Goal: Task Accomplishment & Management: Manage account settings

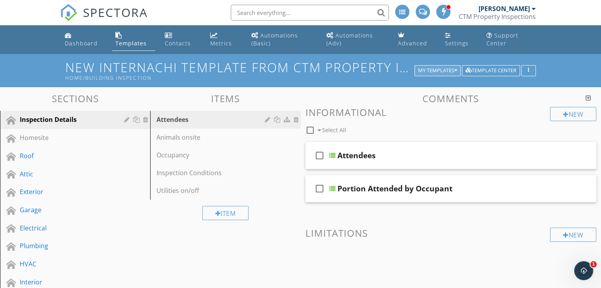
click at [444, 72] on div "My Templates" at bounding box center [437, 71] width 39 height 6
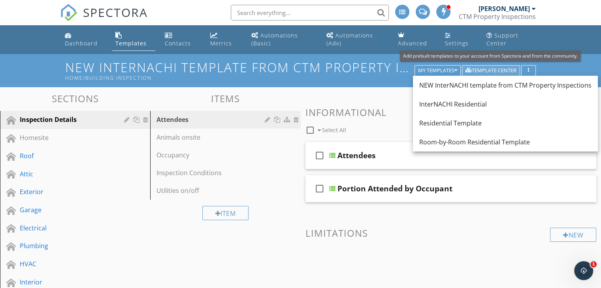
click at [497, 71] on div "Template Center" at bounding box center [490, 71] width 51 height 6
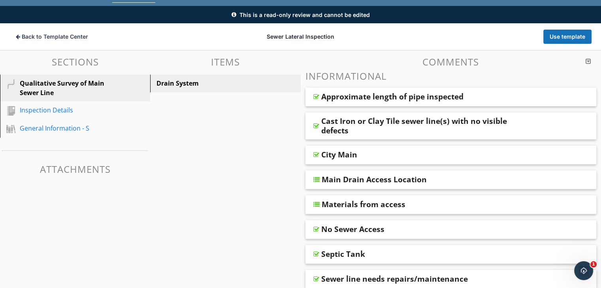
scroll to position [14, 0]
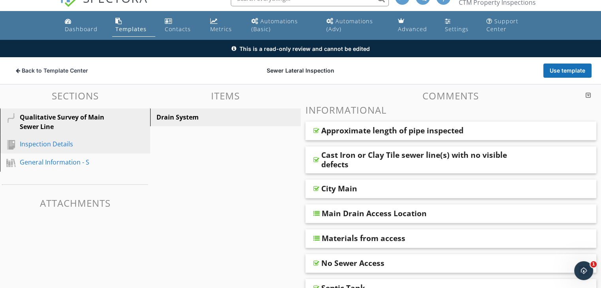
click at [35, 143] on div "Inspection Details" at bounding box center [66, 143] width 93 height 9
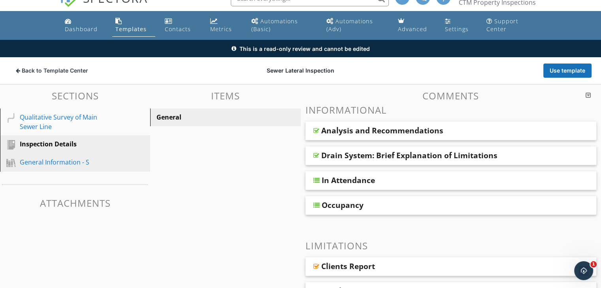
click at [44, 163] on div "General Information - S" at bounding box center [66, 162] width 93 height 9
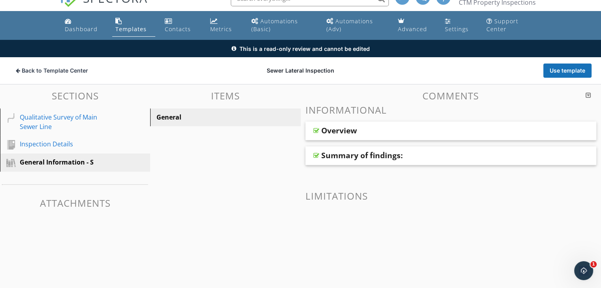
click at [307, 132] on div "Overview" at bounding box center [450, 131] width 291 height 19
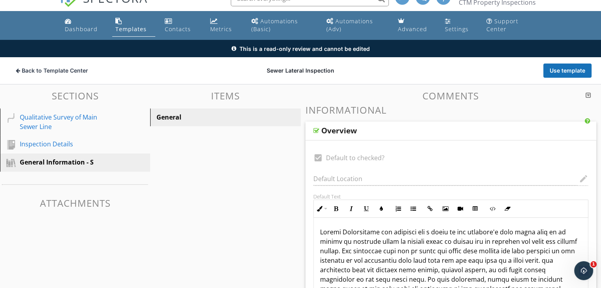
click at [353, 133] on div "Overview" at bounding box center [339, 130] width 36 height 9
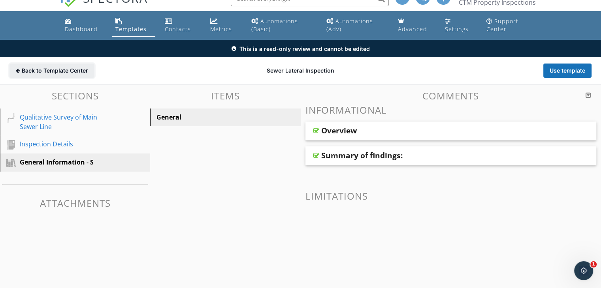
click at [24, 69] on span "Back to Template Center" at bounding box center [55, 71] width 66 height 8
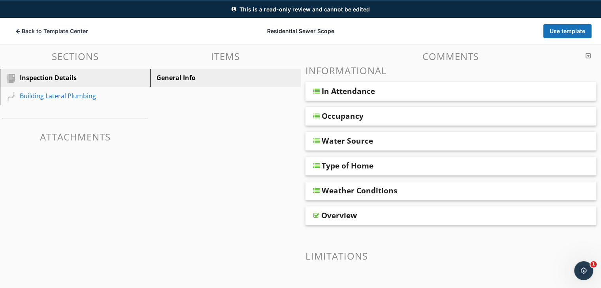
click at [354, 92] on div "In Attendance" at bounding box center [348, 90] width 53 height 9
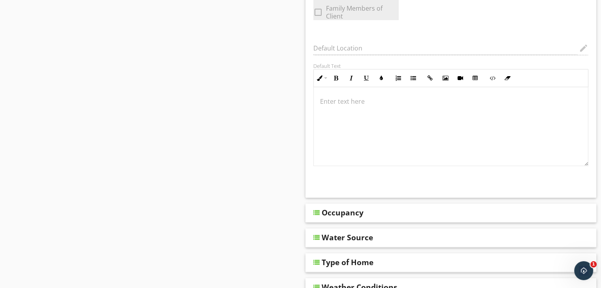
scroll to position [370, 0]
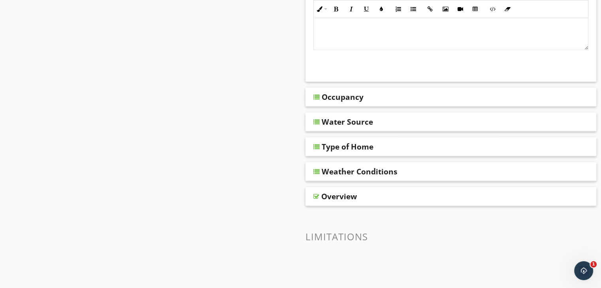
click at [353, 102] on div "Occupancy" at bounding box center [450, 97] width 291 height 19
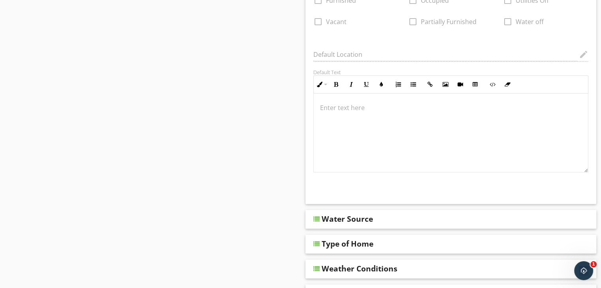
scroll to position [528, 0]
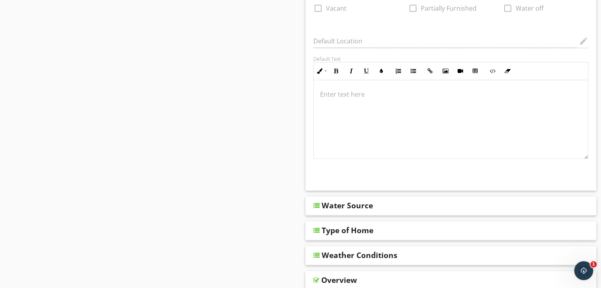
click at [367, 201] on div "Water Source" at bounding box center [347, 205] width 51 height 9
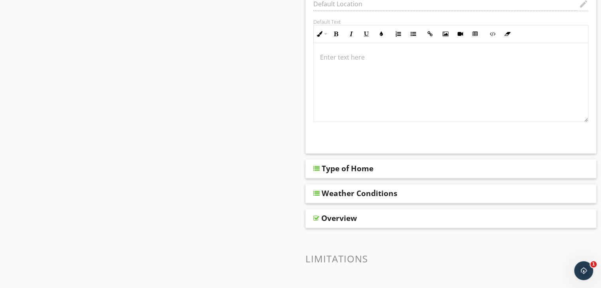
scroll to position [844, 0]
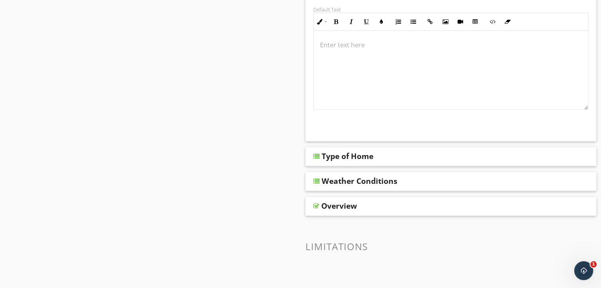
click at [348, 159] on div "Type of Home" at bounding box center [348, 156] width 52 height 9
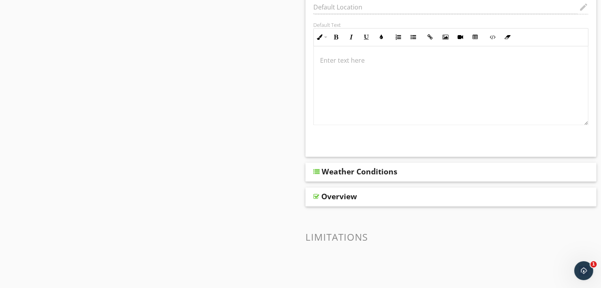
scroll to position [1160, 0]
click at [349, 171] on div "Weather Conditions" at bounding box center [360, 170] width 76 height 9
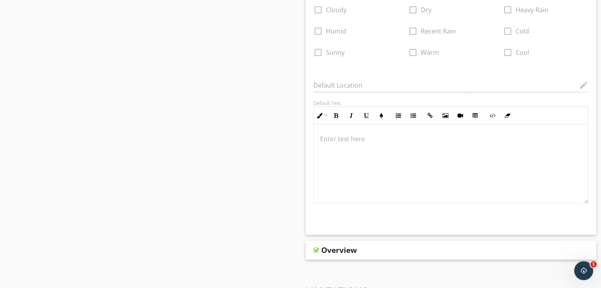
scroll to position [1515, 0]
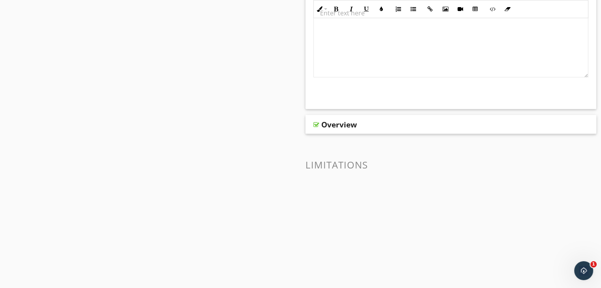
click at [338, 128] on div "Overview" at bounding box center [450, 124] width 291 height 19
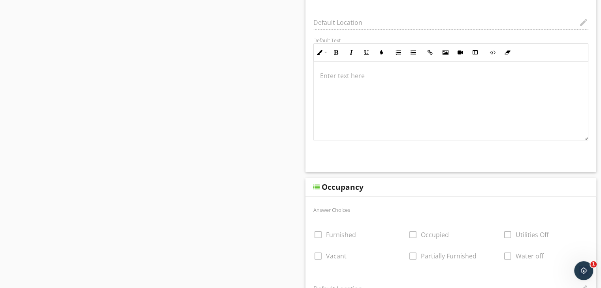
scroll to position [251, 0]
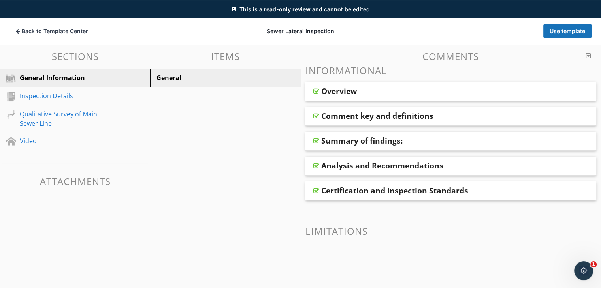
click at [355, 98] on div "Overview" at bounding box center [450, 91] width 291 height 19
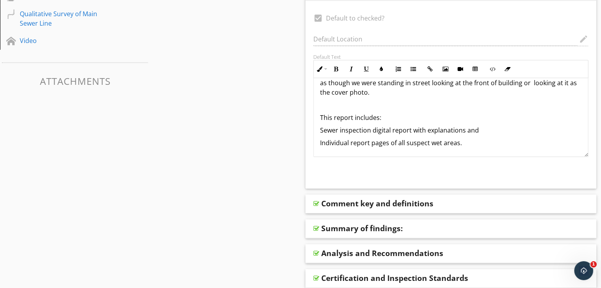
scroll to position [212, 0]
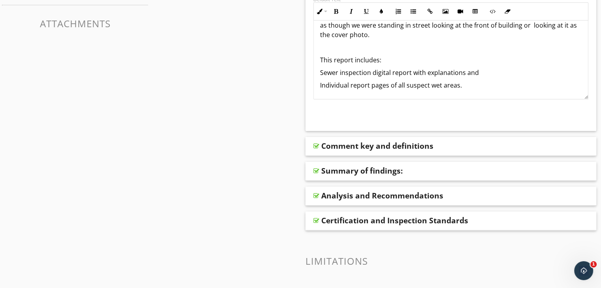
click at [385, 176] on div "Summary of findings:" at bounding box center [450, 171] width 291 height 19
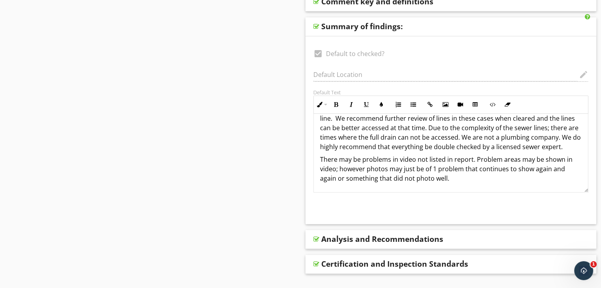
scroll to position [370, 0]
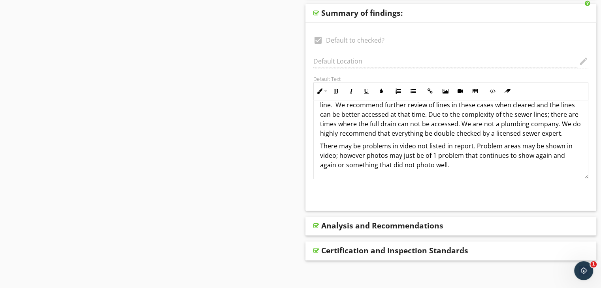
click at [403, 228] on div "Analysis and Recommendations" at bounding box center [382, 225] width 122 height 9
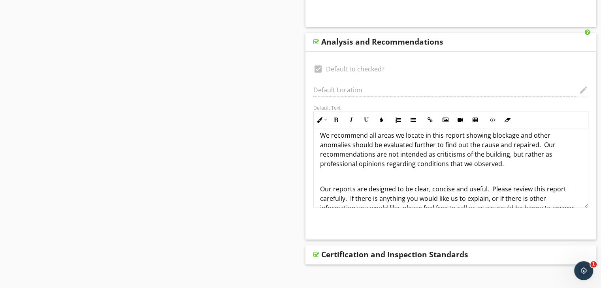
scroll to position [567, 0]
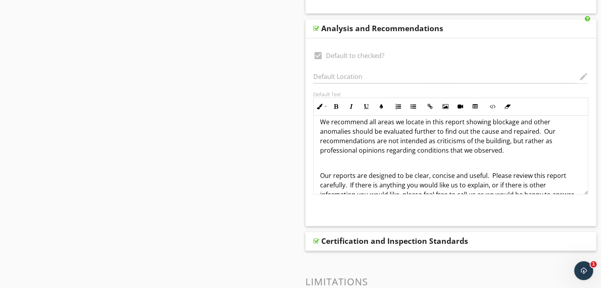
click at [379, 246] on div "Certification and Inspection Standards" at bounding box center [450, 241] width 291 height 19
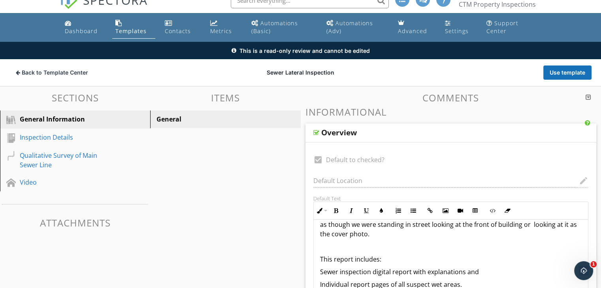
scroll to position [0, 0]
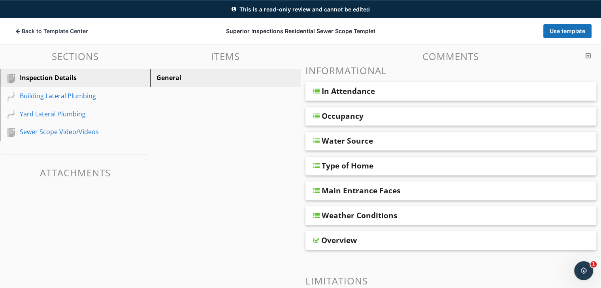
click at [338, 194] on div "Main Entrance Faces" at bounding box center [361, 190] width 79 height 9
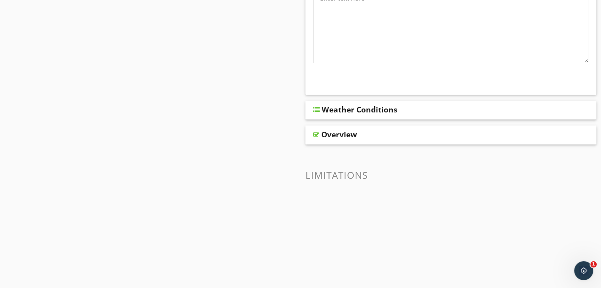
scroll to position [409, 0]
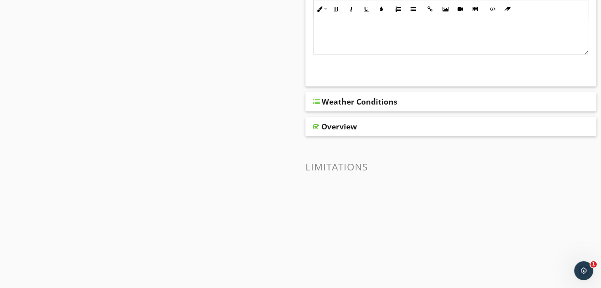
click at [340, 107] on div "Weather Conditions" at bounding box center [450, 101] width 291 height 19
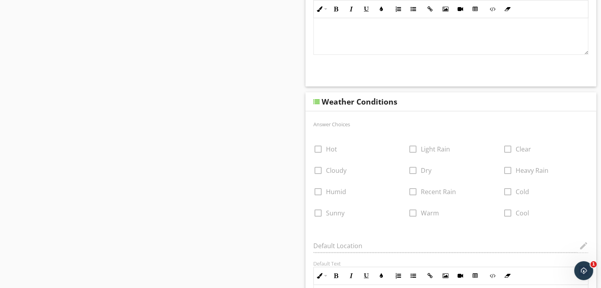
click at [337, 102] on div "Weather Conditions" at bounding box center [360, 101] width 76 height 9
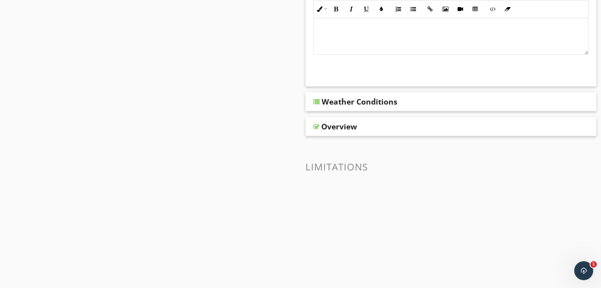
click at [340, 133] on div "Overview" at bounding box center [450, 126] width 291 height 19
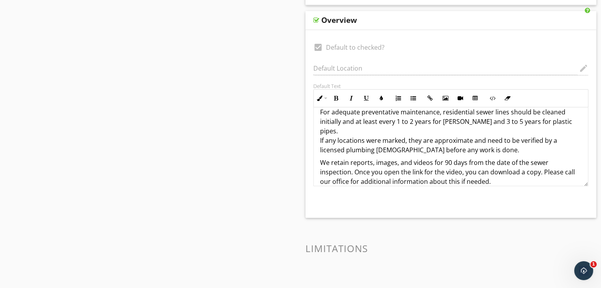
scroll to position [528, 0]
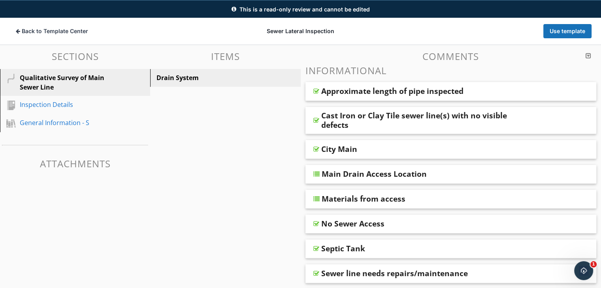
click at [410, 119] on div "Cast Iron or Clay Tile sewer line(s) with no visible defects" at bounding box center [424, 120] width 206 height 19
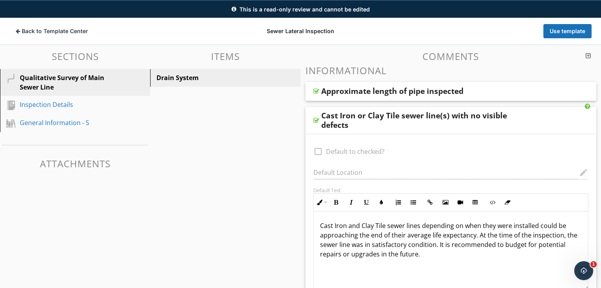
scroll to position [93, 0]
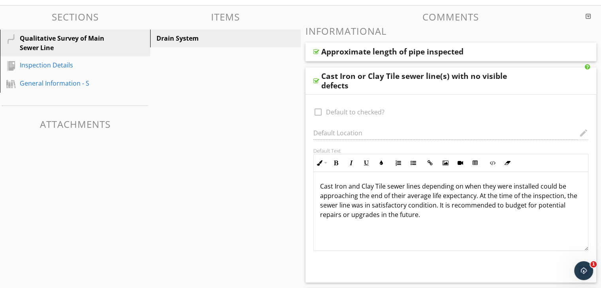
click at [406, 79] on div "Cast Iron or Clay Tile sewer line(s) with no visible defects" at bounding box center [424, 80] width 206 height 19
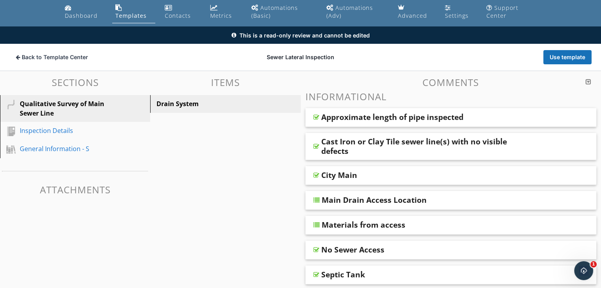
scroll to position [14, 0]
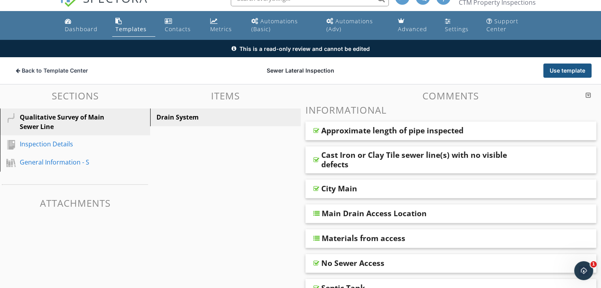
click at [554, 68] on button "Use template" at bounding box center [567, 71] width 48 height 14
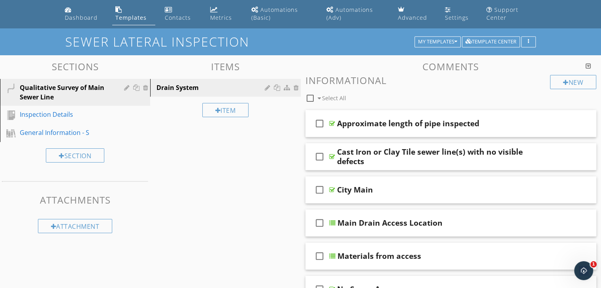
scroll to position [39, 0]
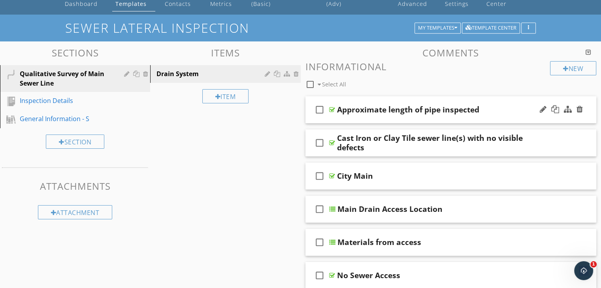
click at [372, 116] on div "check_box_outline_blank Approximate length of pipe inspected" at bounding box center [450, 109] width 291 height 27
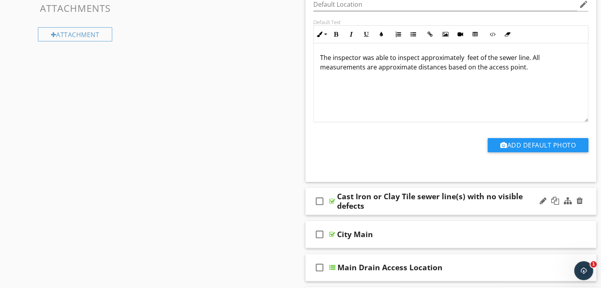
scroll to position [237, 0]
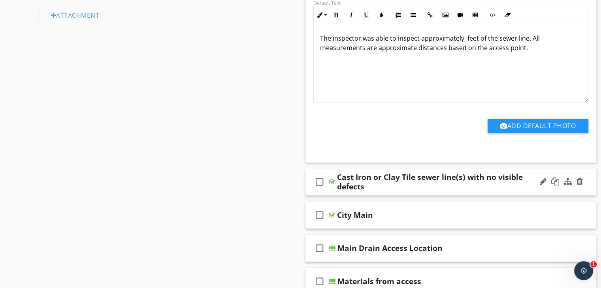
click at [398, 173] on div "Cast Iron or Clay Tile sewer line(s) with no visible defects" at bounding box center [440, 182] width 206 height 19
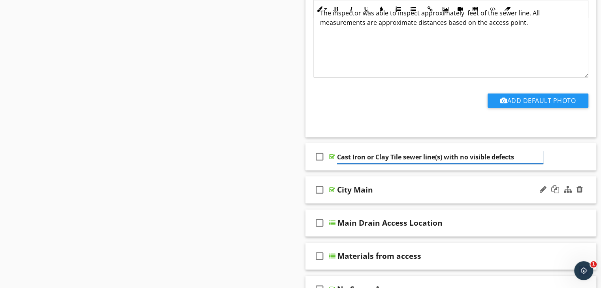
scroll to position [276, 0]
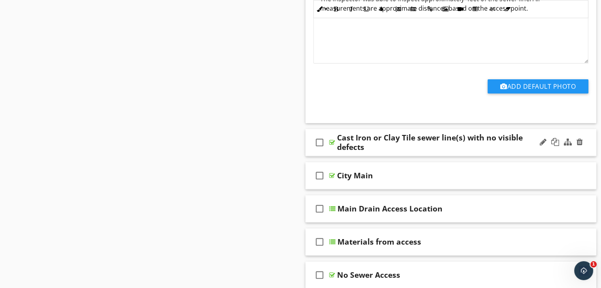
click at [408, 144] on div "Cast Iron or Clay Tile sewer line(s) with no visible defects" at bounding box center [440, 142] width 206 height 19
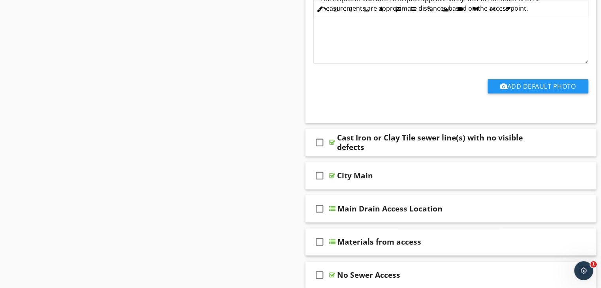
click at [462, 147] on div "Cast Iron or Clay Tile sewer line(s) with no visible defects" at bounding box center [440, 142] width 206 height 19
click at [449, 169] on div "check_box_outline_blank City Main" at bounding box center [450, 175] width 291 height 27
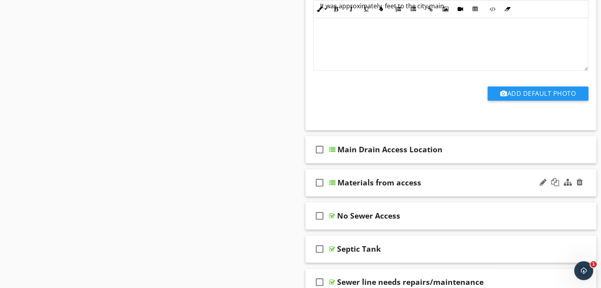
scroll to position [592, 0]
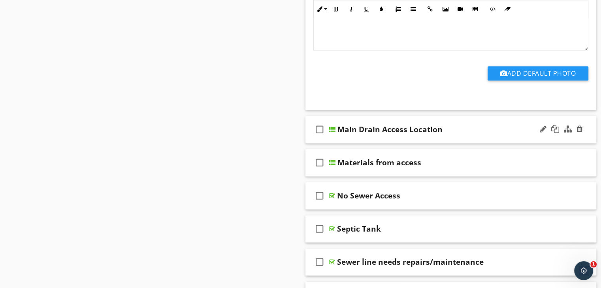
click at [447, 134] on div "check_box_outline_blank Main Drain Access Location" at bounding box center [450, 129] width 291 height 27
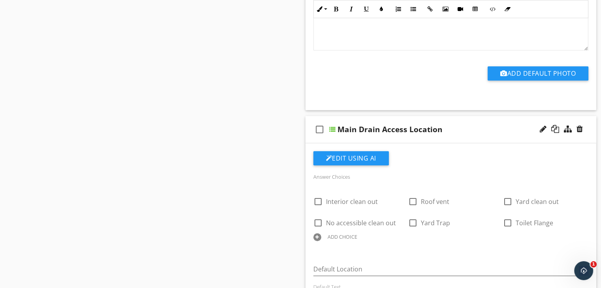
click at [471, 137] on div "check_box_outline_blank Main Drain Access Location" at bounding box center [450, 129] width 291 height 27
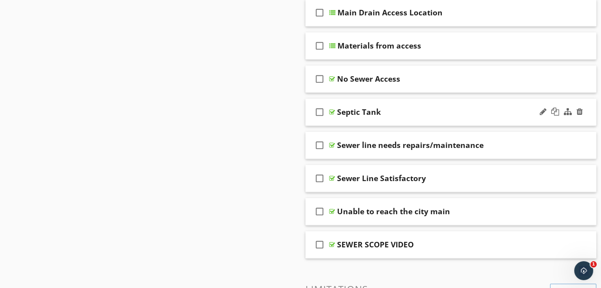
scroll to position [711, 0]
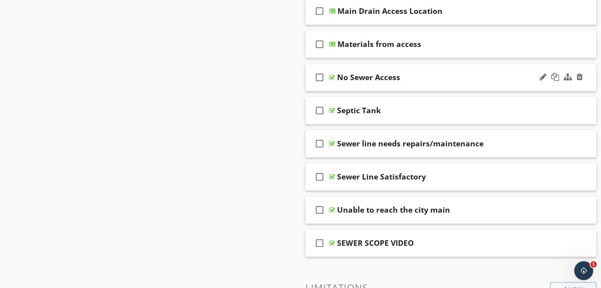
click at [444, 81] on div "No Sewer Access" at bounding box center [440, 77] width 206 height 9
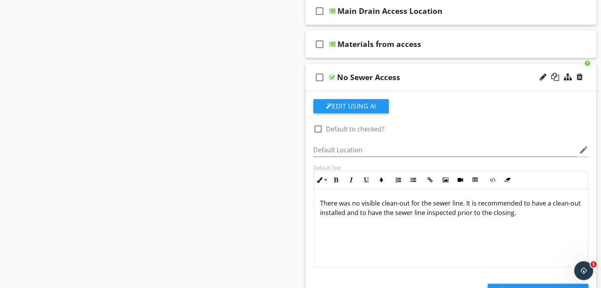
click at [446, 84] on div "check_box_outline_blank No Sewer Access" at bounding box center [450, 77] width 291 height 27
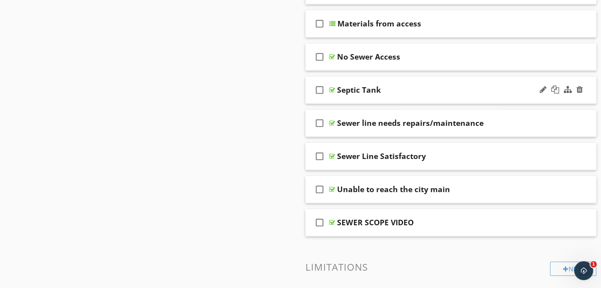
scroll to position [750, 0]
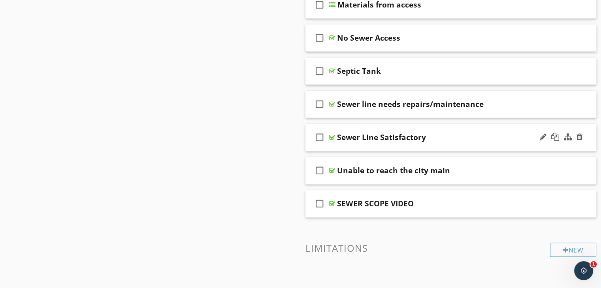
click at [459, 138] on div "Sewer Line Satisfactory" at bounding box center [440, 137] width 206 height 9
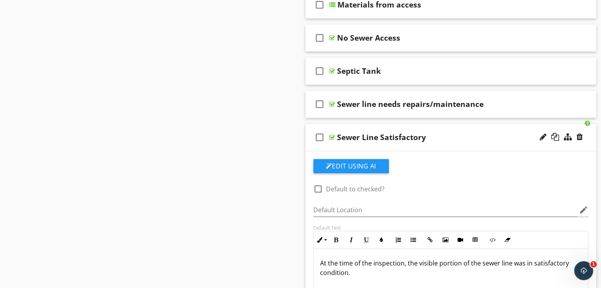
scroll to position [790, 0]
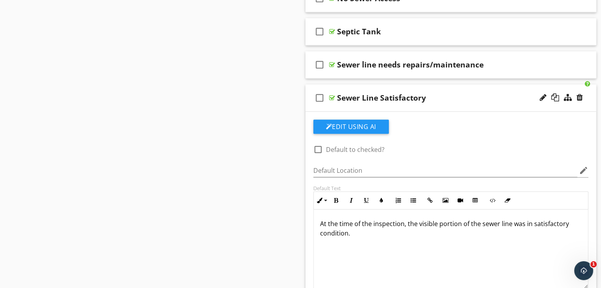
click at [469, 98] on div "Sewer Line Satisfactory" at bounding box center [440, 97] width 206 height 9
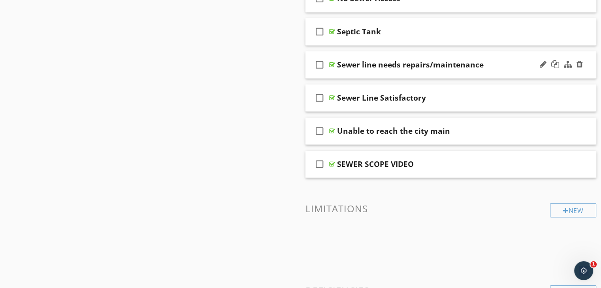
click at [493, 70] on div "check_box_outline_blank Sewer line needs repairs/maintenance" at bounding box center [450, 64] width 291 height 27
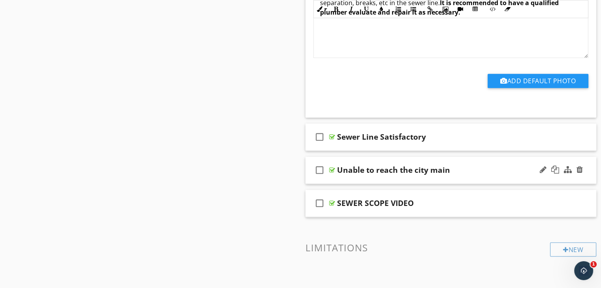
scroll to position [1027, 0]
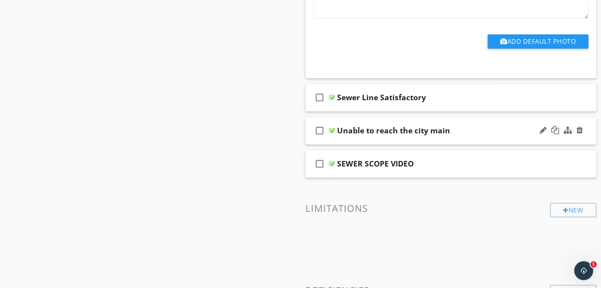
click at [461, 129] on div "Unable to reach the city main" at bounding box center [440, 130] width 206 height 9
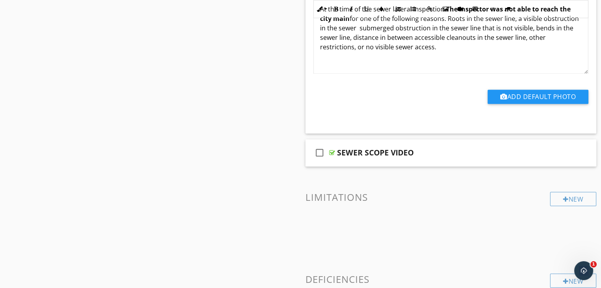
scroll to position [1303, 0]
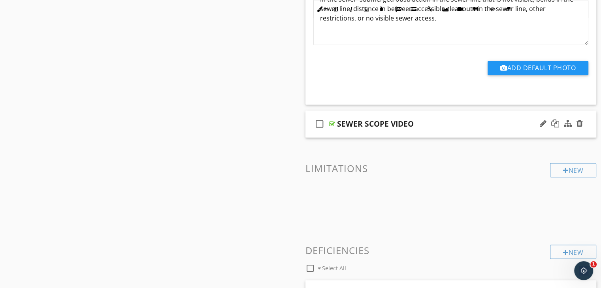
click at [446, 132] on div "check_box_outline_blank SEWER SCOPE VIDEO" at bounding box center [450, 124] width 291 height 27
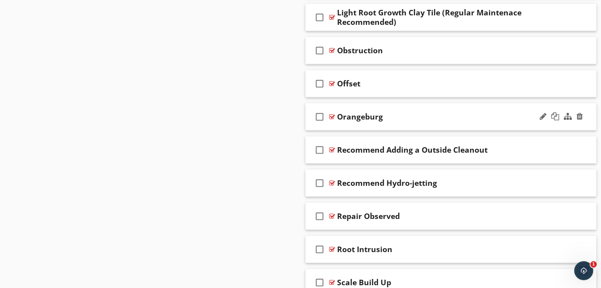
scroll to position [2133, 0]
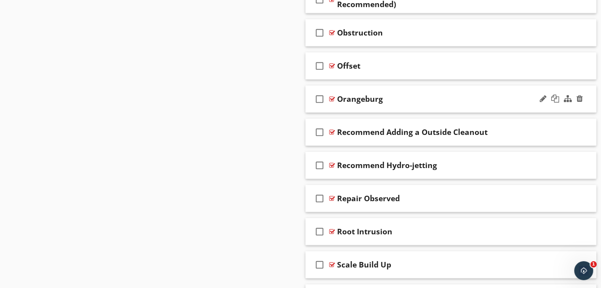
click at [443, 104] on div "check_box_outline_blank Orangeburg" at bounding box center [450, 99] width 291 height 27
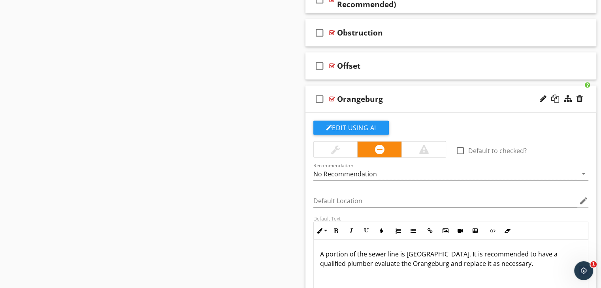
click at [444, 101] on div "check_box_outline_blank Orangeburg" at bounding box center [450, 99] width 291 height 27
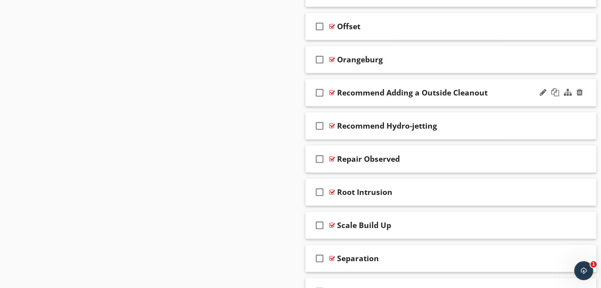
scroll to position [2212, 0]
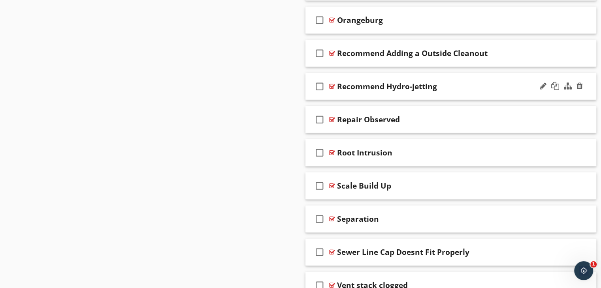
click at [464, 88] on div "Recommend Hydro-jetting" at bounding box center [440, 86] width 206 height 9
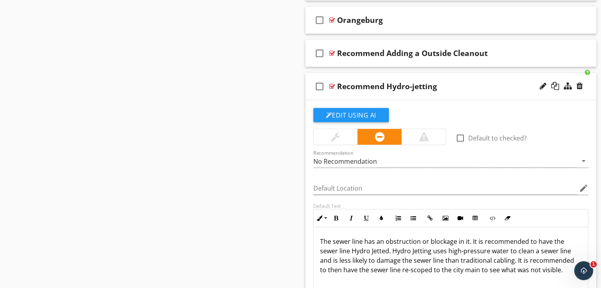
click at [464, 88] on div "Recommend Hydro-jetting" at bounding box center [440, 86] width 206 height 9
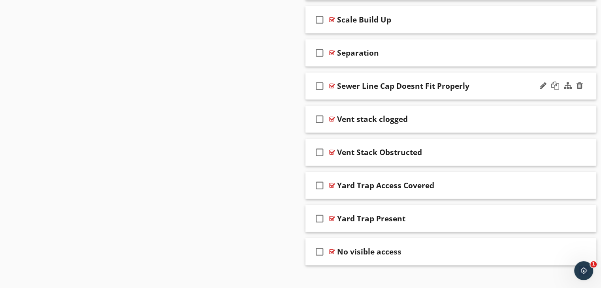
scroll to position [2385, 0]
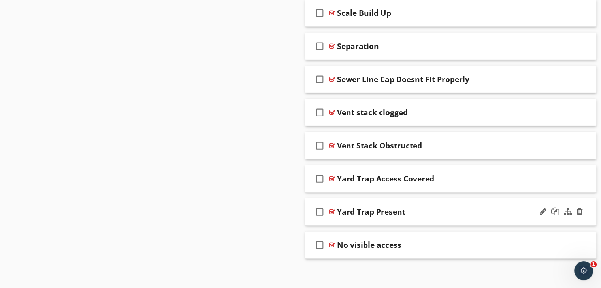
click at [462, 207] on div "Yard Trap Present" at bounding box center [440, 211] width 206 height 9
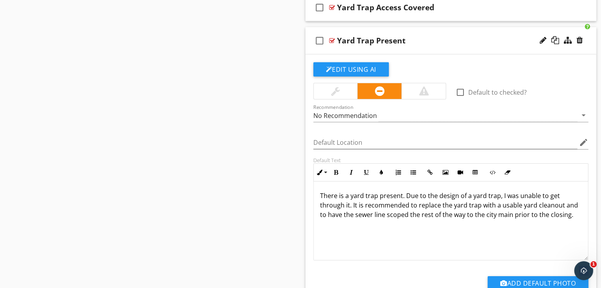
scroll to position [2543, 0]
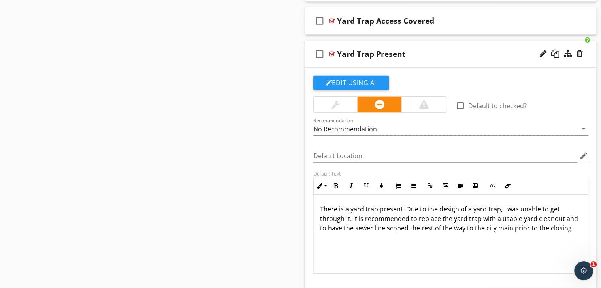
click at [452, 58] on div "check_box_outline_blank Yard Trap Present" at bounding box center [450, 54] width 291 height 27
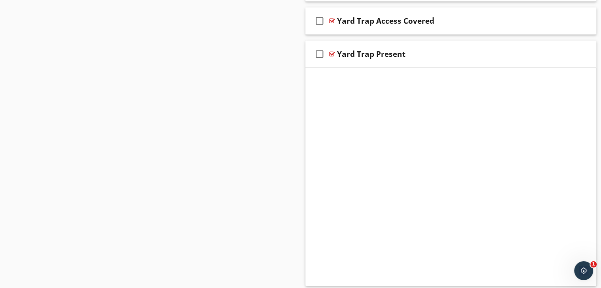
scroll to position [2385, 0]
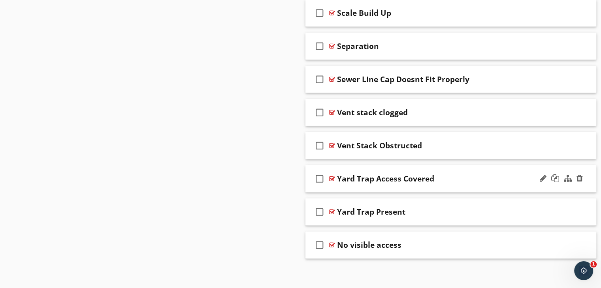
click at [453, 179] on div "Yard Trap Access Covered" at bounding box center [440, 178] width 206 height 9
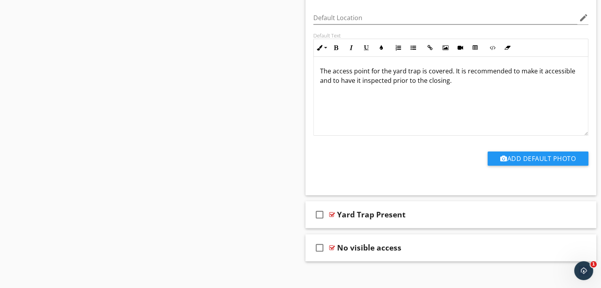
scroll to position [2650, 0]
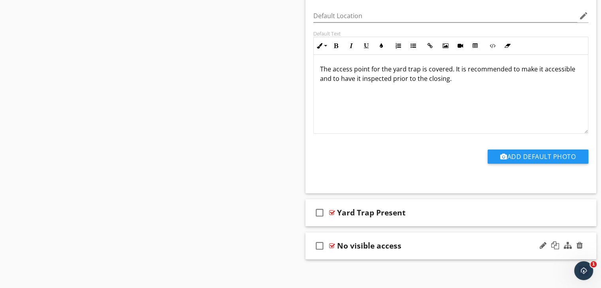
click at [438, 241] on div "No visible access" at bounding box center [440, 245] width 206 height 9
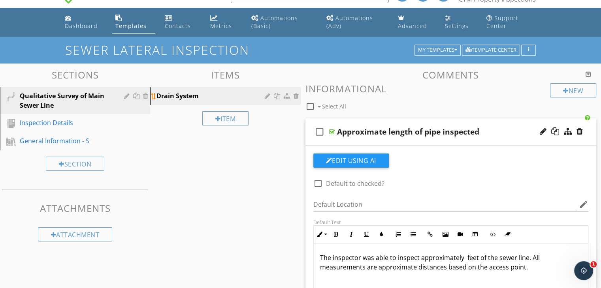
scroll to position [4, 0]
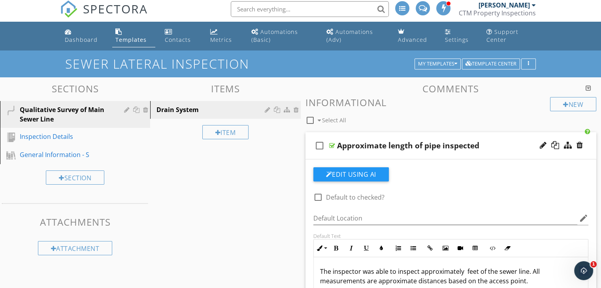
click at [501, 147] on div "Approximate length of pipe inspected" at bounding box center [440, 145] width 206 height 9
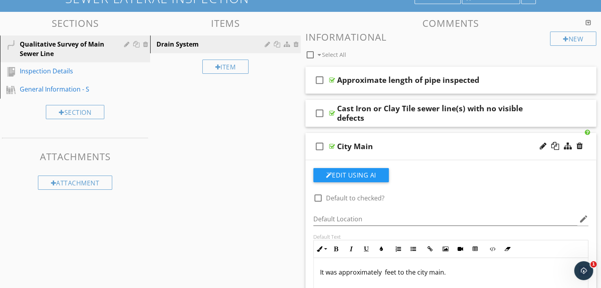
scroll to position [83, 0]
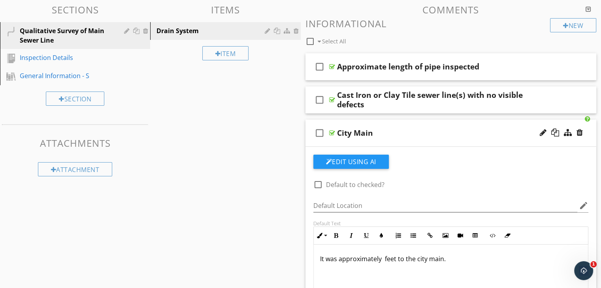
click at [479, 133] on div "City Main" at bounding box center [440, 132] width 206 height 9
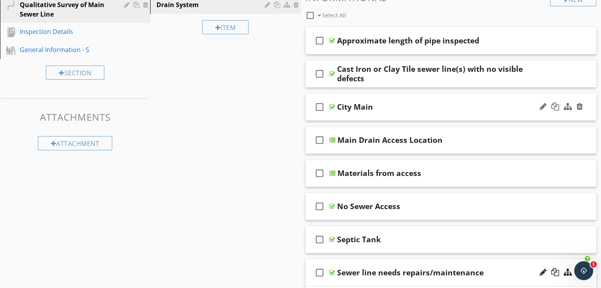
scroll to position [122, 0]
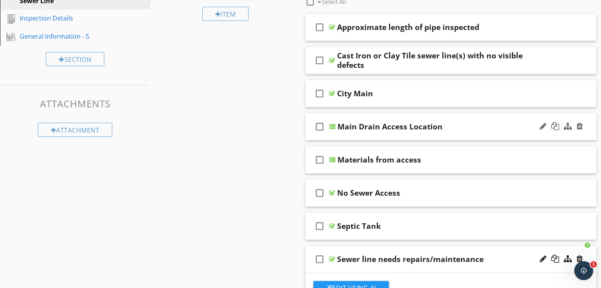
click at [476, 124] on div "Main Drain Access Location" at bounding box center [440, 126] width 206 height 9
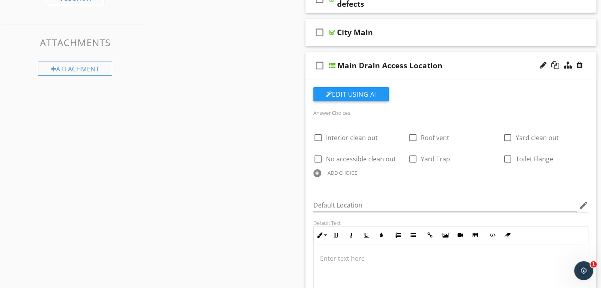
scroll to position [201, 0]
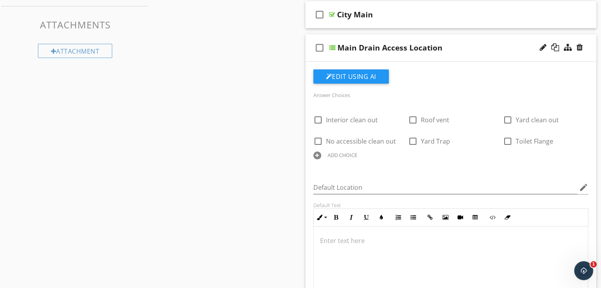
click at [461, 58] on div "check_box_outline_blank Main Drain Access Location" at bounding box center [450, 47] width 291 height 27
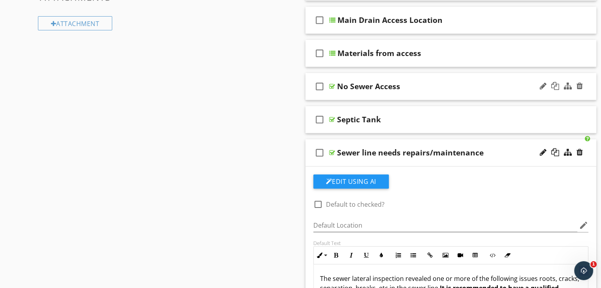
scroll to position [241, 0]
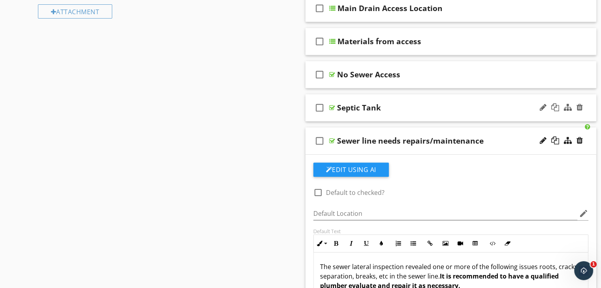
click at [464, 109] on div "Septic Tank" at bounding box center [440, 107] width 206 height 9
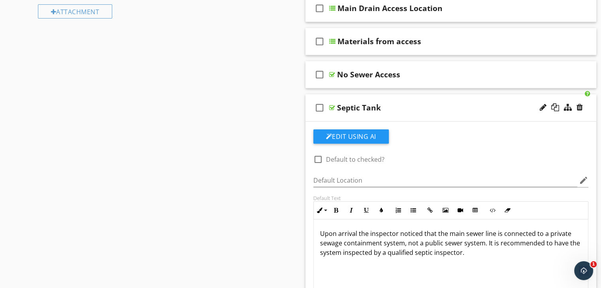
click at [464, 109] on div "Septic Tank" at bounding box center [440, 107] width 206 height 9
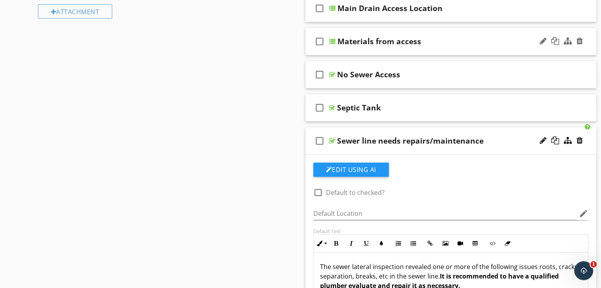
click at [469, 46] on div "check_box_outline_blank Materials from access" at bounding box center [450, 41] width 291 height 27
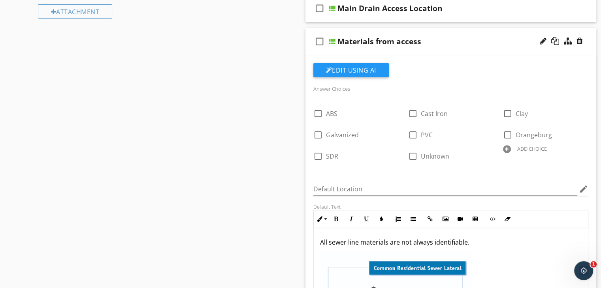
click at [466, 50] on div "check_box_outline_blank Materials from access" at bounding box center [450, 41] width 291 height 27
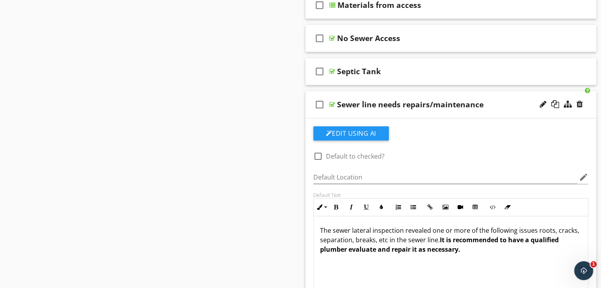
scroll to position [320, 0]
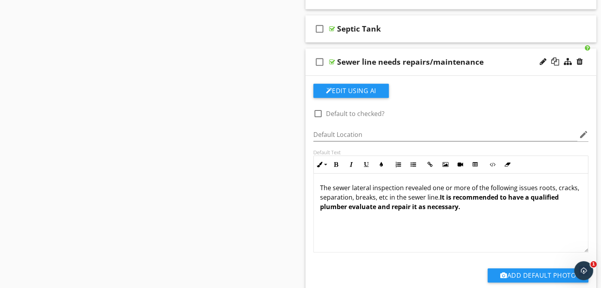
click at [504, 57] on div "Sewer line needs repairs/maintenance" at bounding box center [440, 61] width 206 height 9
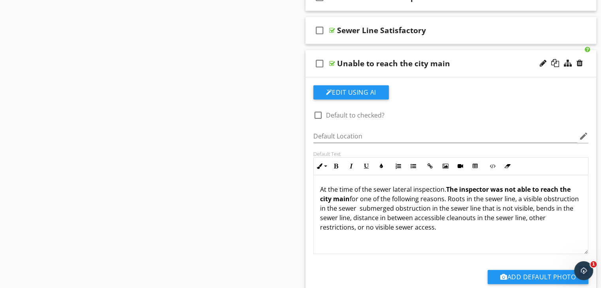
scroll to position [399, 0]
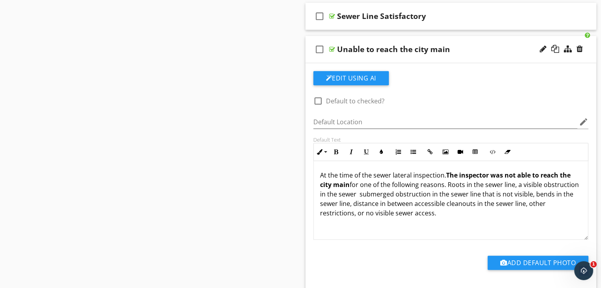
click at [483, 53] on div "Unable to reach the city main" at bounding box center [440, 49] width 206 height 9
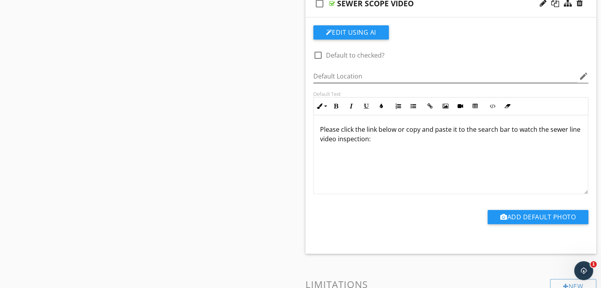
scroll to position [438, 0]
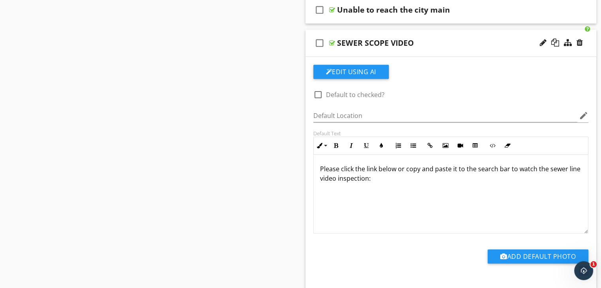
click at [473, 49] on div "check_box_outline_blank SEWER SCOPE VIDEO" at bounding box center [450, 43] width 291 height 27
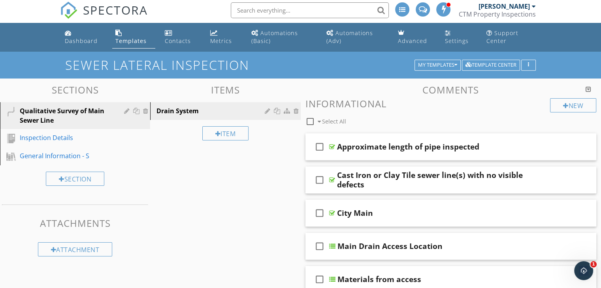
scroll to position [0, 0]
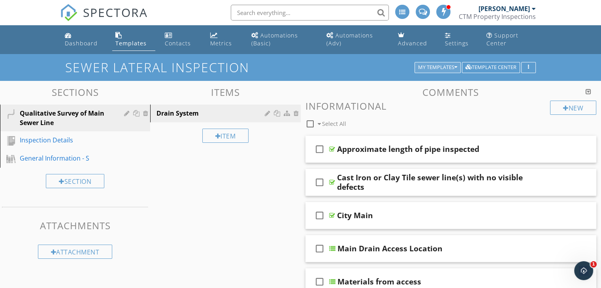
click at [443, 70] on div "My Templates" at bounding box center [437, 68] width 39 height 6
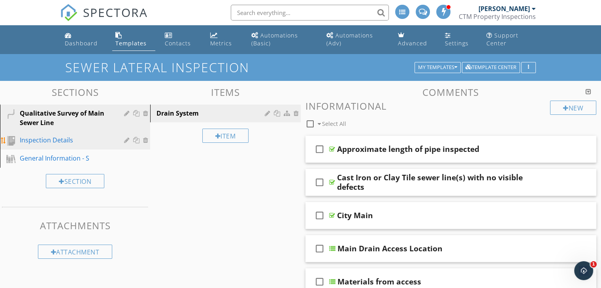
click at [79, 143] on div "Inspection Details" at bounding box center [66, 139] width 93 height 9
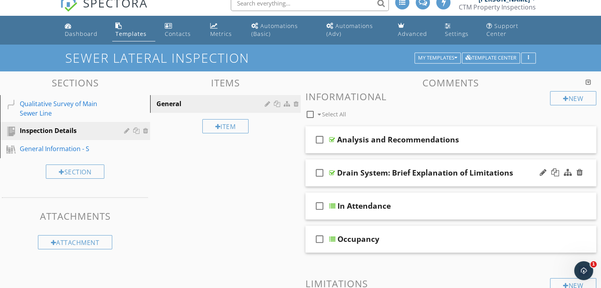
scroll to position [39, 0]
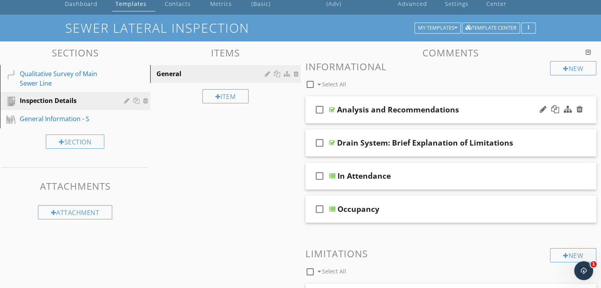
click at [467, 113] on div "Analysis and Recommendations" at bounding box center [440, 109] width 206 height 9
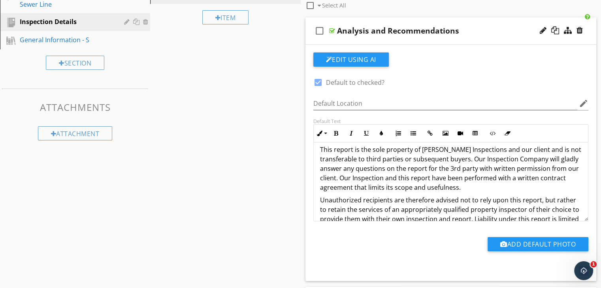
scroll to position [79, 0]
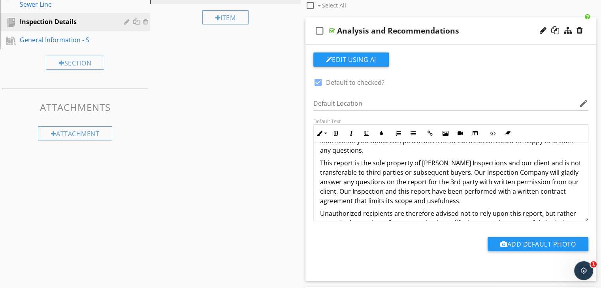
click at [443, 176] on p "This report is the sole property of Hawley Inspections and our client and is no…" at bounding box center [451, 181] width 262 height 47
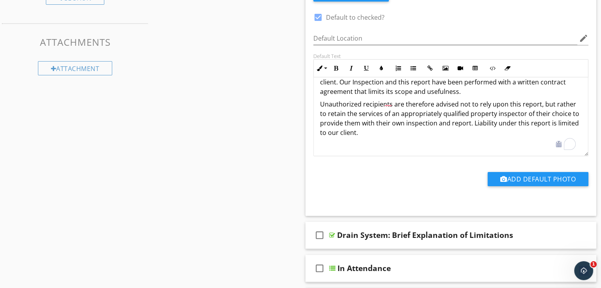
scroll to position [197, 0]
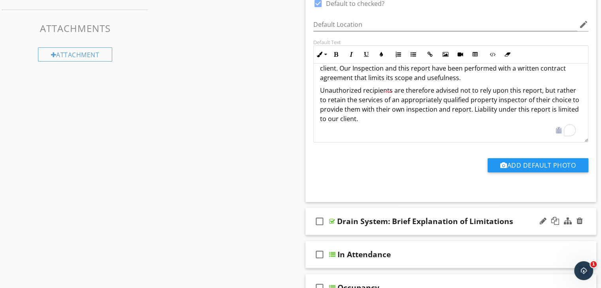
click at [435, 222] on div "Drain System: Brief Explanation of Limitations" at bounding box center [425, 221] width 176 height 9
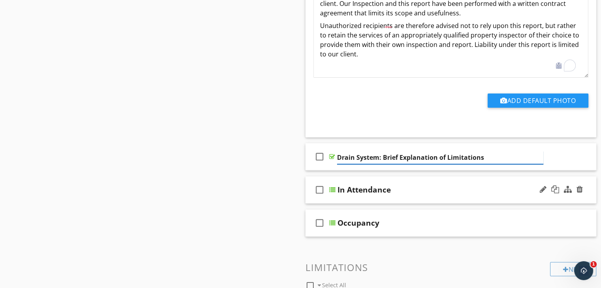
scroll to position [276, 0]
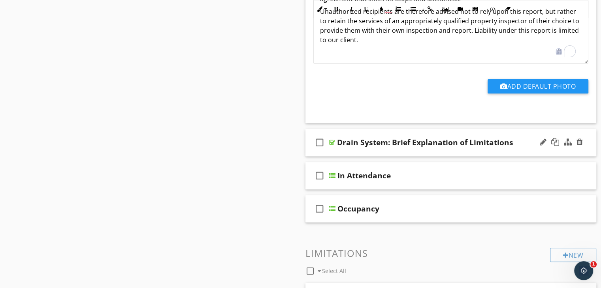
click at [457, 132] on div "check_box_outline_blank Drain System: Brief Explanation of Limitations" at bounding box center [450, 142] width 291 height 27
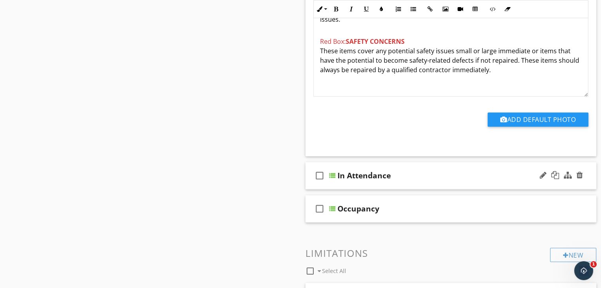
scroll to position [513, 0]
click at [444, 180] on div "check_box_outline_blank In Attendance" at bounding box center [450, 175] width 291 height 27
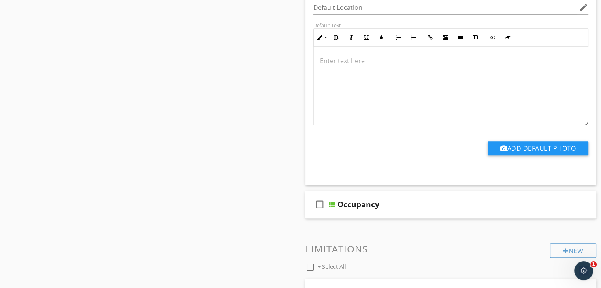
scroll to position [829, 0]
click at [432, 199] on div "Occupancy" at bounding box center [440, 203] width 206 height 9
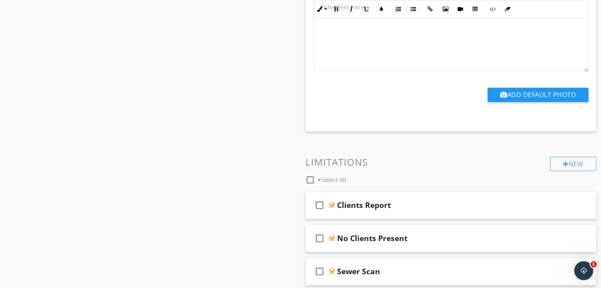
scroll to position [1224, 0]
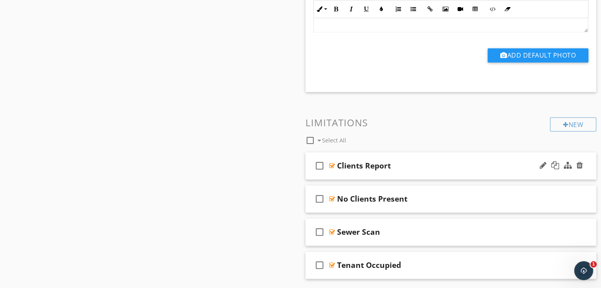
click at [455, 157] on div "check_box_outline_blank Clients Report" at bounding box center [450, 165] width 291 height 27
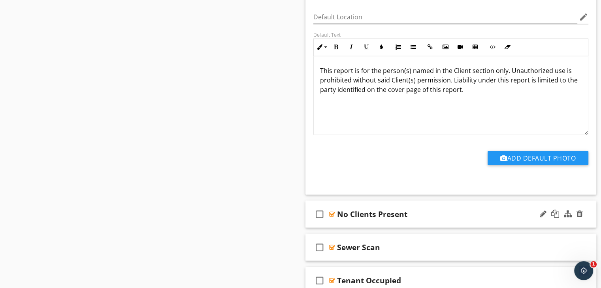
scroll to position [1484, 0]
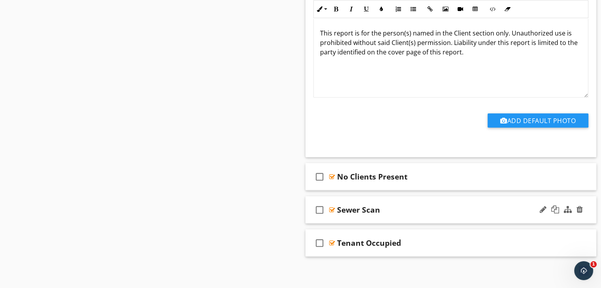
click at [441, 205] on div "Sewer Scan" at bounding box center [440, 209] width 206 height 9
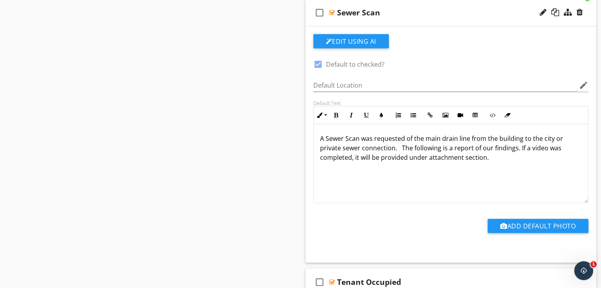
scroll to position [1720, 0]
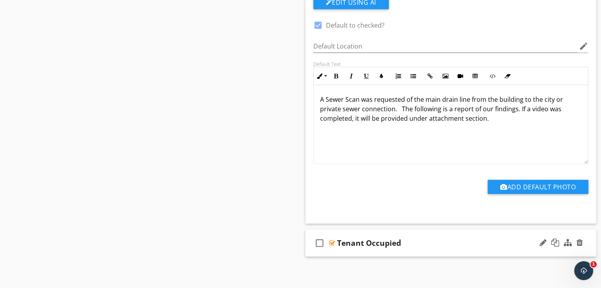
click at [446, 244] on div "Tenant Occupied" at bounding box center [440, 243] width 206 height 9
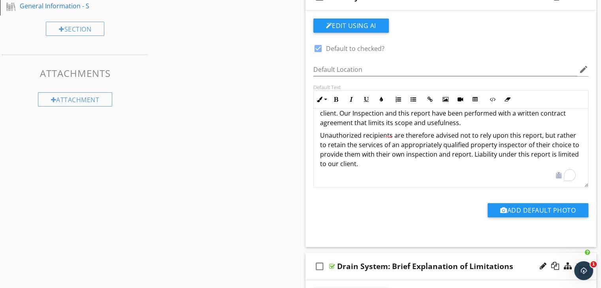
scroll to position [0, 0]
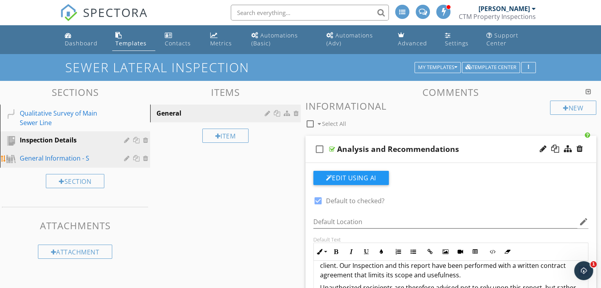
click at [73, 154] on div "General Information - S" at bounding box center [66, 158] width 93 height 9
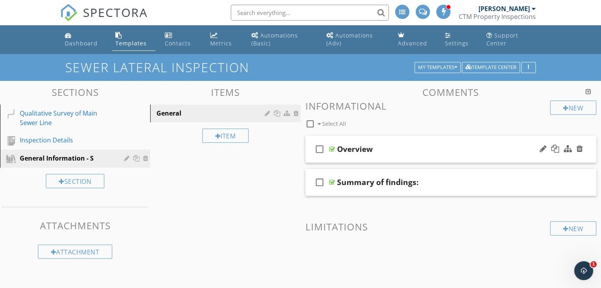
click at [415, 147] on div "Overview" at bounding box center [440, 149] width 206 height 9
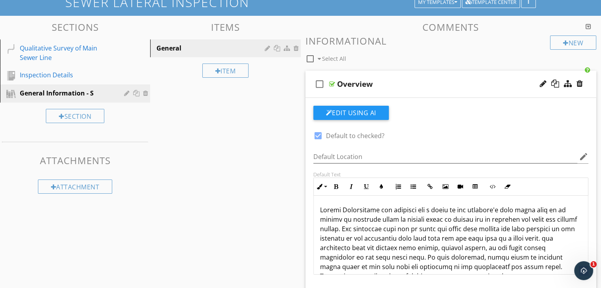
scroll to position [79, 0]
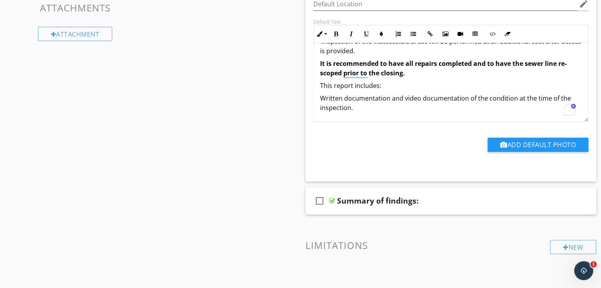
scroll to position [237, 0]
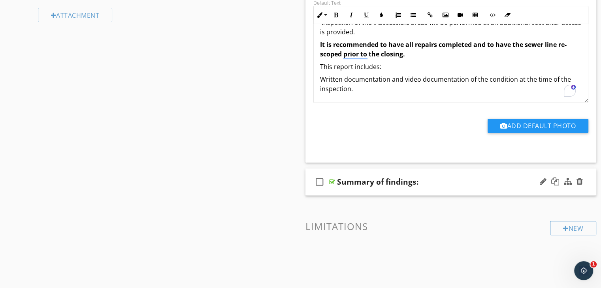
click at [403, 195] on div "check_box_outline_blank Summary of findings:" at bounding box center [450, 182] width 291 height 27
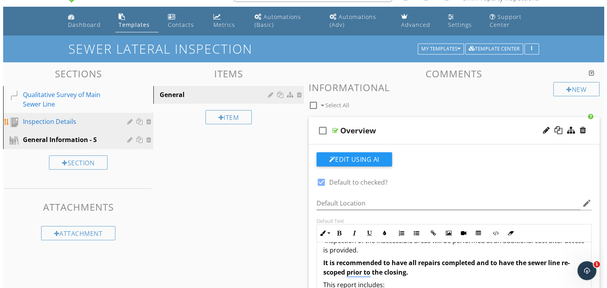
scroll to position [0, 0]
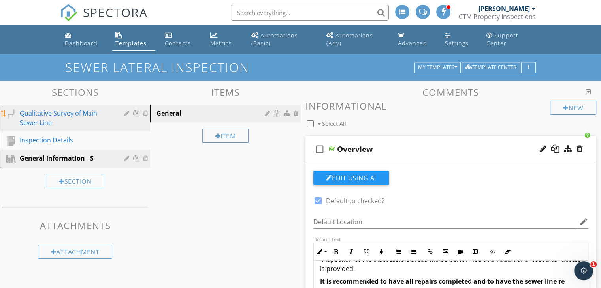
click at [90, 116] on div "Qualitative Survey of Main Sewer Line" at bounding box center [66, 118] width 93 height 19
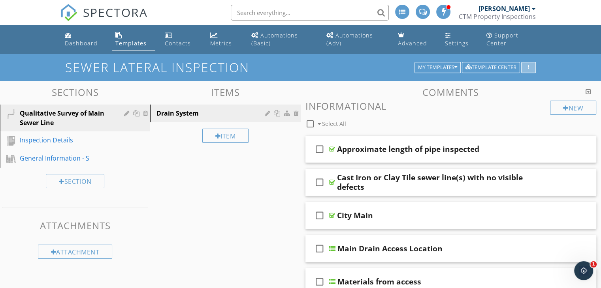
click at [534, 64] on button "button" at bounding box center [528, 67] width 15 height 11
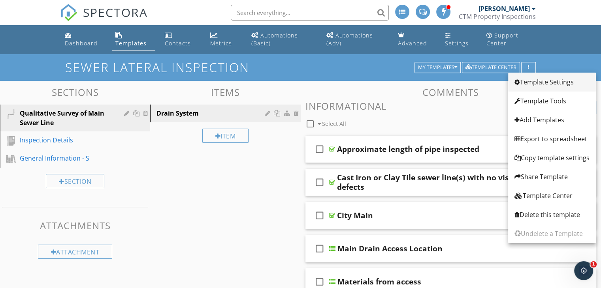
click at [538, 85] on div "Template Settings" at bounding box center [551, 81] width 75 height 9
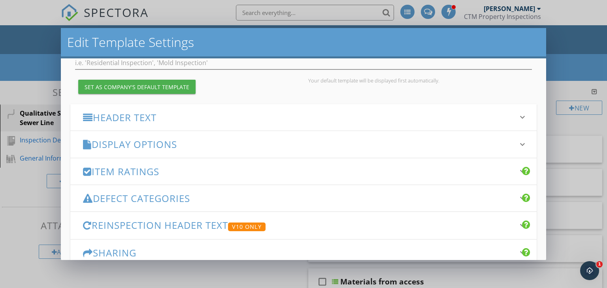
scroll to position [79, 0]
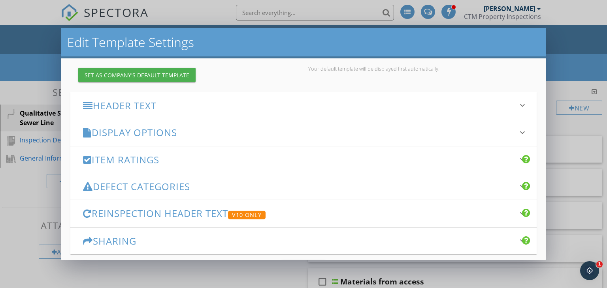
click at [255, 114] on div "Header Text keyboard_arrow_down" at bounding box center [303, 105] width 466 height 26
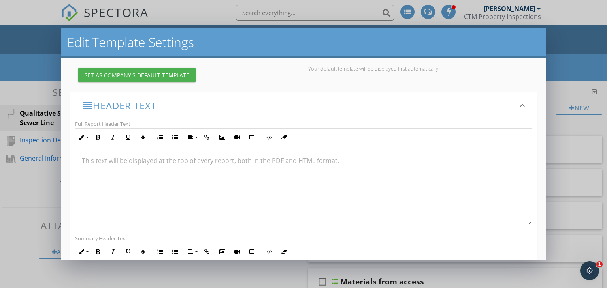
click at [264, 103] on h3 "Header Text" at bounding box center [299, 105] width 432 height 11
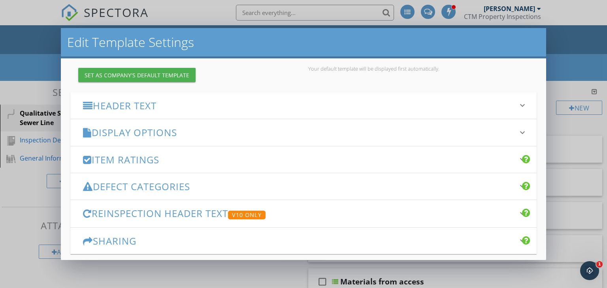
click at [264, 131] on h3 "Display Options" at bounding box center [299, 132] width 432 height 11
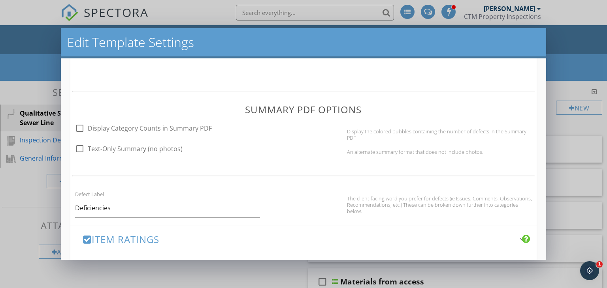
scroll to position [434, 0]
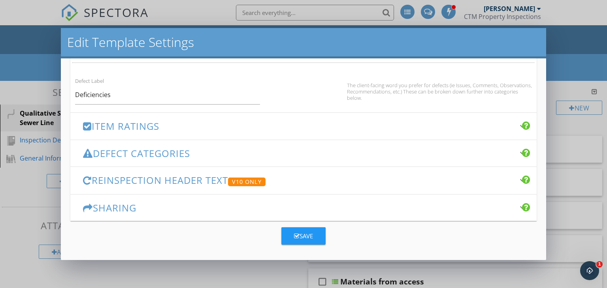
click at [252, 125] on h3 "Item Ratings" at bounding box center [299, 126] width 432 height 11
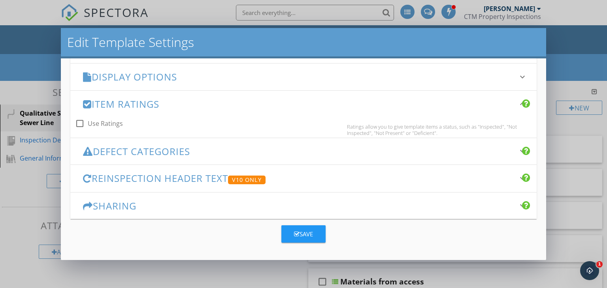
scroll to position [142, 0]
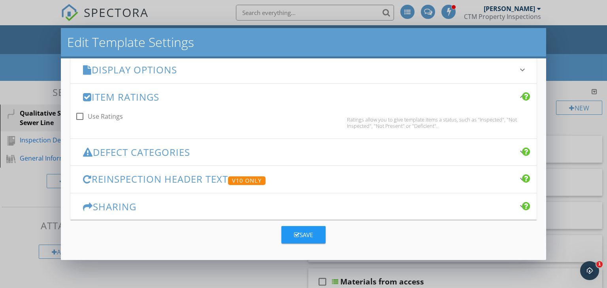
click at [286, 147] on h3 "Defect Categories" at bounding box center [299, 152] width 432 height 11
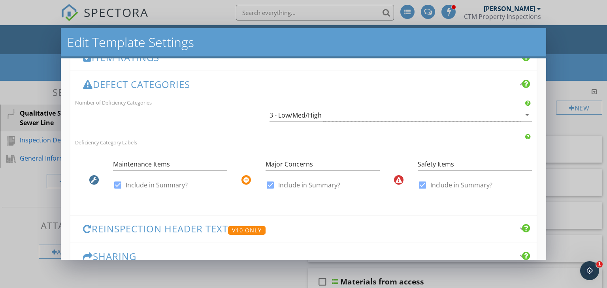
scroll to position [221, 0]
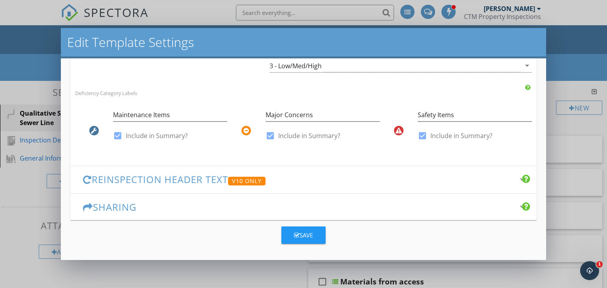
click at [302, 182] on h3 "Reinspection Header Text V10 Only" at bounding box center [299, 179] width 432 height 11
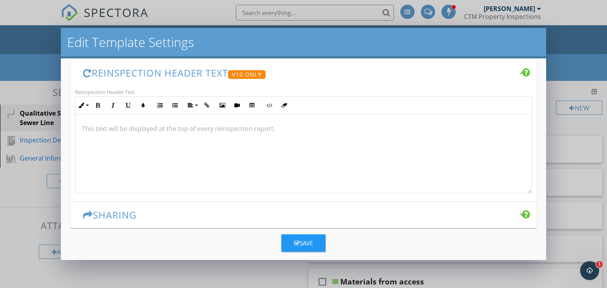
scroll to position [0, 0]
click at [248, 216] on h3 "Sharing" at bounding box center [299, 215] width 432 height 11
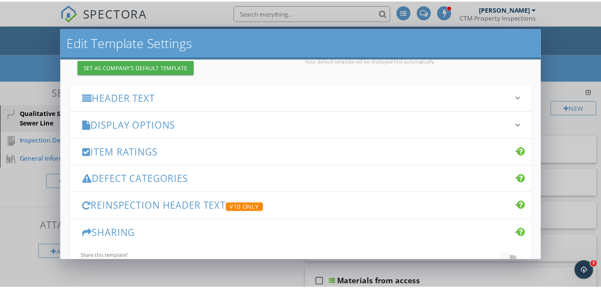
scroll to position [154, 0]
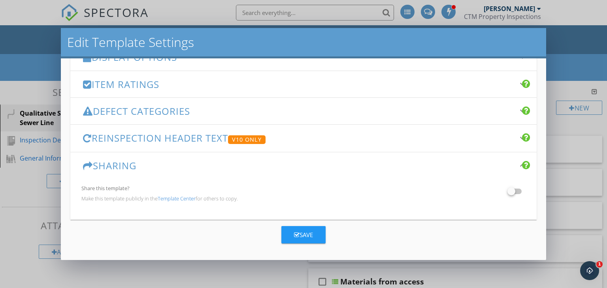
click at [312, 243] on div "Changes to these settings only affect future reports. Name Sewer Lateral Inspec…" at bounding box center [303, 159] width 485 height 202
click at [305, 234] on div "Save" at bounding box center [303, 235] width 19 height 9
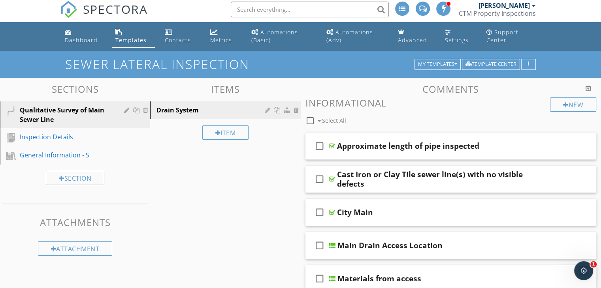
scroll to position [0, 0]
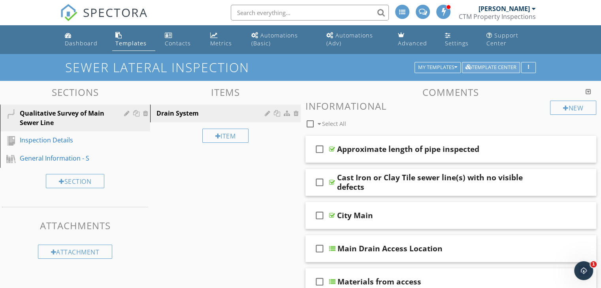
click at [493, 66] on div "Template Center" at bounding box center [490, 68] width 51 height 6
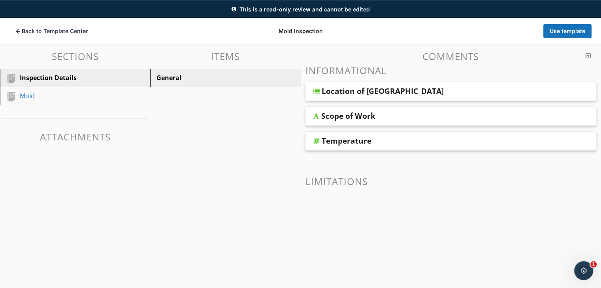
click at [422, 98] on div "Location of [GEOGRAPHIC_DATA]" at bounding box center [450, 91] width 291 height 19
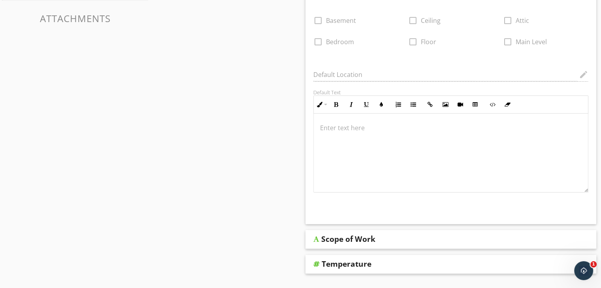
click at [387, 237] on div "Scope of Work" at bounding box center [424, 239] width 206 height 9
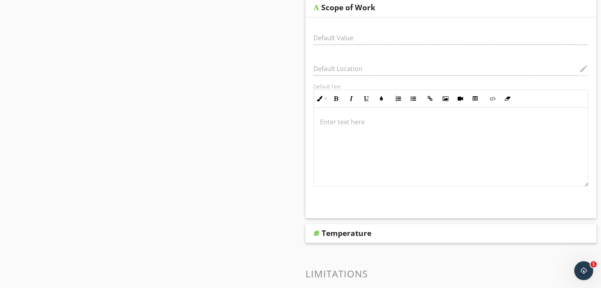
scroll to position [473, 0]
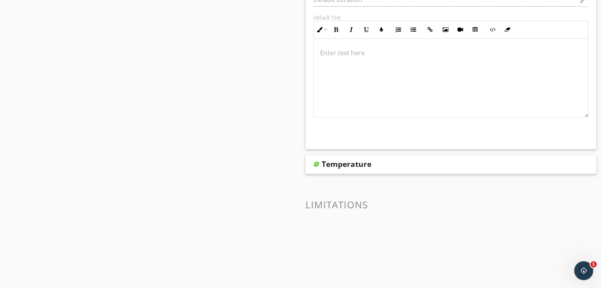
click at [395, 169] on div "Temperature" at bounding box center [450, 164] width 291 height 19
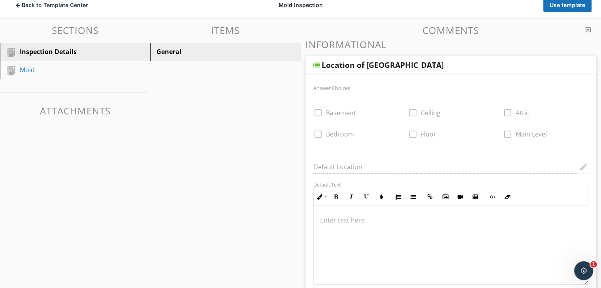
scroll to position [79, 0]
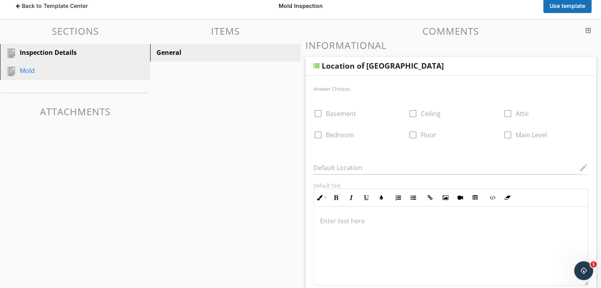
click at [34, 69] on div "Mold" at bounding box center [66, 70] width 93 height 9
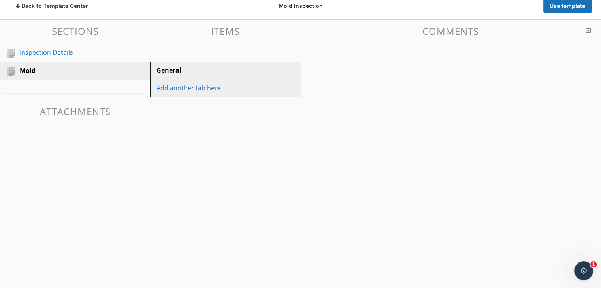
scroll to position [54, 0]
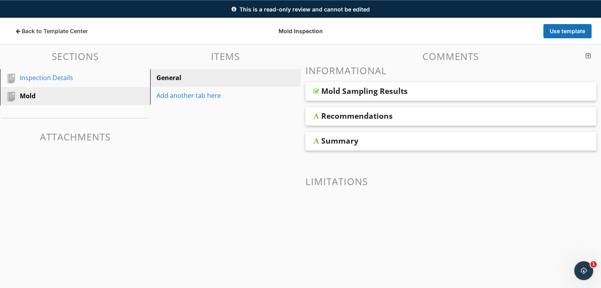
click at [367, 94] on div "Mold Sampling Results" at bounding box center [364, 90] width 86 height 9
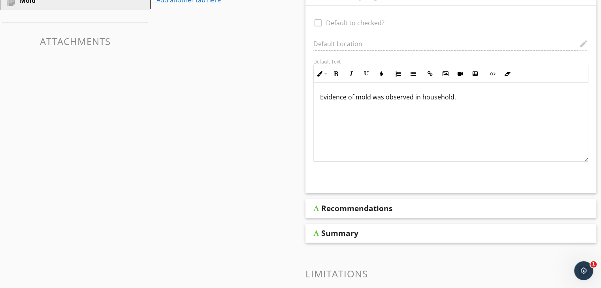
scroll to position [197, 0]
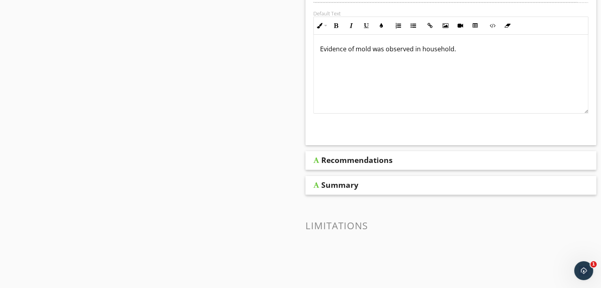
click at [378, 161] on div "Recommendations" at bounding box center [356, 160] width 71 height 9
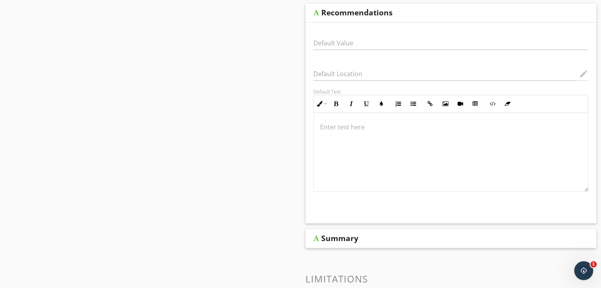
scroll to position [419, 0]
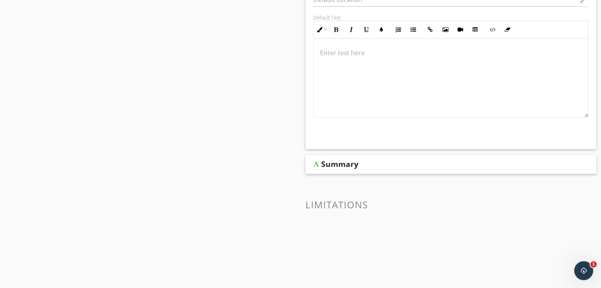
click at [414, 169] on div "Summary" at bounding box center [450, 164] width 291 height 19
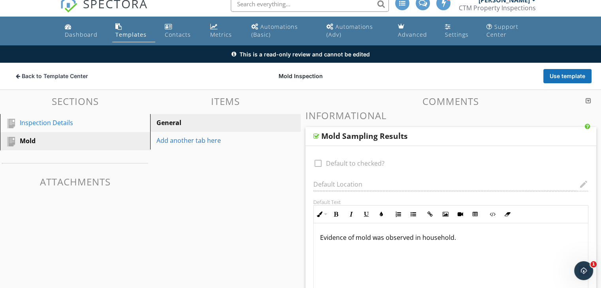
scroll to position [0, 0]
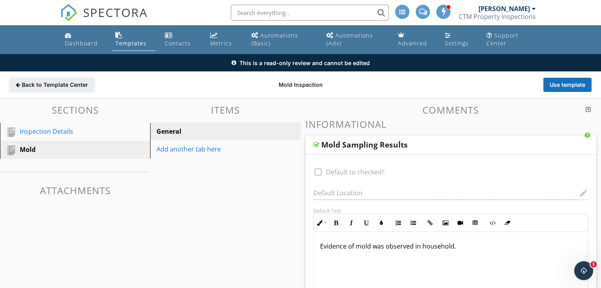
click at [24, 83] on span "Back to Template Center" at bounding box center [55, 85] width 66 height 8
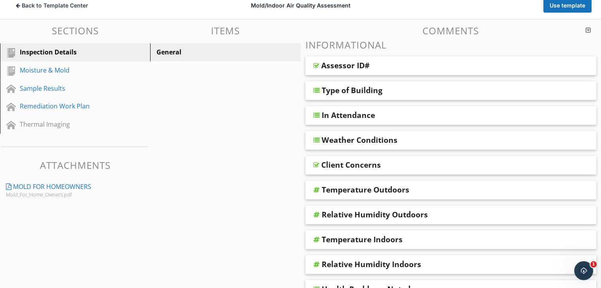
scroll to position [93, 0]
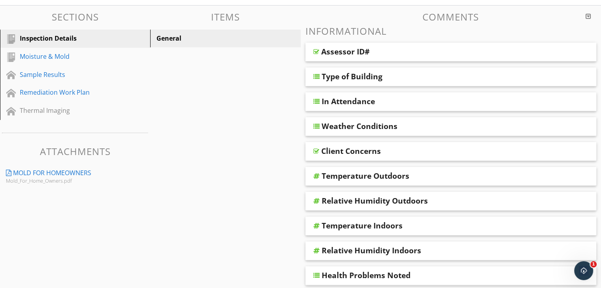
click at [395, 54] on div "Assessor ID#" at bounding box center [424, 51] width 206 height 9
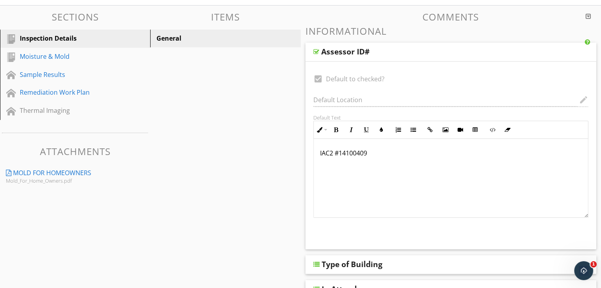
click at [395, 54] on div "Assessor ID#" at bounding box center [424, 51] width 206 height 9
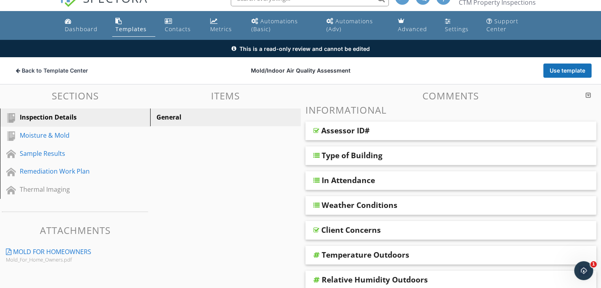
scroll to position [8, 0]
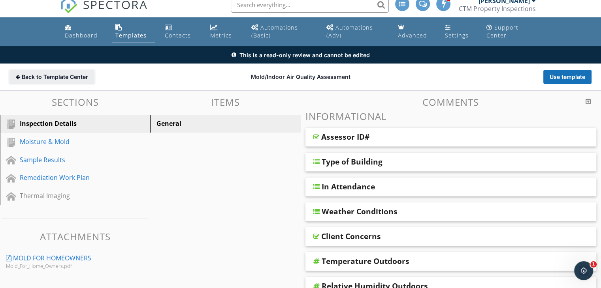
click at [28, 78] on span "Back to Template Center" at bounding box center [55, 77] width 66 height 8
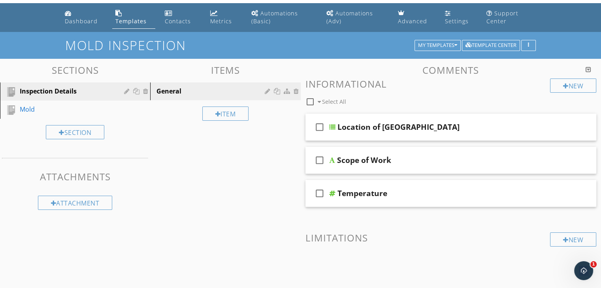
scroll to position [39, 0]
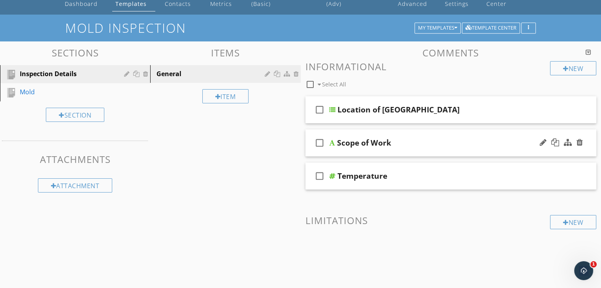
click at [452, 141] on div "Scope of Work" at bounding box center [440, 142] width 206 height 9
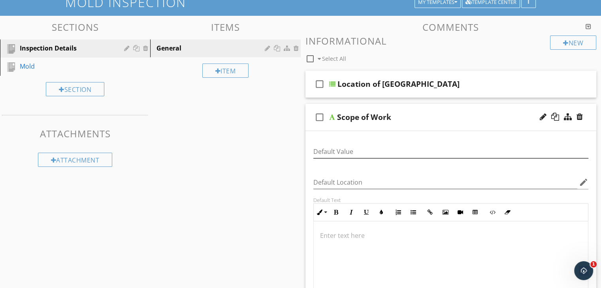
scroll to position [79, 0]
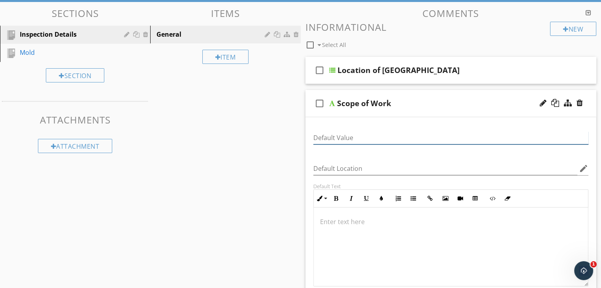
click at [373, 140] on input "Default Value" at bounding box center [450, 138] width 275 height 13
click at [395, 73] on div "Location of Sample" at bounding box center [398, 70] width 122 height 9
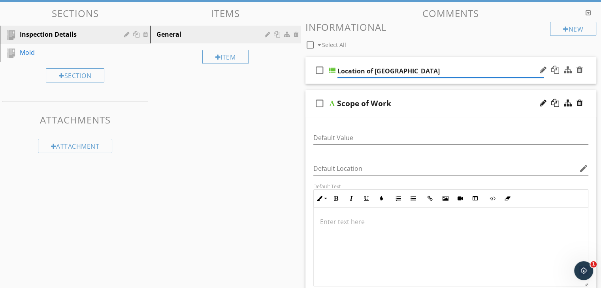
click at [420, 66] on input "Location of Sample" at bounding box center [440, 71] width 206 height 13
click at [361, 61] on div "check_box_outline_blank Location of Sample" at bounding box center [450, 70] width 291 height 27
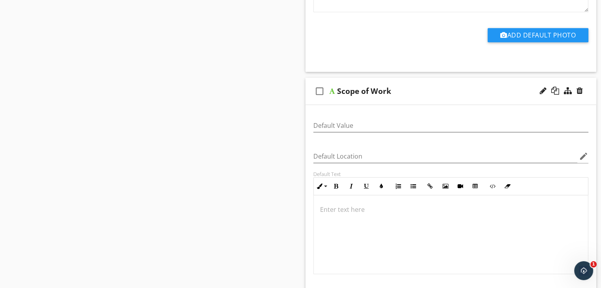
scroll to position [434, 0]
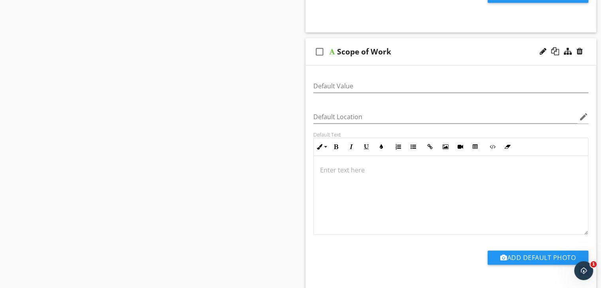
click at [346, 157] on div at bounding box center [451, 195] width 275 height 79
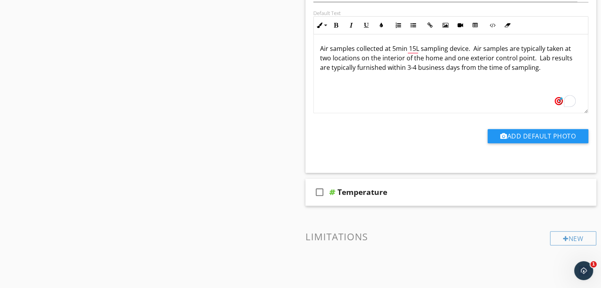
scroll to position [588, 0]
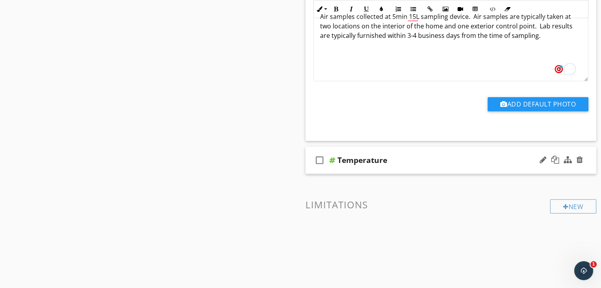
click at [410, 157] on div "Temperature" at bounding box center [440, 160] width 206 height 9
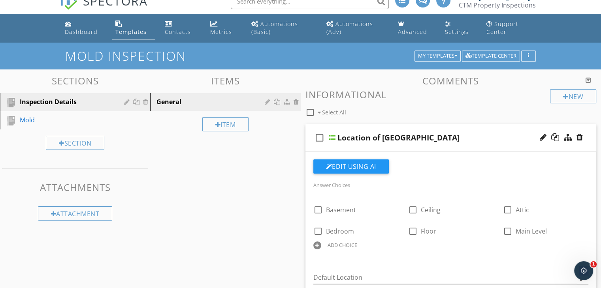
scroll to position [0, 0]
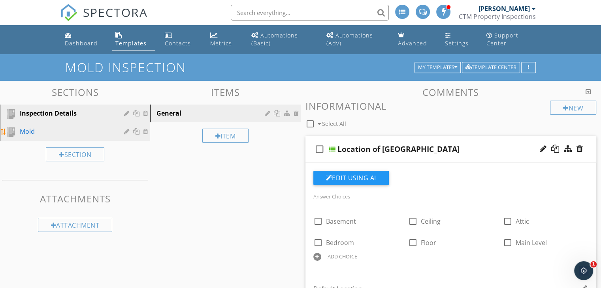
click at [55, 136] on div "Mold" at bounding box center [66, 131] width 93 height 9
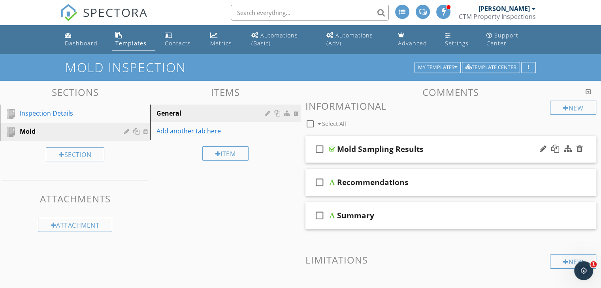
click at [428, 145] on div "Mold Sampling Results" at bounding box center [440, 149] width 206 height 9
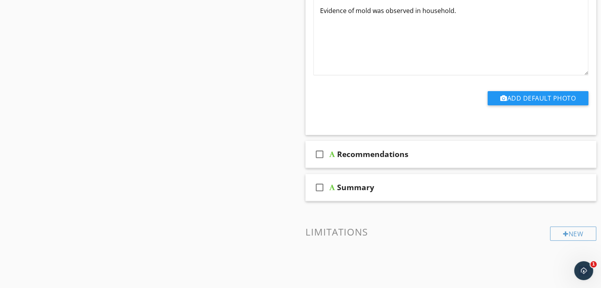
scroll to position [276, 0]
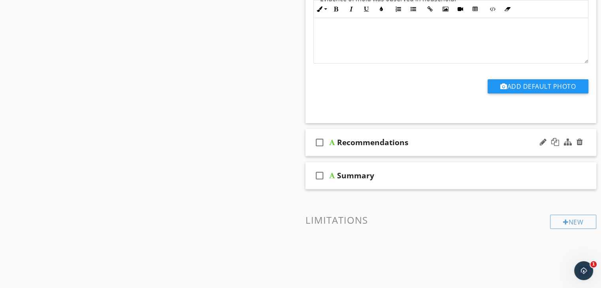
click at [409, 134] on div "check_box_outline_blank Recommendations" at bounding box center [450, 142] width 291 height 27
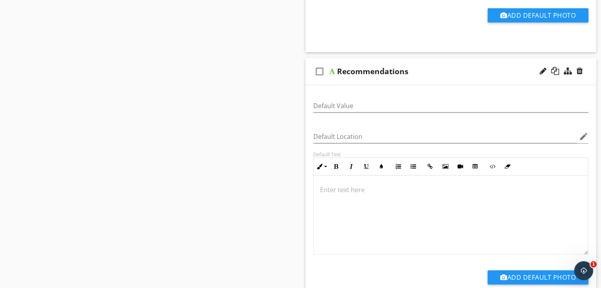
scroll to position [513, 0]
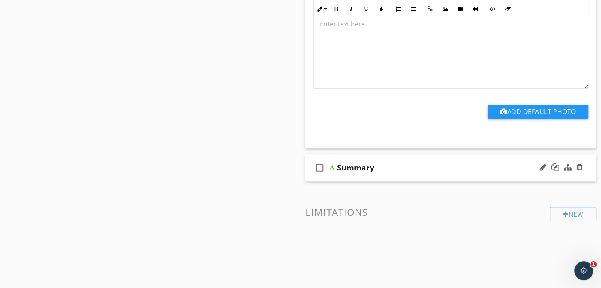
click at [376, 163] on div "Summary" at bounding box center [440, 167] width 206 height 9
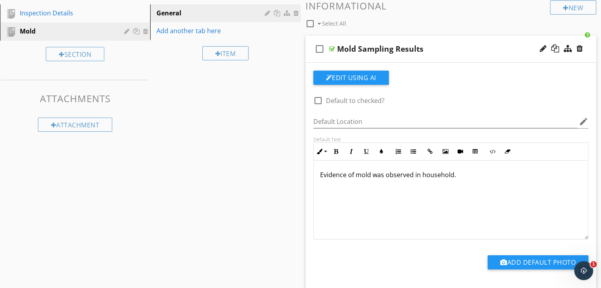
scroll to position [0, 0]
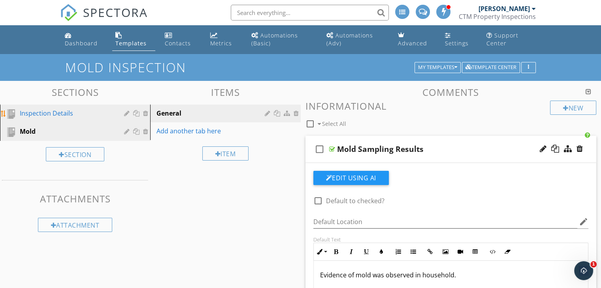
click at [71, 119] on link "Inspection Details" at bounding box center [76, 114] width 148 height 18
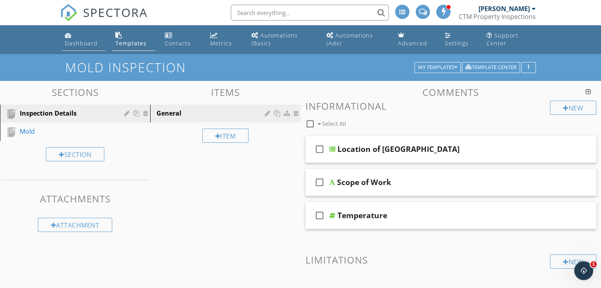
click at [78, 36] on link "Dashboard" at bounding box center [84, 39] width 44 height 23
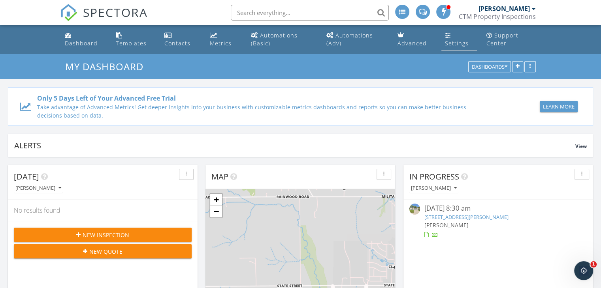
click at [458, 37] on link "Settings" at bounding box center [458, 39] width 35 height 23
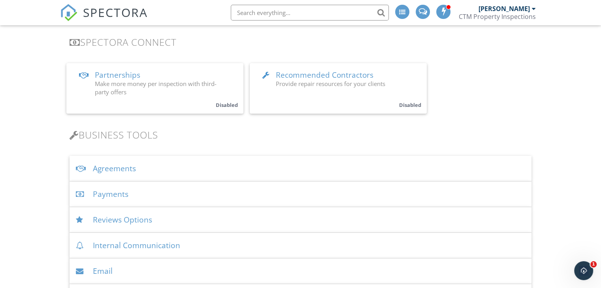
scroll to position [96, 0]
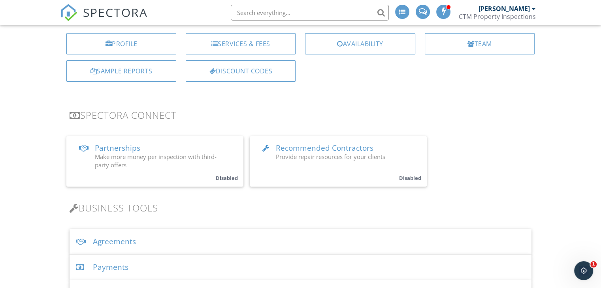
click at [514, 19] on div "CTM Property Inspections" at bounding box center [497, 17] width 77 height 8
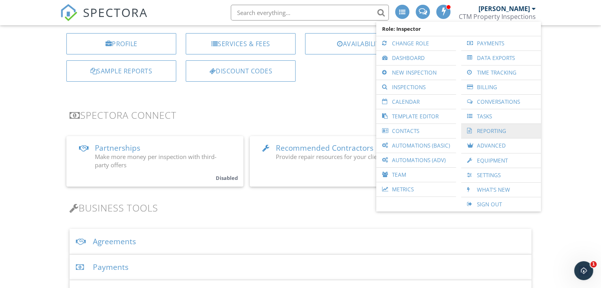
click at [496, 129] on link "Reporting" at bounding box center [501, 131] width 72 height 14
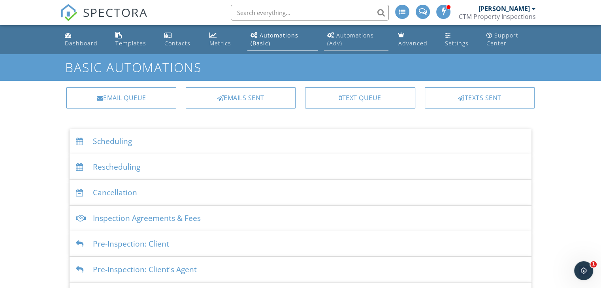
click at [338, 38] on div "Automations (Adv)" at bounding box center [350, 39] width 47 height 15
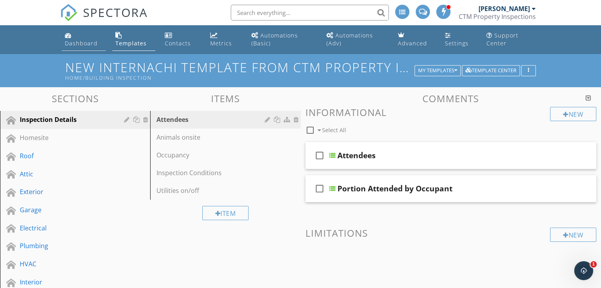
click at [69, 36] on div "Dashboard" at bounding box center [68, 35] width 7 height 6
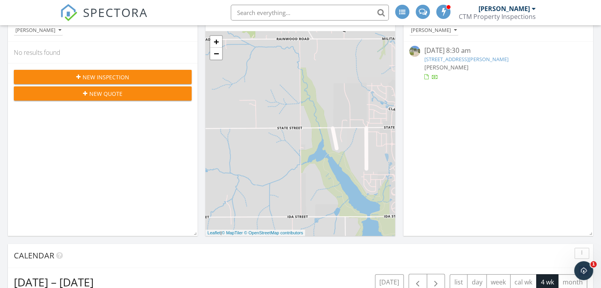
click at [132, 71] on button "New Inspection" at bounding box center [103, 77] width 178 height 14
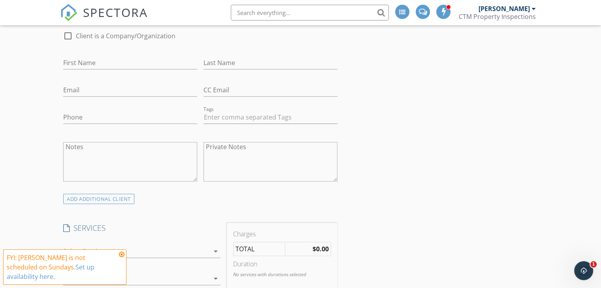
scroll to position [276, 0]
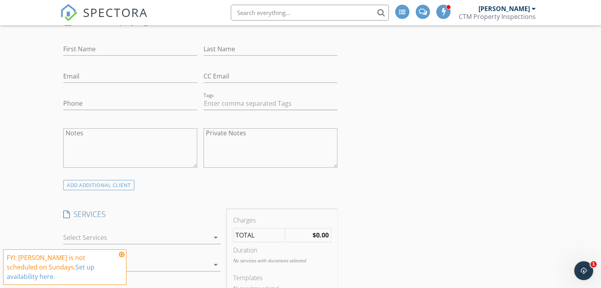
click at [122, 255] on icon at bounding box center [122, 255] width 6 height 6
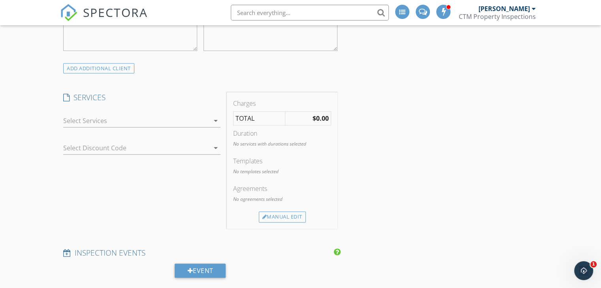
scroll to position [395, 0]
click at [108, 118] on div at bounding box center [136, 119] width 146 height 13
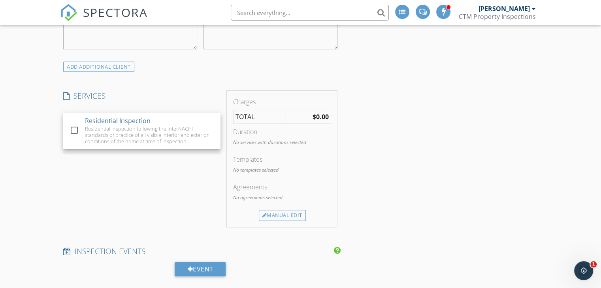
click at [77, 122] on div at bounding box center [136, 119] width 146 height 13
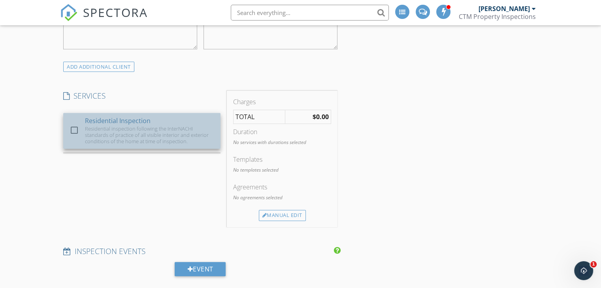
click at [71, 135] on div at bounding box center [76, 137] width 13 height 5
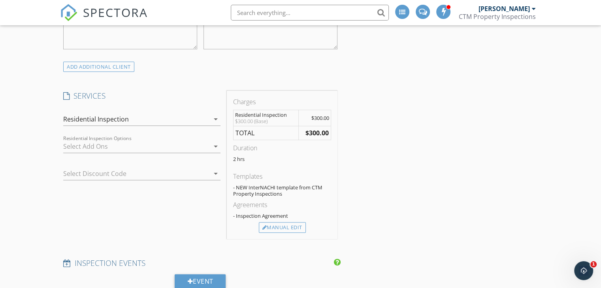
click at [140, 144] on div at bounding box center [136, 146] width 146 height 13
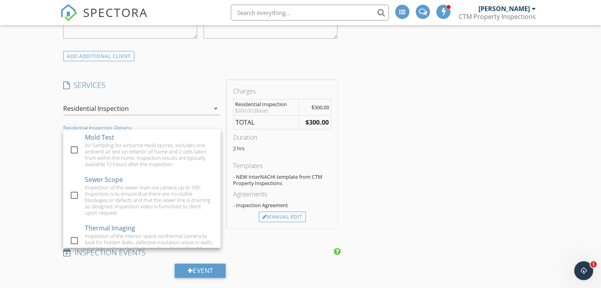
scroll to position [434, 0]
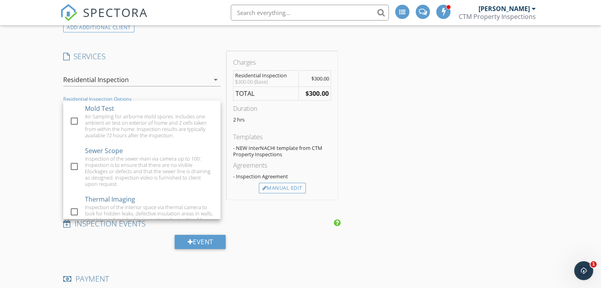
drag, startPoint x: 23, startPoint y: 137, endPoint x: 55, endPoint y: 120, distance: 35.9
click at [23, 136] on div "New Inspection Click here to use the New Order Form INSPECTOR(S) check_box Chri…" at bounding box center [300, 277] width 601 height 1314
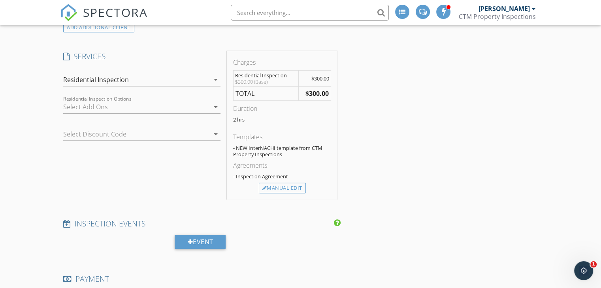
click at [154, 70] on div "check_box Residential Inspection Residential inspection following the InterNACH…" at bounding box center [141, 82] width 157 height 26
click at [150, 76] on div "Residential Inspection" at bounding box center [136, 79] width 146 height 13
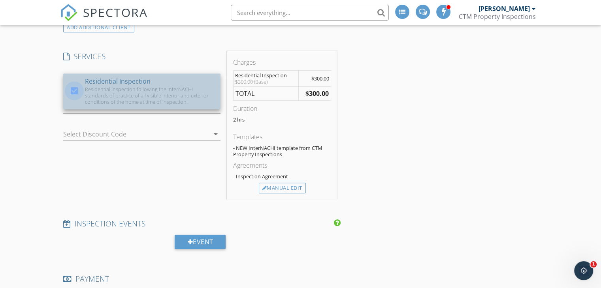
click at [71, 90] on div at bounding box center [74, 90] width 13 height 13
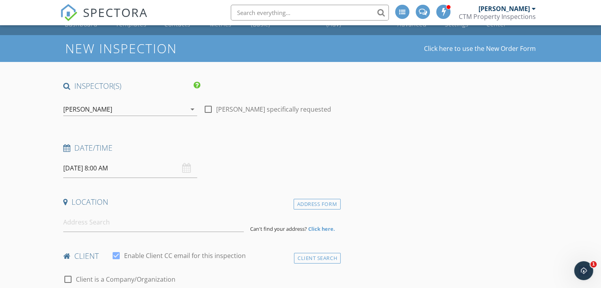
scroll to position [0, 0]
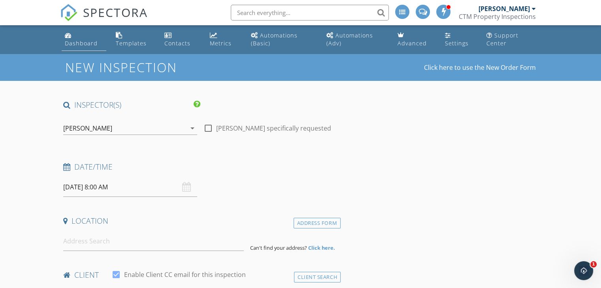
click at [87, 37] on link "Dashboard" at bounding box center [84, 39] width 44 height 23
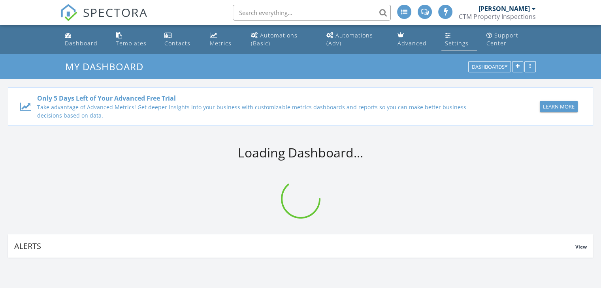
click at [446, 43] on div "Settings" at bounding box center [456, 43] width 24 height 8
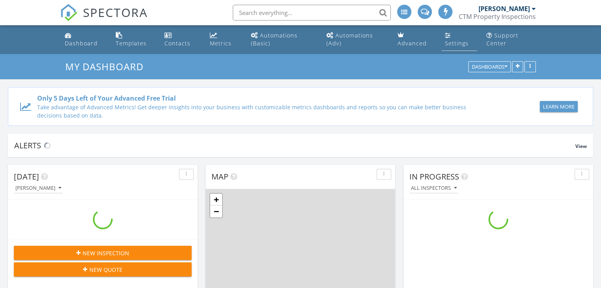
scroll to position [731, 613]
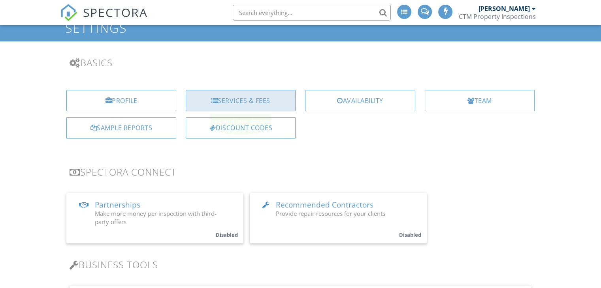
click at [238, 103] on div "Services & Fees" at bounding box center [241, 100] width 110 height 21
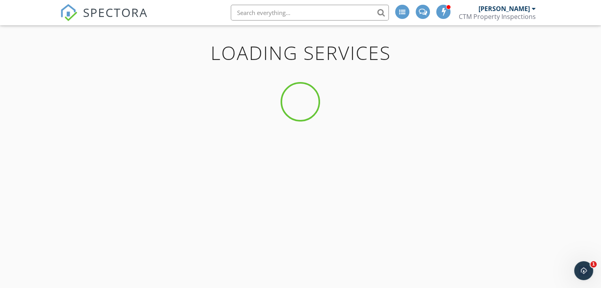
scroll to position [39, 0]
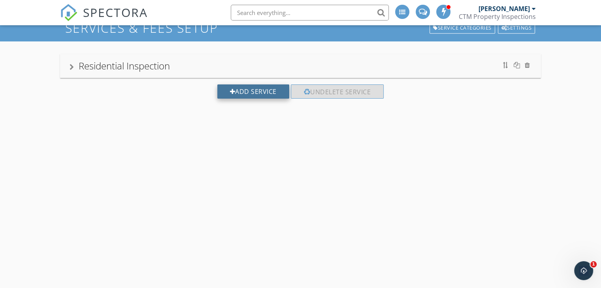
click at [242, 92] on div "Add Service" at bounding box center [253, 92] width 72 height 14
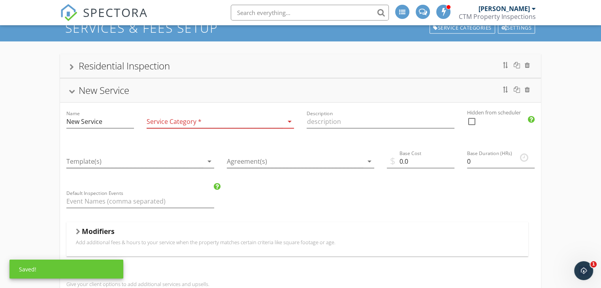
click at [199, 120] on div at bounding box center [215, 121] width 137 height 13
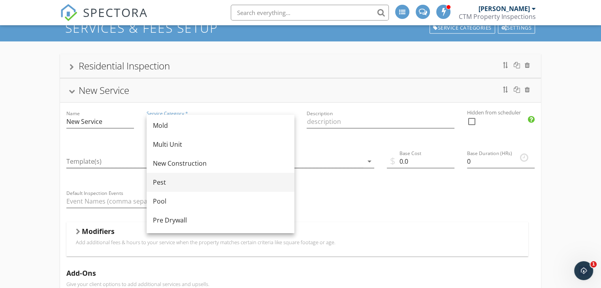
scroll to position [197, 0]
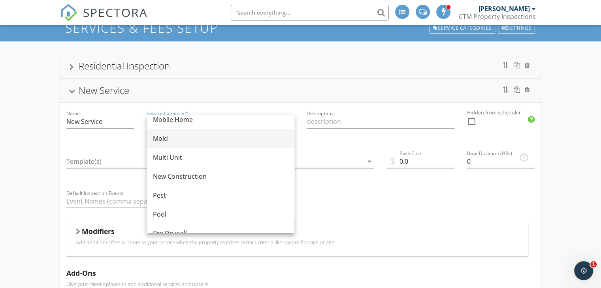
click at [177, 143] on div "Mold" at bounding box center [220, 138] width 135 height 9
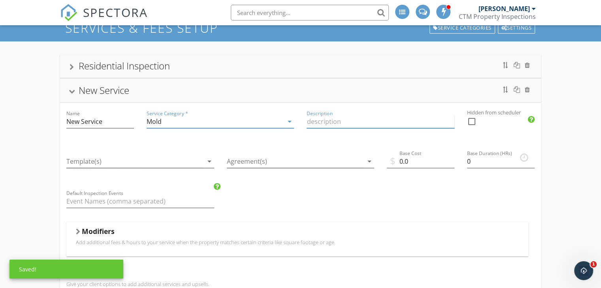
click at [322, 122] on input "Description" at bounding box center [380, 121] width 148 height 13
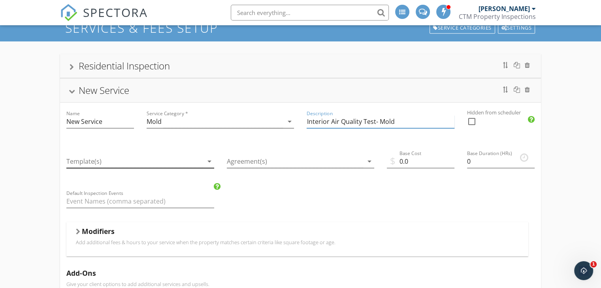
type input "Interior Air Quality Test- Mold"
click at [144, 159] on div at bounding box center [134, 161] width 137 height 13
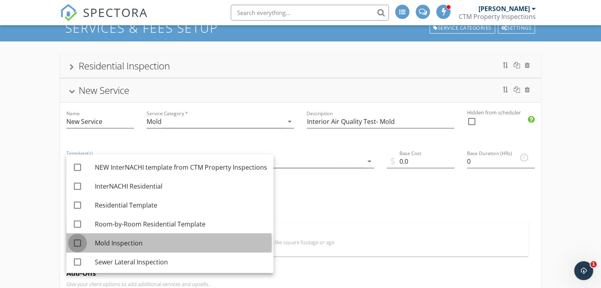
click at [78, 242] on div at bounding box center [77, 243] width 13 height 13
checkbox input "true"
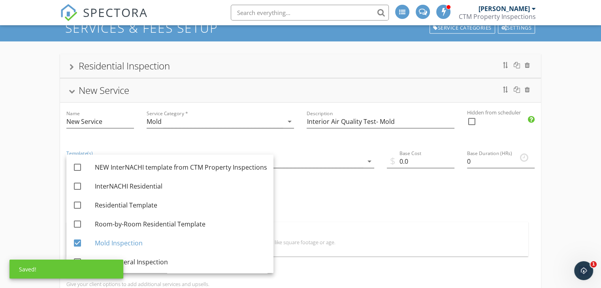
click at [331, 223] on div "Modifiers Add additional fees & hours to your service when the property matches…" at bounding box center [297, 239] width 462 height 34
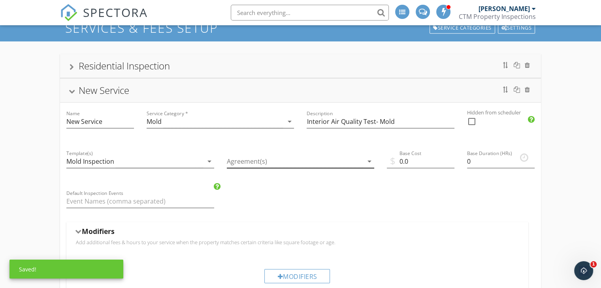
click at [316, 165] on div at bounding box center [295, 161] width 137 height 13
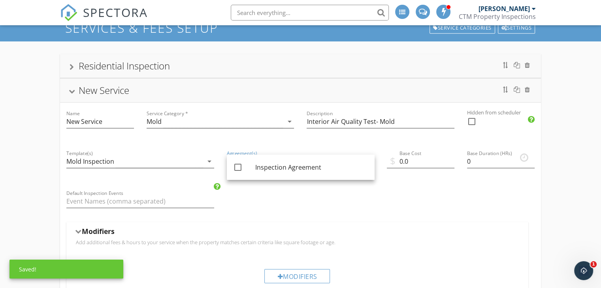
click at [291, 211] on div "Name New Service Service Category * Mold arrow_drop_down Description Interior A…" at bounding box center [300, 288] width 481 height 371
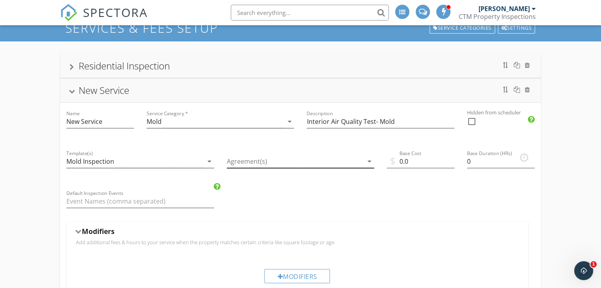
click at [256, 158] on div at bounding box center [295, 161] width 137 height 13
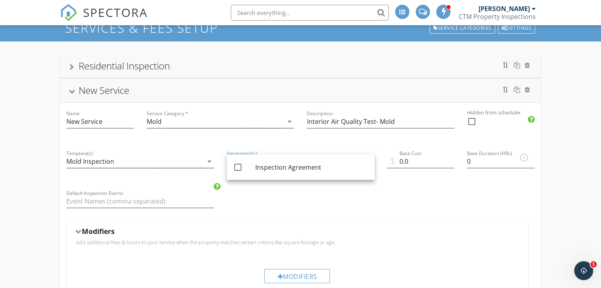
click at [274, 214] on div "Name New Service Service Category * Mold arrow_drop_down Description Interior A…" at bounding box center [300, 288] width 481 height 371
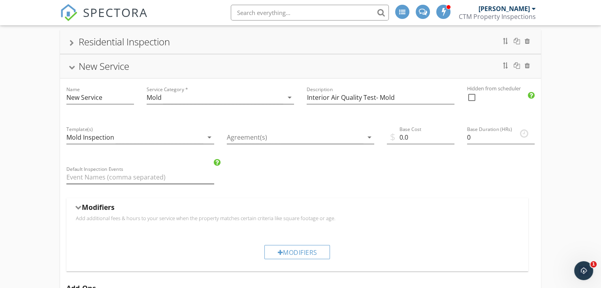
scroll to position [72, 0]
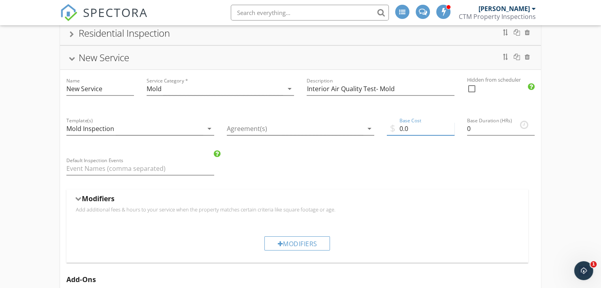
click at [419, 129] on input "0.0" at bounding box center [421, 128] width 68 height 13
type input "0"
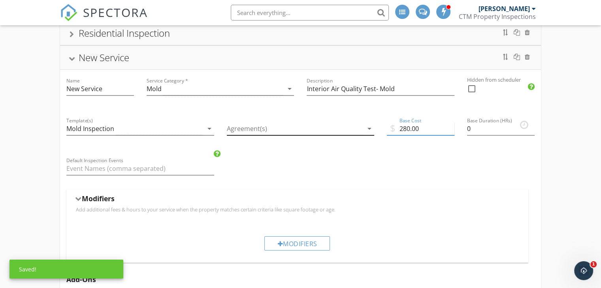
type input "280.00"
click at [313, 127] on div at bounding box center [295, 128] width 137 height 13
click at [300, 171] on div "Name New Service Service Category * Mold arrow_drop_down Description Interior A…" at bounding box center [300, 255] width 481 height 371
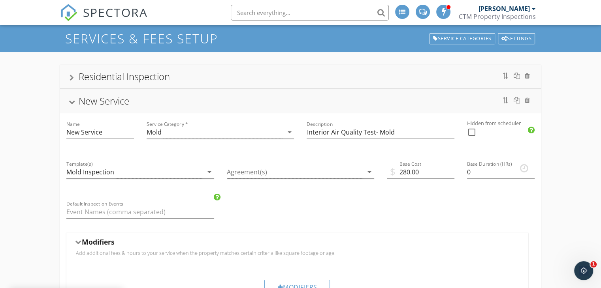
scroll to position [0, 0]
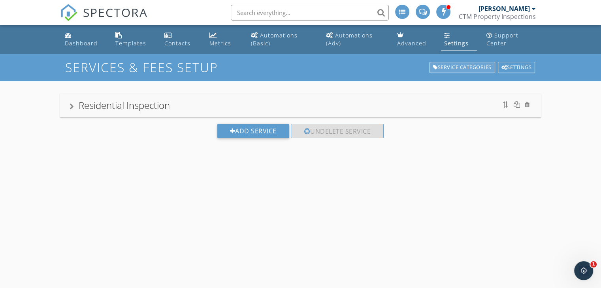
click at [464, 65] on div "Service Categories" at bounding box center [462, 67] width 66 height 11
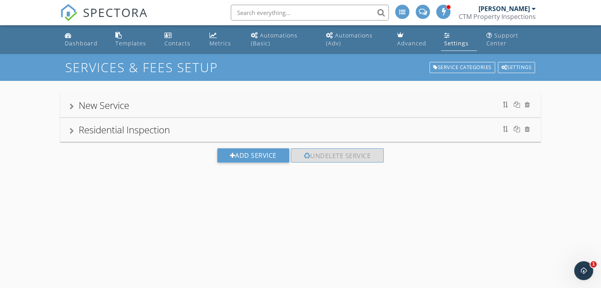
click at [148, 130] on div "Residential Inspection" at bounding box center [124, 129] width 91 height 13
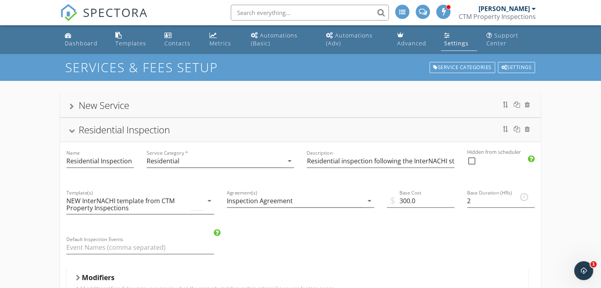
click at [449, 40] on div "Settings" at bounding box center [456, 43] width 24 height 8
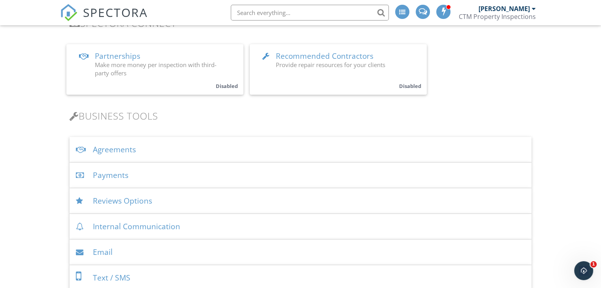
scroll to position [237, 0]
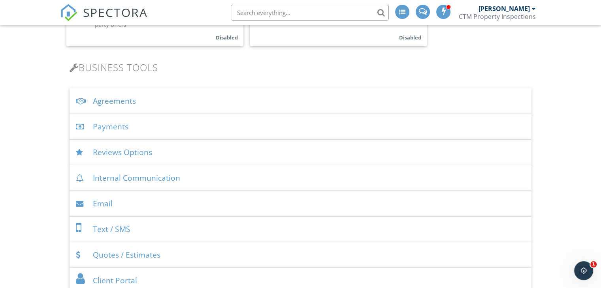
click at [111, 99] on div "Agreements" at bounding box center [301, 101] width 462 height 26
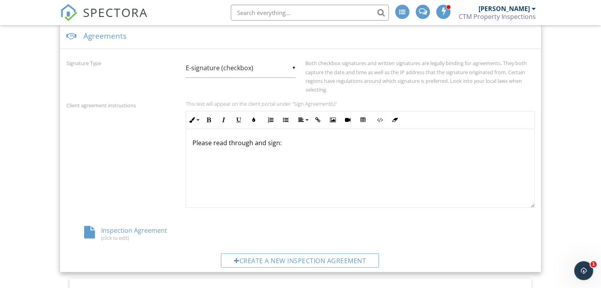
scroll to position [316, 0]
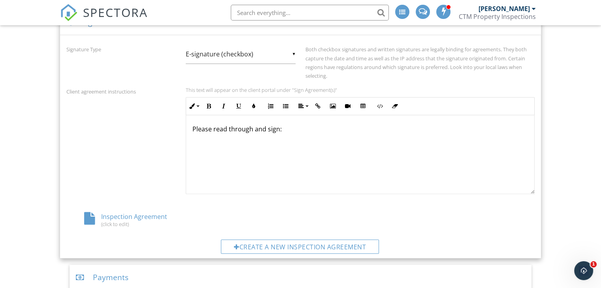
click at [143, 214] on div "Inspection Agreement (click to edit)" at bounding box center [144, 219] width 156 height 15
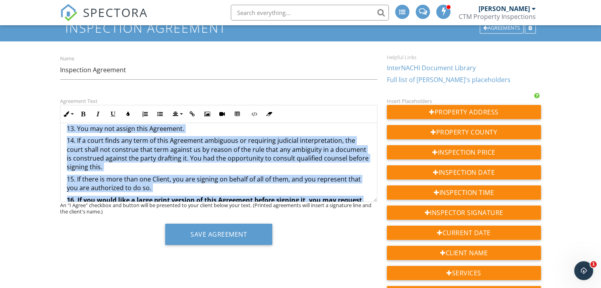
scroll to position [773, 0]
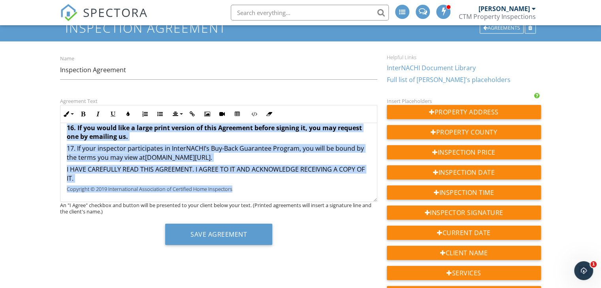
drag, startPoint x: 81, startPoint y: 135, endPoint x: 318, endPoint y: 245, distance: 261.9
click at [318, 245] on div "Agreement Text Inline Style XLarge Large Normal Small Light Small/Light Bold It…" at bounding box center [218, 173] width 327 height 155
copy div "LOREMIPSUM Dolo Sitametcon Adipiscin Elitsed Doeiusmo 9653 Temp in ut Laboreetd…"
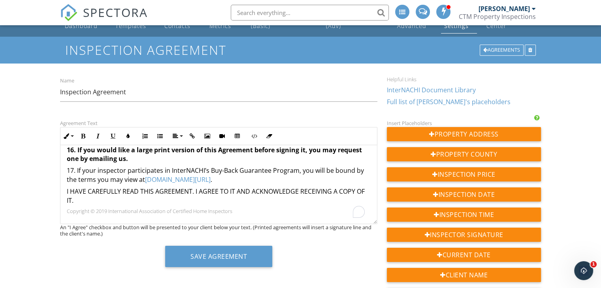
scroll to position [0, 0]
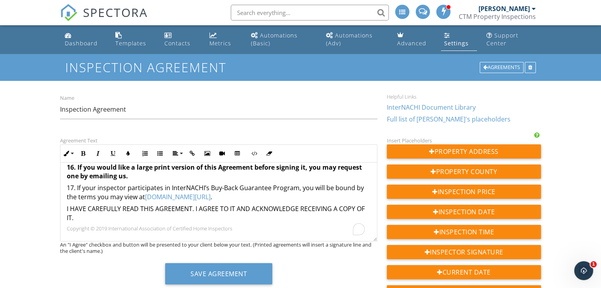
click at [428, 106] on link "InterNACHI Document Library" at bounding box center [431, 107] width 89 height 9
click at [486, 70] on div "Agreements" at bounding box center [501, 67] width 44 height 11
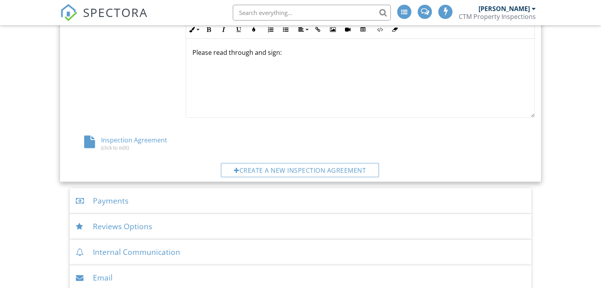
scroll to position [401, 0]
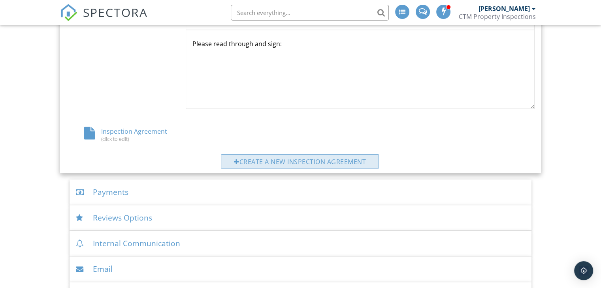
click at [314, 164] on div "Create a new inspection agreement" at bounding box center [300, 161] width 158 height 14
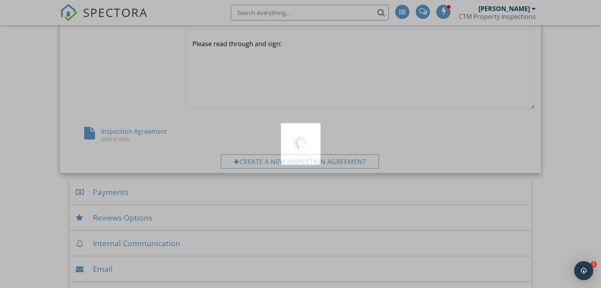
scroll to position [0, 0]
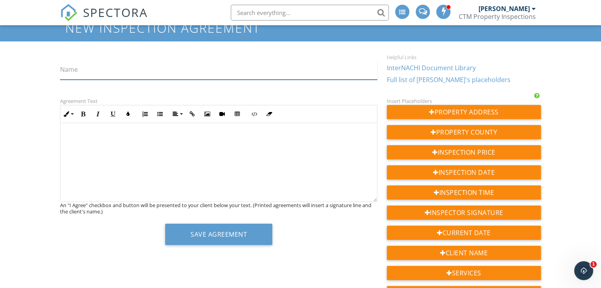
click at [85, 71] on input "Name" at bounding box center [218, 69] width 317 height 19
type input "Mold Inspection Agreement"
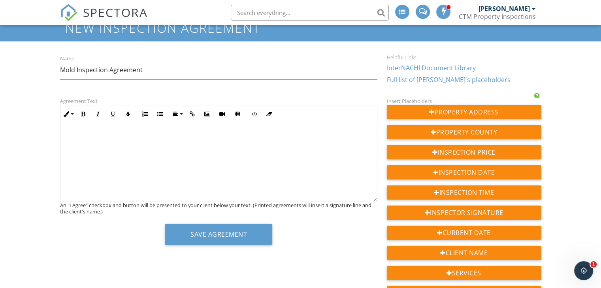
click at [118, 136] on p at bounding box center [219, 137] width 304 height 9
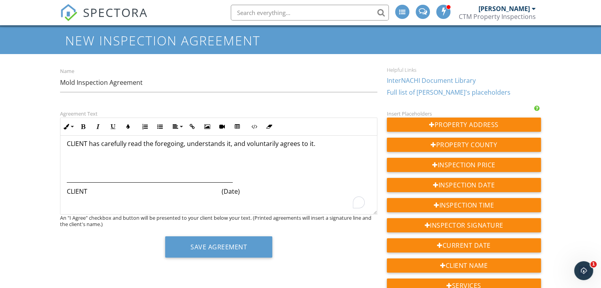
scroll to position [39, 0]
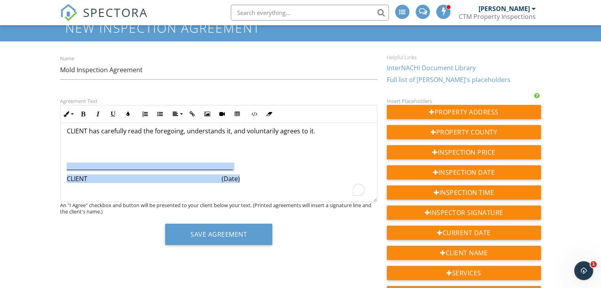
drag, startPoint x: 256, startPoint y: 188, endPoint x: 61, endPoint y: 176, distance: 195.1
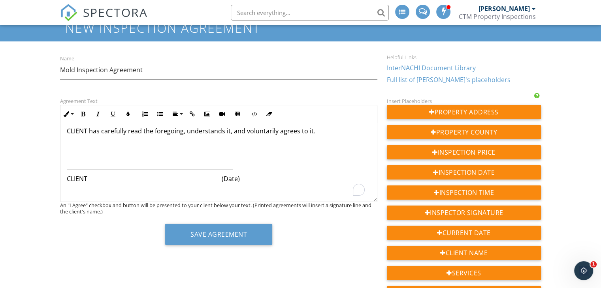
scroll to position [51, 0]
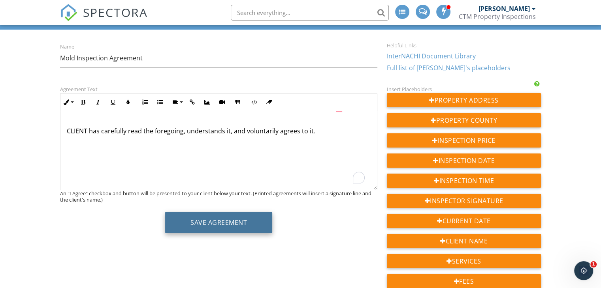
click at [196, 219] on button "Save Agreement" at bounding box center [218, 222] width 107 height 21
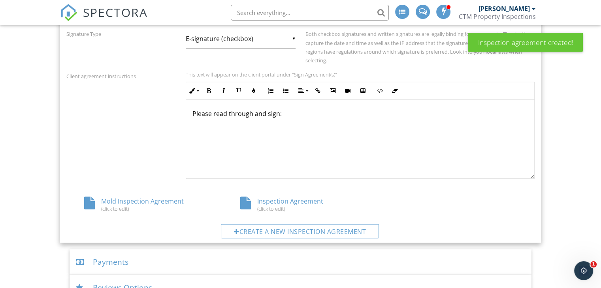
scroll to position [381, 0]
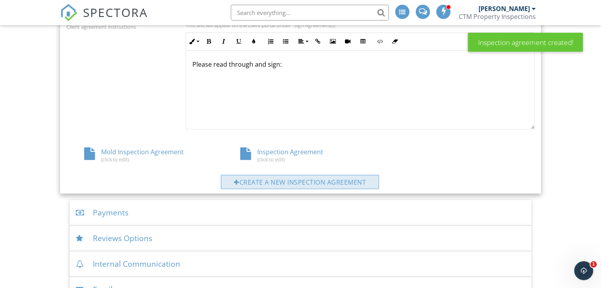
click at [282, 182] on div "Create a new inspection agreement" at bounding box center [300, 182] width 158 height 14
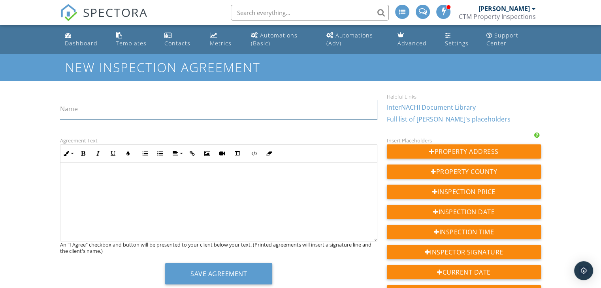
click at [108, 110] on input "Name" at bounding box center [218, 109] width 317 height 19
type input "Sewer Lateral Inspection Agreement"
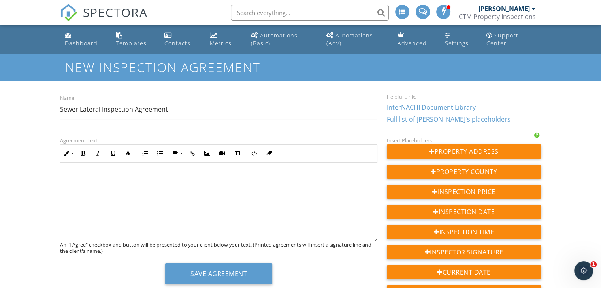
click at [93, 177] on p at bounding box center [219, 176] width 304 height 9
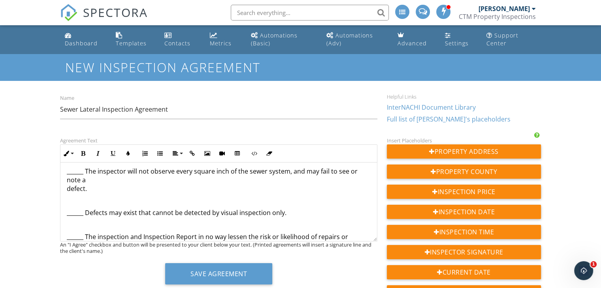
scroll to position [444, 0]
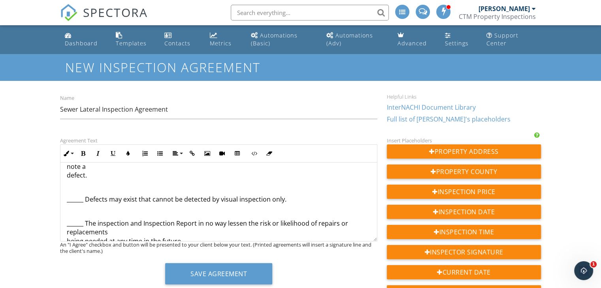
click at [88, 175] on p "______ The inspector will not observe every square inch of the sewer system, an…" at bounding box center [219, 167] width 304 height 26
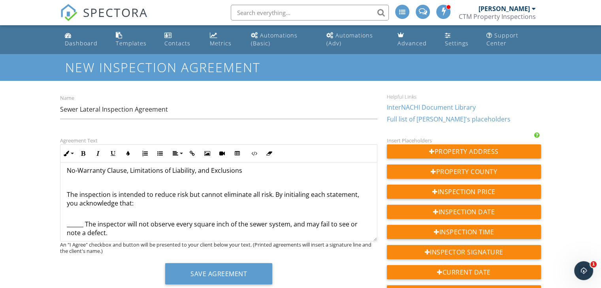
scroll to position [365, 0]
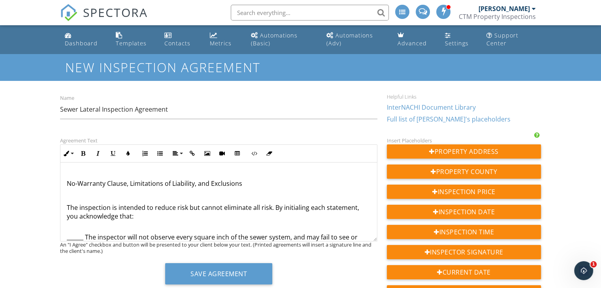
click at [322, 207] on p "The inspection is intended to reduce risk but cannot eliminate all risk. By ini…" at bounding box center [219, 216] width 304 height 26
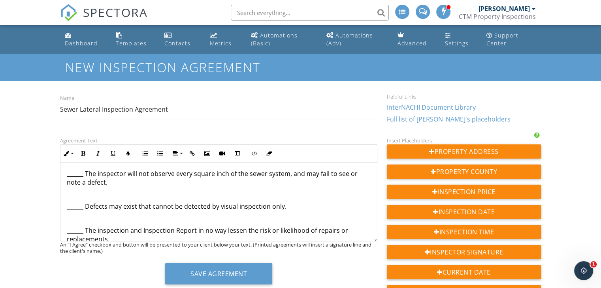
scroll to position [404, 0]
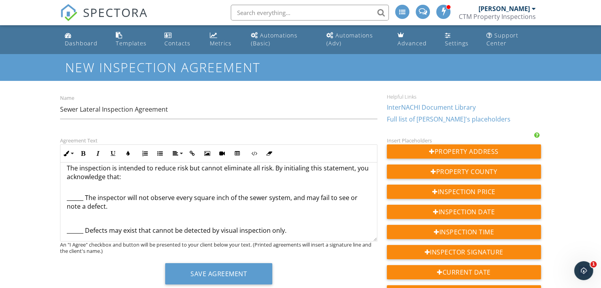
click at [85, 199] on p "______ The inspector will not observe every square inch of the sewer system, an…" at bounding box center [219, 203] width 304 height 18
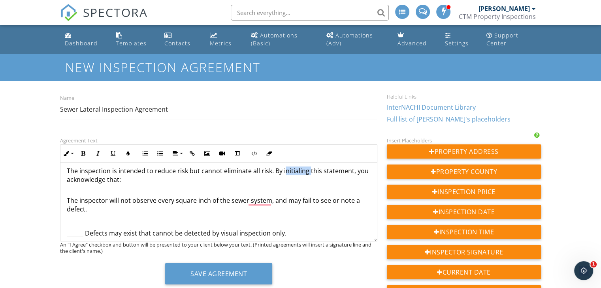
drag, startPoint x: 307, startPoint y: 168, endPoint x: 282, endPoint y: 170, distance: 25.4
click at [282, 170] on p "The inspection is intended to reduce risk but cannot eliminate all risk. By ini…" at bounding box center [219, 180] width 304 height 26
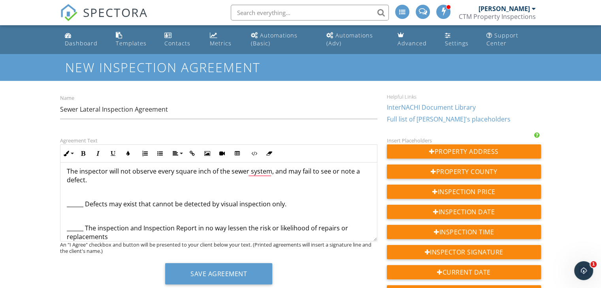
scroll to position [441, 0]
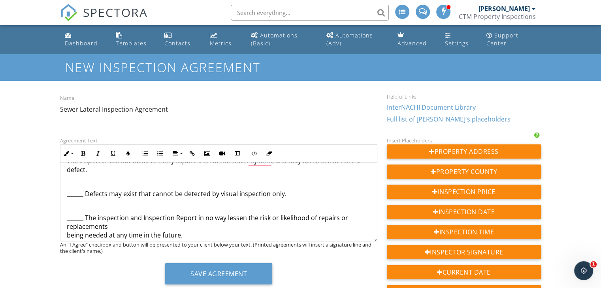
click at [82, 195] on p "______ Defects may exist that cannot be detected by visual inspection only." at bounding box center [219, 194] width 304 height 9
drag, startPoint x: 83, startPoint y: 195, endPoint x: 66, endPoint y: 196, distance: 16.6
click at [66, 196] on div "SEWER SCOPE INSPECTION AGREEMENT Your Sewer Scope Inspection and Report You hav…" at bounding box center [218, 197] width 316 height 950
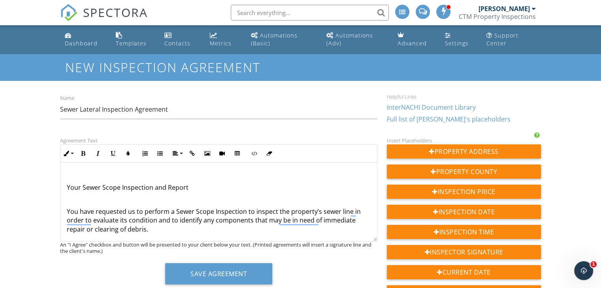
scroll to position [0, 0]
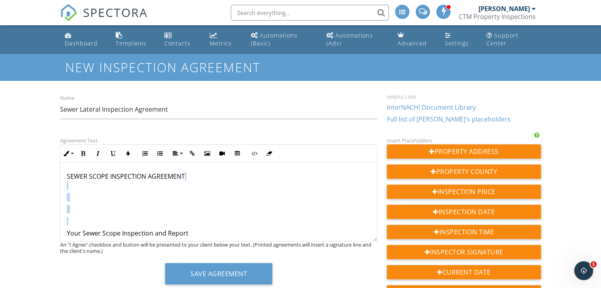
drag, startPoint x: 72, startPoint y: 224, endPoint x: 68, endPoint y: 186, distance: 37.7
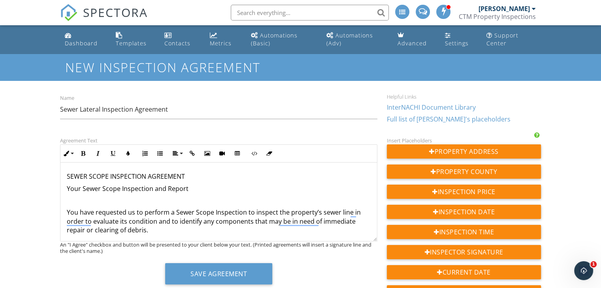
click at [82, 196] on p "To enrich screen reader interactions, please activate Accessibility in Grammarl…" at bounding box center [219, 200] width 304 height 9
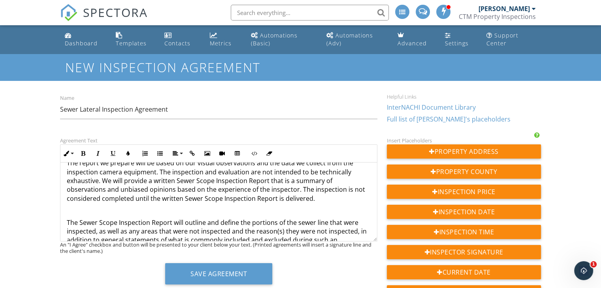
scroll to position [118, 0]
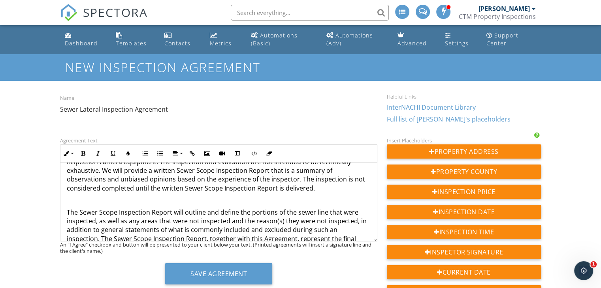
click at [78, 201] on p "To enrich screen reader interactions, please activate Accessibility in Grammarl…" at bounding box center [219, 200] width 304 height 9
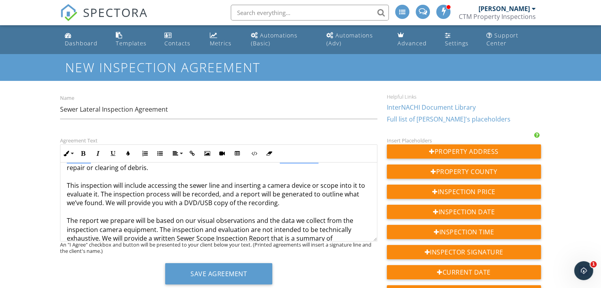
scroll to position [39, 0]
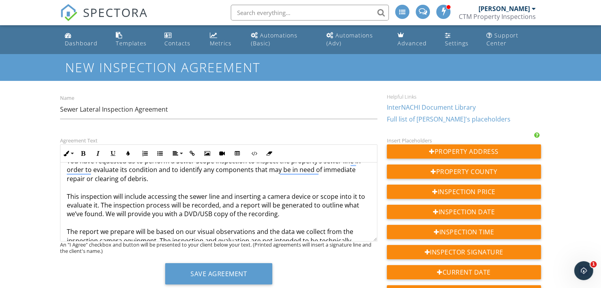
click at [209, 214] on p "You have requested us to perform a Sewer Scope Inspection to inspect the proper…" at bounding box center [219, 214] width 304 height 115
drag, startPoint x: 104, startPoint y: 213, endPoint x: 120, endPoint y: 217, distance: 16.7
click at [104, 213] on p "You have requested us to perform a Sewer Scope Inspection to inspect the proper…" at bounding box center [219, 214] width 304 height 115
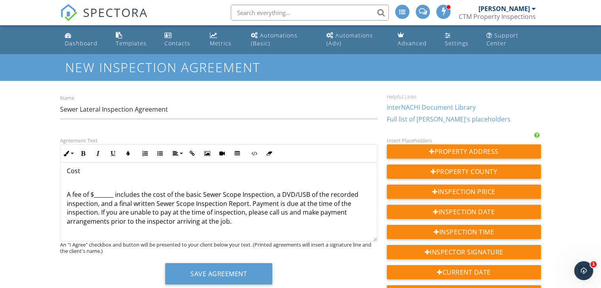
scroll to position [197, 0]
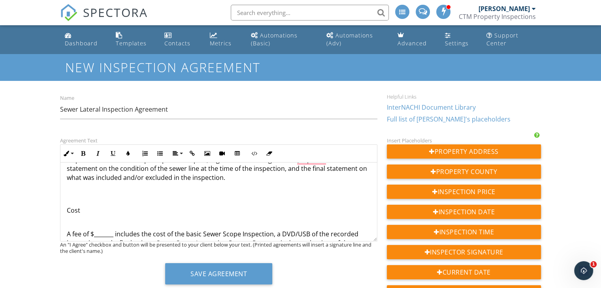
click at [150, 200] on p "To enrich screen reader interactions, please activate Accessibility in Grammarl…" at bounding box center [219, 198] width 304 height 9
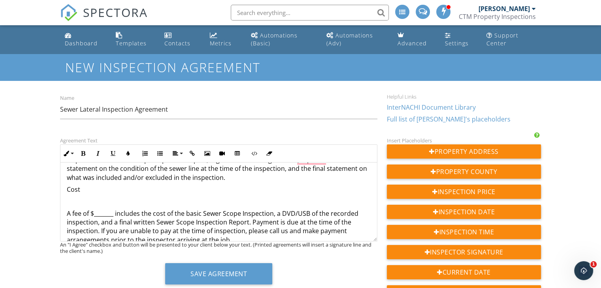
click at [117, 201] on p "To enrich screen reader interactions, please activate Accessibility in Grammarl…" at bounding box center [219, 201] width 304 height 9
click at [111, 214] on p "A fee of $_______ includes the cost of the basic Sewer Scope Inspection, a DVD/…" at bounding box center [219, 231] width 304 height 44
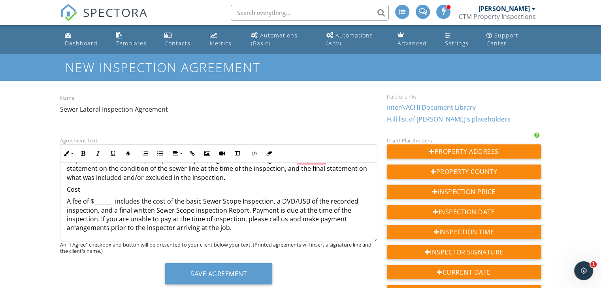
scroll to position [237, 0]
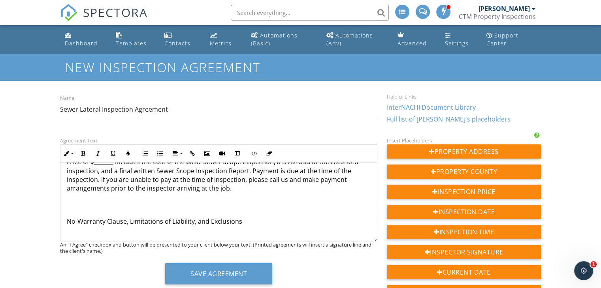
click at [238, 195] on p "A fee of $_______ includes the cost of the basic Sewer Scope Inspection, a DVD/…" at bounding box center [219, 180] width 304 height 44
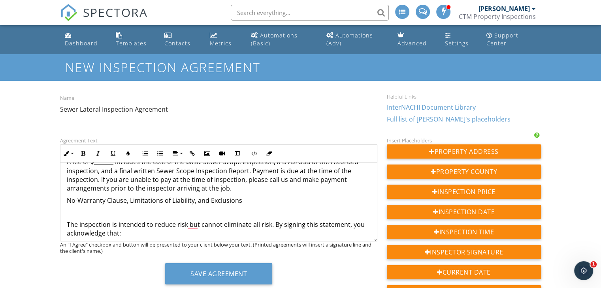
click at [243, 200] on p "No-Warranty Clause, Limitations of Liability, and Exclusions" at bounding box center [219, 200] width 304 height 9
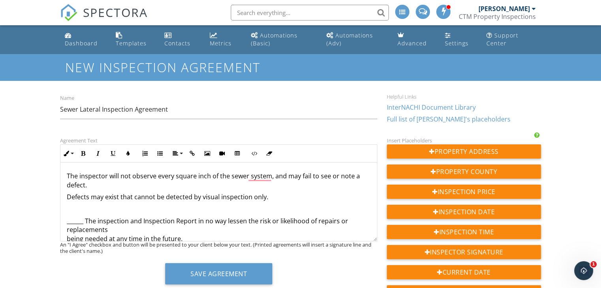
scroll to position [316, 0]
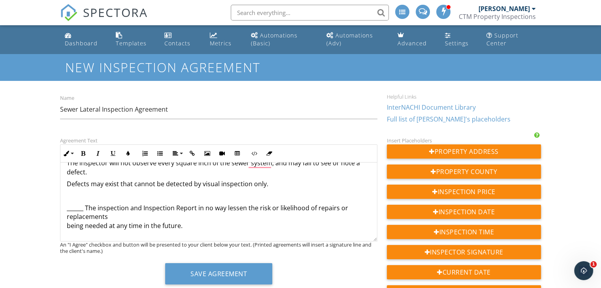
click at [70, 183] on p "Defects may exist that cannot be detected by visual inspection only." at bounding box center [219, 184] width 304 height 9
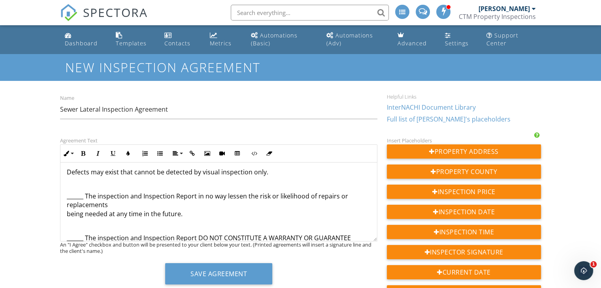
scroll to position [288, 0]
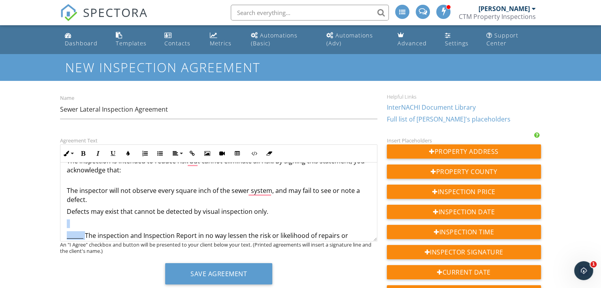
drag, startPoint x: 85, startPoint y: 234, endPoint x: 63, endPoint y: 226, distance: 23.5
click at [63, 226] on div "SEWER SCOPE INSPECTION AGREEMENT Your Sewer Scope Inspection and Report You hav…" at bounding box center [218, 281] width 316 height 815
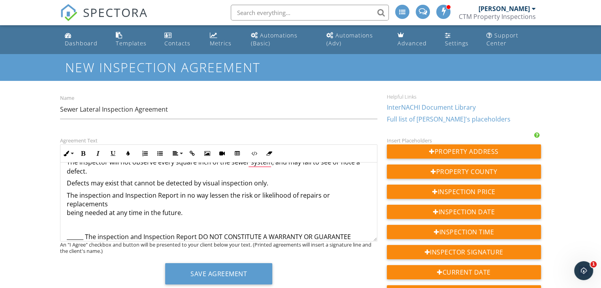
scroll to position [328, 0]
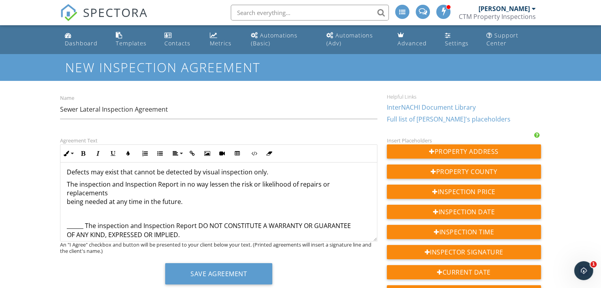
click at [88, 201] on p "The inspection and Inspection Report in no way lessen the risk or likelihood of…" at bounding box center [219, 193] width 304 height 26
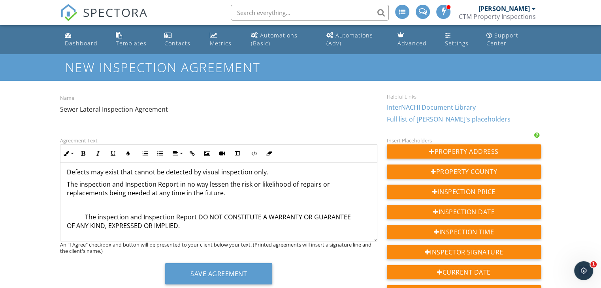
scroll to position [367, 0]
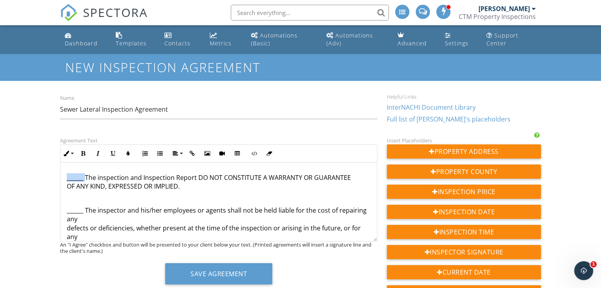
drag, startPoint x: 86, startPoint y: 176, endPoint x: 57, endPoint y: 177, distance: 28.5
click at [57, 177] on div "Agreement Text Inline Style XLarge Large Normal Small Light Small/Light Bold It…" at bounding box center [218, 213] width 327 height 155
drag, startPoint x: 86, startPoint y: 186, endPoint x: 49, endPoint y: 185, distance: 36.7
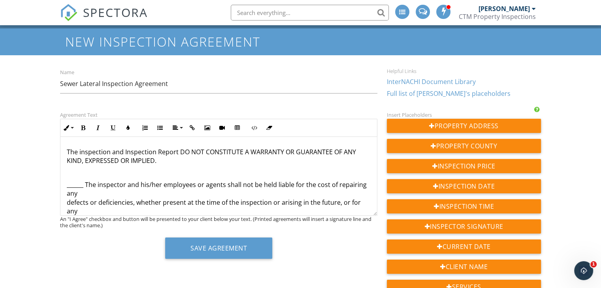
scroll to position [39, 0]
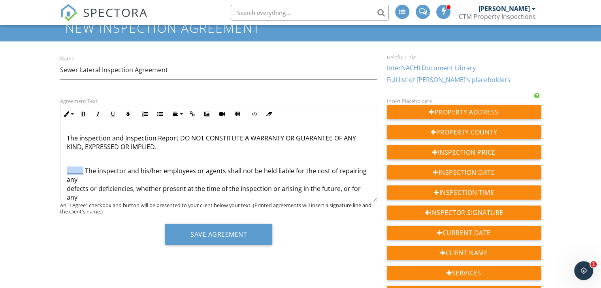
drag, startPoint x: 84, startPoint y: 173, endPoint x: 64, endPoint y: 171, distance: 19.8
click at [64, 171] on div "SEWER SCOPE INSPECTION AGREEMENT Your Sewer Scope Inspection and Report You hav…" at bounding box center [218, 153] width 316 height 794
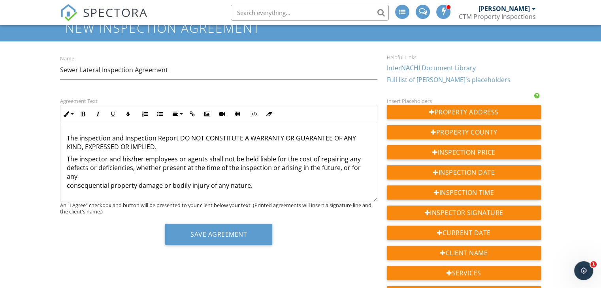
click at [87, 166] on p "The inspector and his/her employees or agents shall not be held liable for the …" at bounding box center [219, 173] width 304 height 36
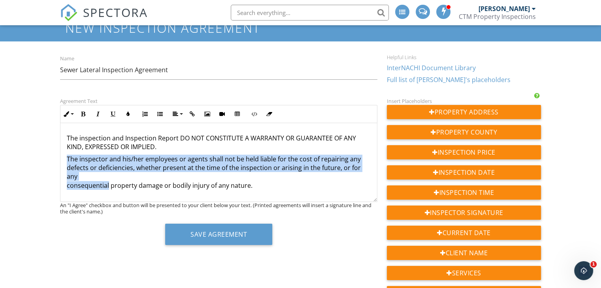
drag, startPoint x: 88, startPoint y: 185, endPoint x: 83, endPoint y: 176, distance: 11.2
click at [83, 176] on p "The inspector and his/her employees or agents shall not be held liable for the …" at bounding box center [219, 173] width 304 height 36
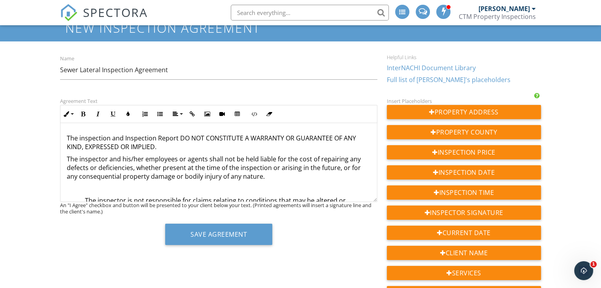
scroll to position [407, 0]
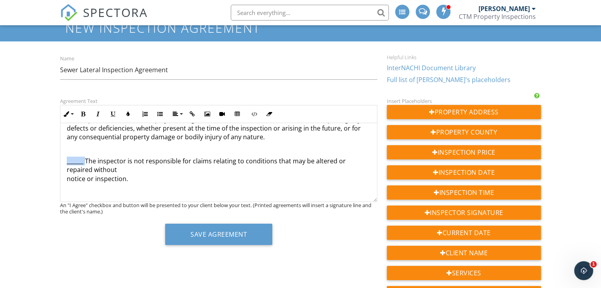
drag, startPoint x: 86, startPoint y: 161, endPoint x: 59, endPoint y: 156, distance: 27.3
click at [59, 156] on div "Agreement Text Inline Style XLarge Large Normal Small Light Small/Light Bold It…" at bounding box center [218, 173] width 327 height 155
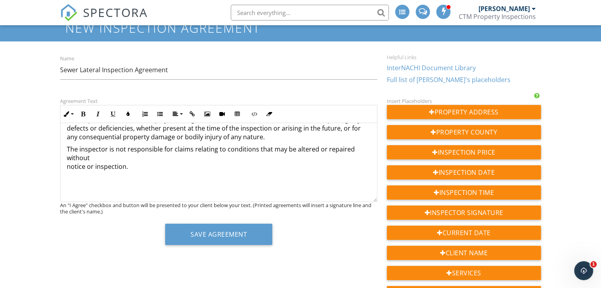
click at [96, 160] on p "The inspector is not responsible for claims relating to conditions that may be …" at bounding box center [219, 158] width 304 height 26
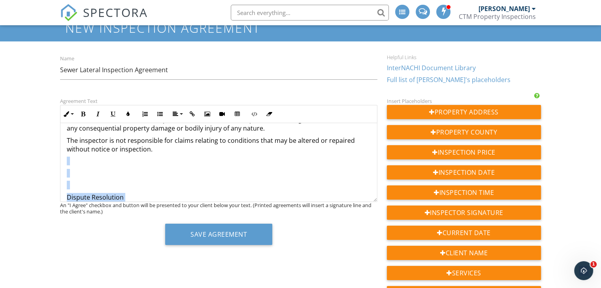
scroll to position [469, 0]
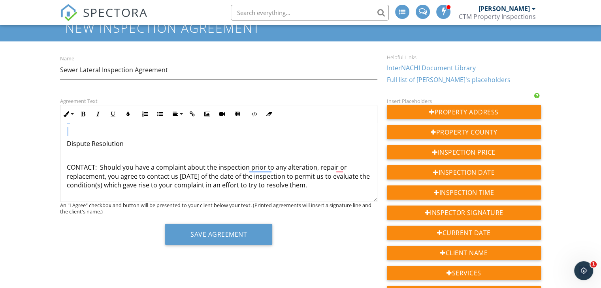
drag, startPoint x: 167, startPoint y: 160, endPoint x: 98, endPoint y: 130, distance: 75.0
click at [98, 130] on div "SEWER SCOPE INSPECTION AGREEMENT Your Sewer Scope Inspection and Report You hav…" at bounding box center [218, 26] width 316 height 744
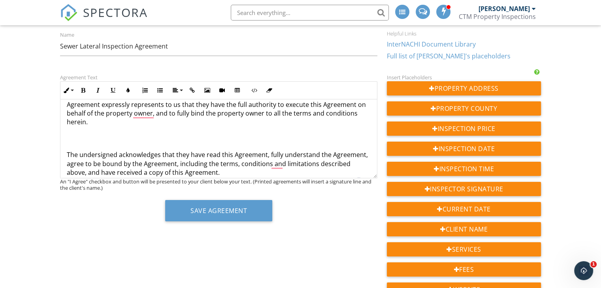
scroll to position [641, 0]
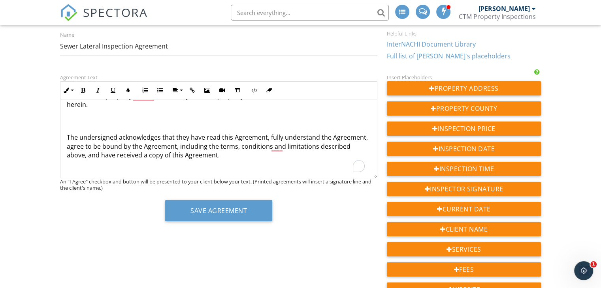
click at [102, 122] on p "To enrich screen reader interactions, please activate Accessibility in Grammarl…" at bounding box center [219, 125] width 304 height 9
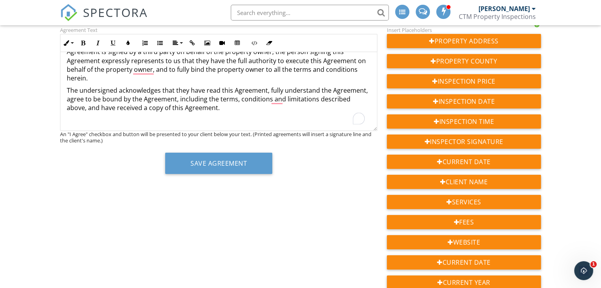
scroll to position [124, 0]
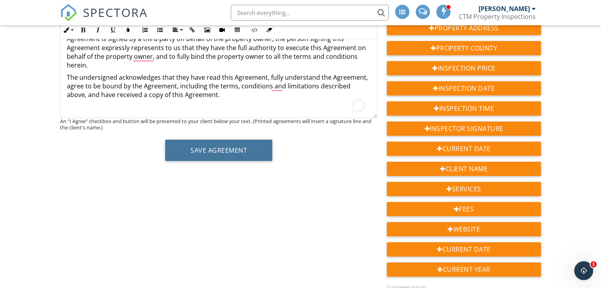
click at [223, 152] on button "Save Agreement" at bounding box center [218, 150] width 107 height 21
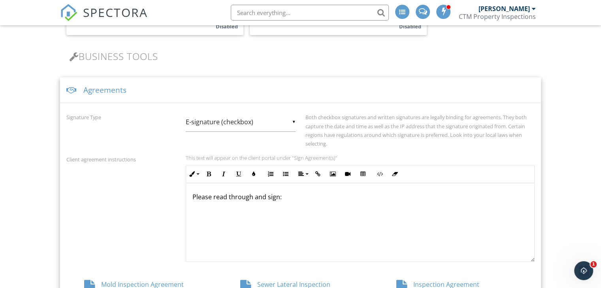
scroll to position [274, 0]
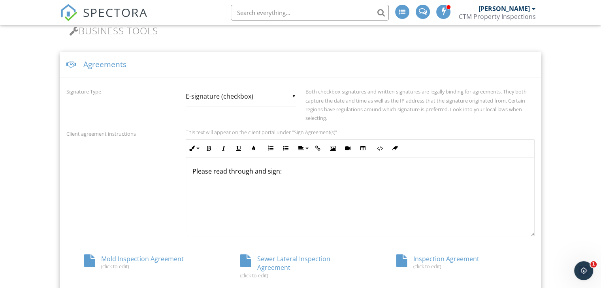
click at [153, 68] on div "Agreements" at bounding box center [300, 65] width 481 height 26
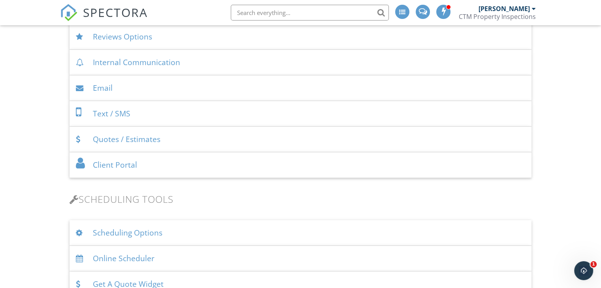
scroll to position [392, 0]
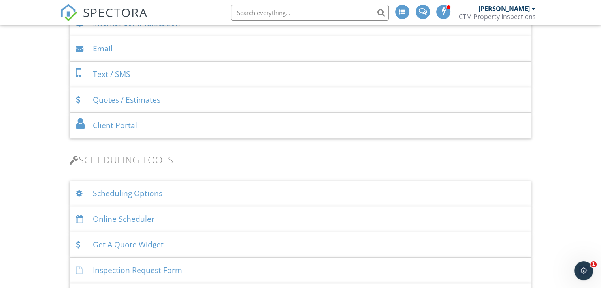
click at [175, 110] on div "Quotes / Estimates" at bounding box center [301, 100] width 462 height 26
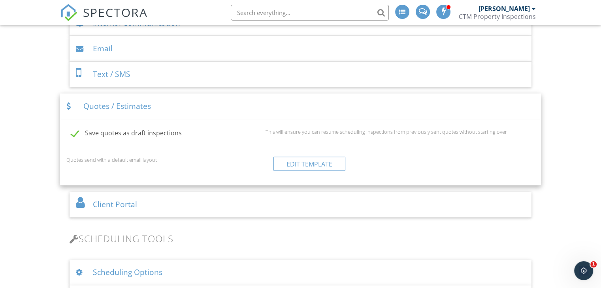
click at [199, 105] on div "Quotes / Estimates" at bounding box center [300, 107] width 481 height 26
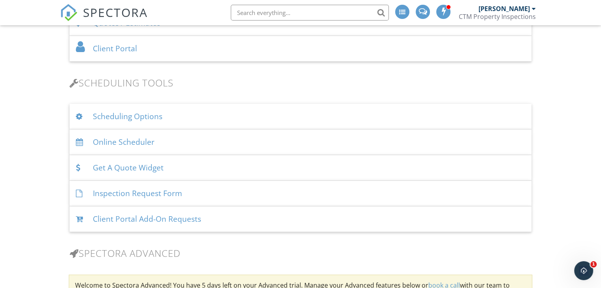
scroll to position [471, 0]
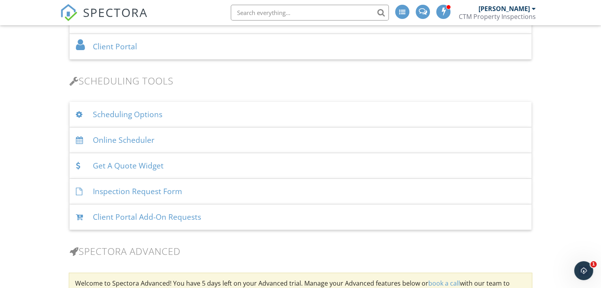
click at [199, 119] on div "Scheduling Options" at bounding box center [301, 115] width 462 height 26
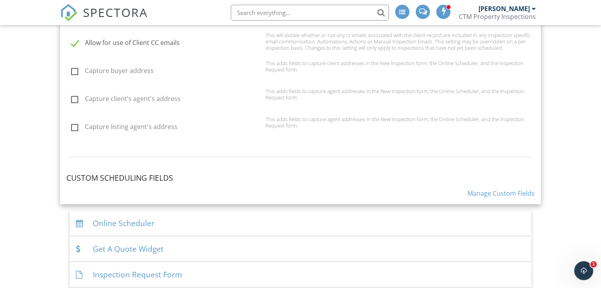
scroll to position [748, 0]
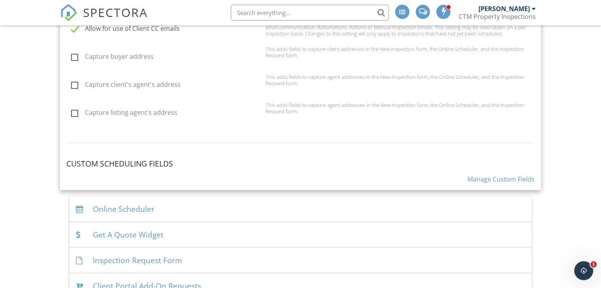
click at [498, 179] on link "Manage Custom Fields" at bounding box center [500, 179] width 67 height 9
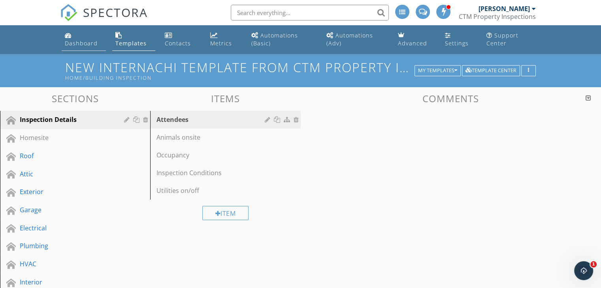
click at [72, 46] on div "Dashboard" at bounding box center [81, 43] width 33 height 8
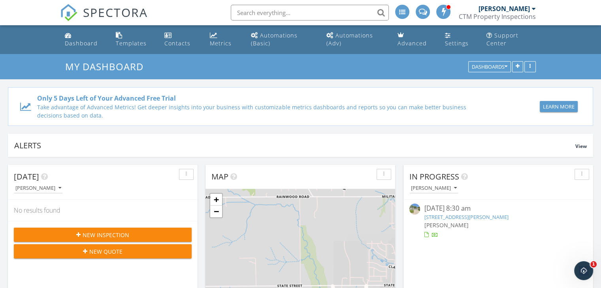
click at [487, 20] on div "CTM Property Inspections" at bounding box center [497, 17] width 77 height 8
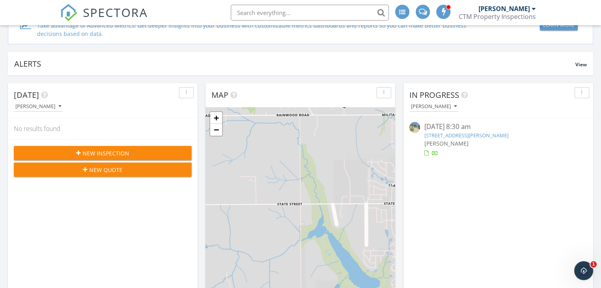
scroll to position [79, 0]
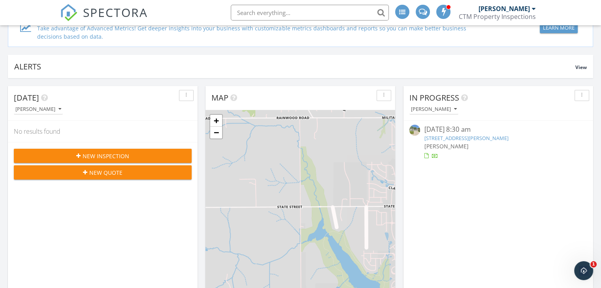
click at [112, 157] on span "New Inspection" at bounding box center [106, 156] width 47 height 8
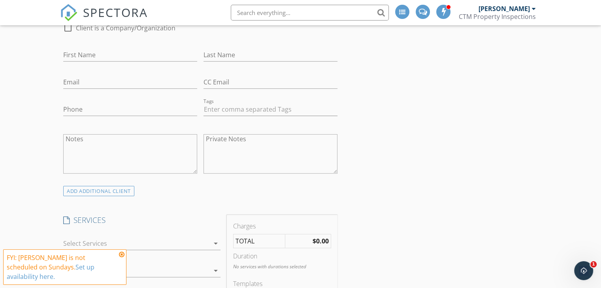
scroll to position [316, 0]
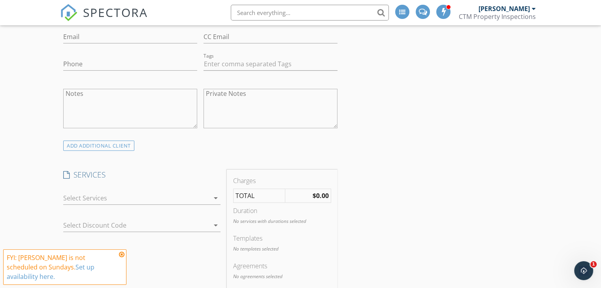
click at [121, 254] on icon at bounding box center [122, 255] width 6 height 6
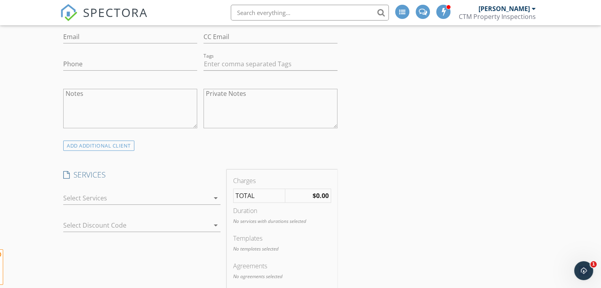
click at [124, 195] on div at bounding box center [136, 198] width 146 height 13
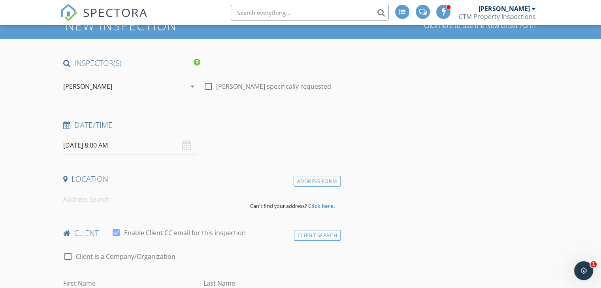
scroll to position [0, 0]
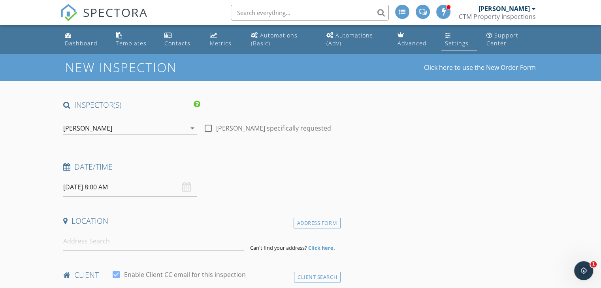
click at [444, 44] on link "Settings" at bounding box center [458, 39] width 35 height 23
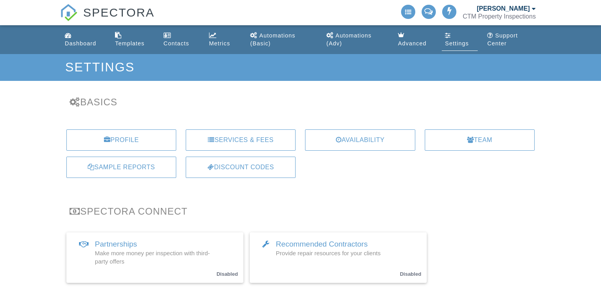
click at [488, 10] on div "[PERSON_NAME]" at bounding box center [503, 9] width 53 height 8
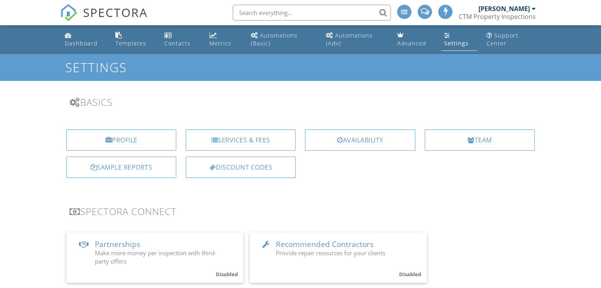
click at [253, 141] on div "Services & Fees" at bounding box center [241, 140] width 110 height 21
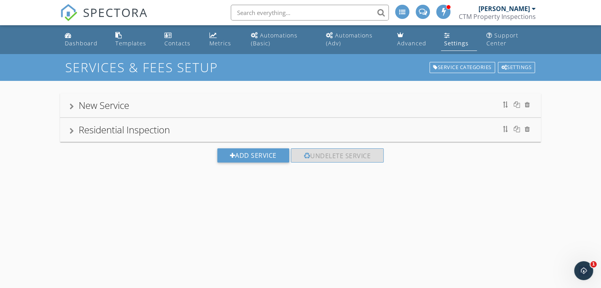
click at [107, 110] on div "New Service" at bounding box center [104, 105] width 51 height 13
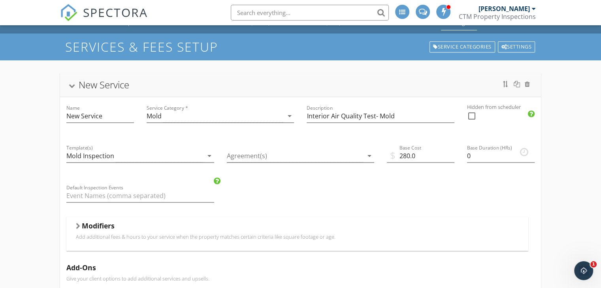
scroll to position [39, 0]
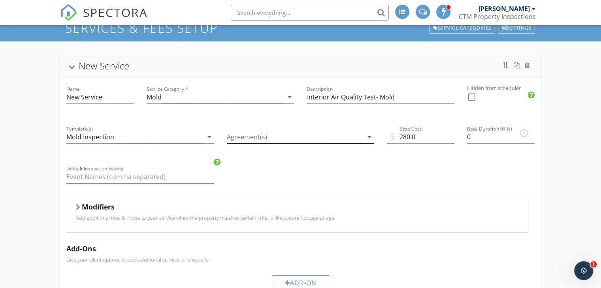
click at [258, 136] on div at bounding box center [295, 137] width 137 height 13
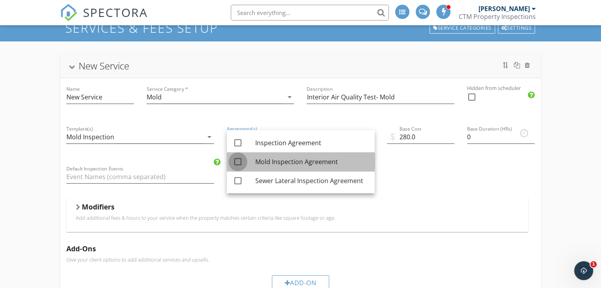
click at [232, 162] on div at bounding box center [237, 161] width 13 height 13
checkbox input "true"
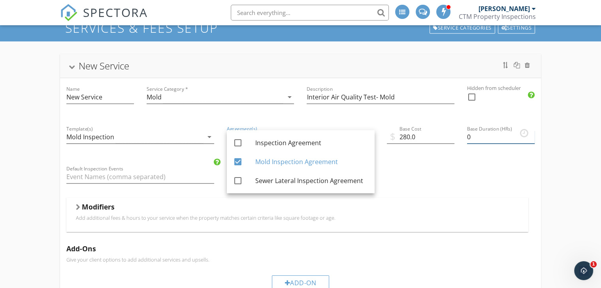
click at [476, 133] on input "0" at bounding box center [501, 137] width 68 height 13
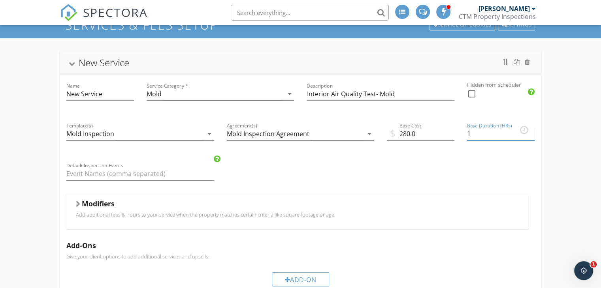
scroll to position [0, 0]
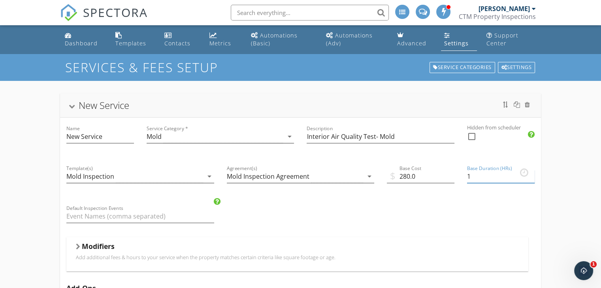
type input "1"
click at [111, 103] on div "New Service" at bounding box center [104, 105] width 51 height 13
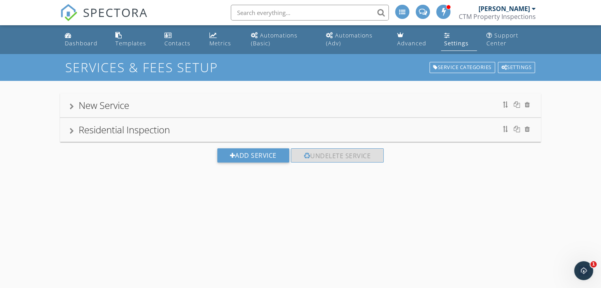
click at [99, 105] on div "New Service" at bounding box center [104, 105] width 51 height 13
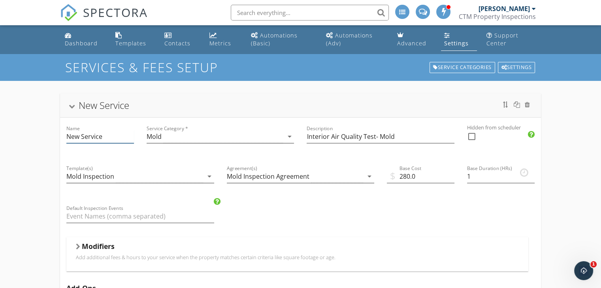
click at [115, 136] on input "New Service" at bounding box center [100, 136] width 68 height 13
type input "N"
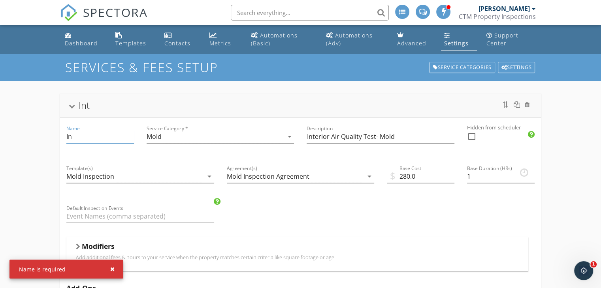
type input "I"
type input "M"
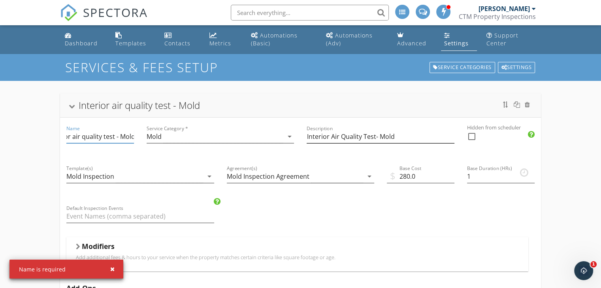
type input "Interior air quality test - Mold"
drag, startPoint x: 320, startPoint y: 138, endPoint x: 222, endPoint y: 147, distance: 97.6
click at [222, 147] on div "Name Interior air quality test - Mold Service Category * Mold arrow_drop_down D…" at bounding box center [300, 284] width 481 height 332
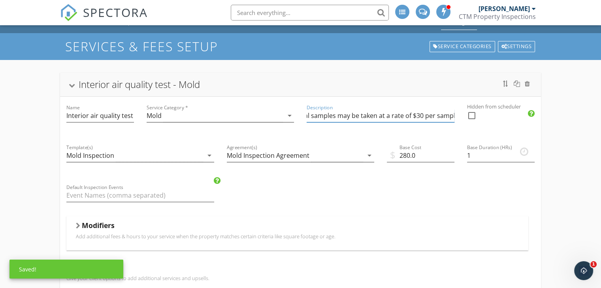
scroll to position [39, 0]
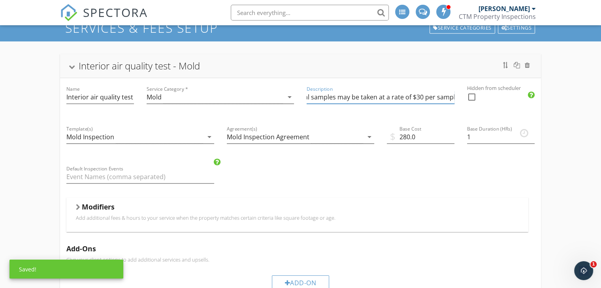
type input "Interior air quality test mold. Includes 1 exterior control sample and two inte…"
click at [88, 206] on h5 "Modifiers" at bounding box center [98, 207] width 33 height 8
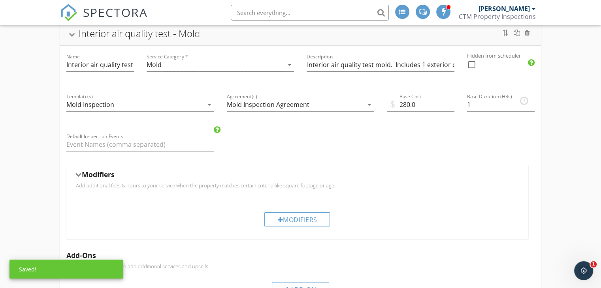
scroll to position [118, 0]
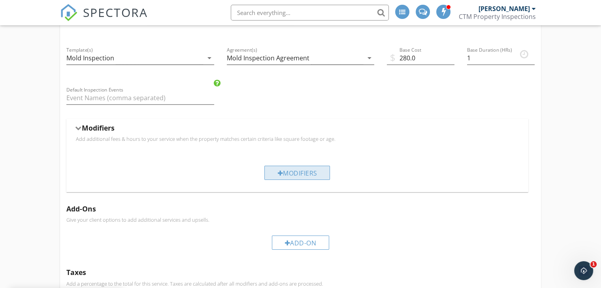
click at [303, 173] on div "Modifiers" at bounding box center [297, 173] width 66 height 14
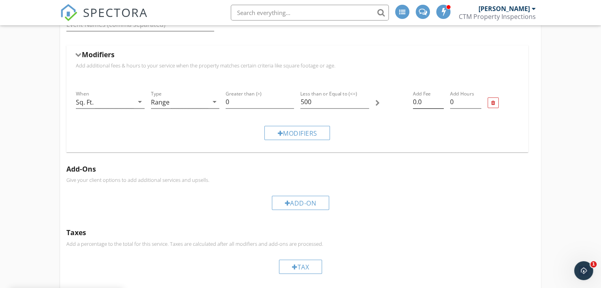
scroll to position [158, 0]
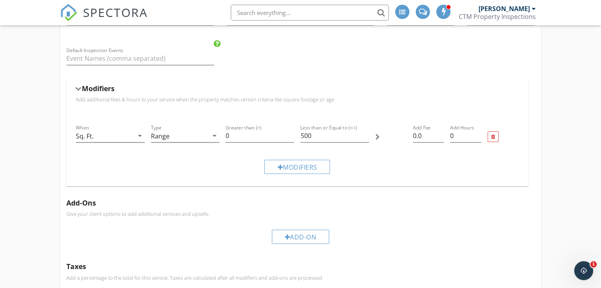
drag, startPoint x: 494, startPoint y: 138, endPoint x: 400, endPoint y: 141, distance: 94.4
click at [494, 138] on div at bounding box center [493, 137] width 4 height 5
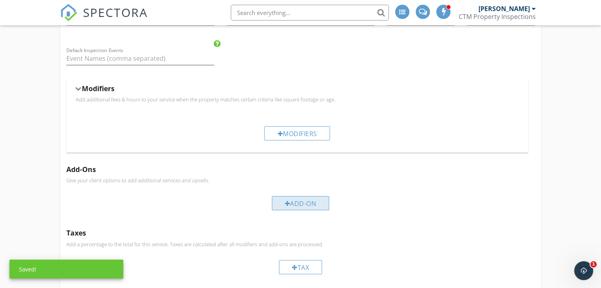
click at [305, 205] on div "Add-On" at bounding box center [301, 203] width 58 height 14
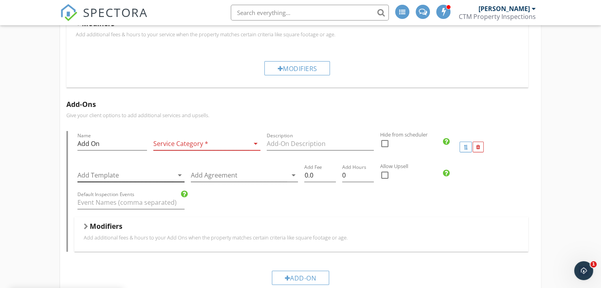
scroll to position [237, 0]
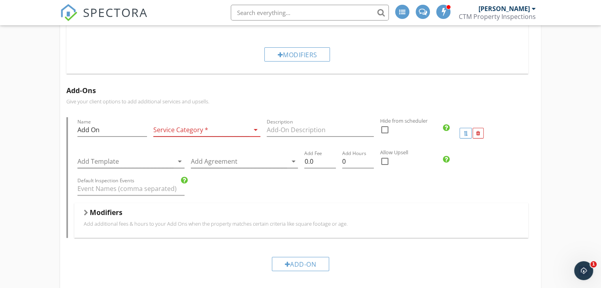
click at [193, 132] on div at bounding box center [201, 130] width 96 height 13
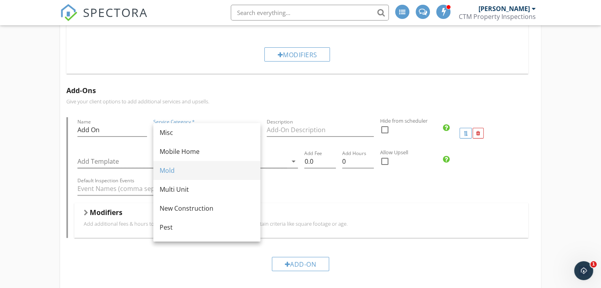
scroll to position [193, 0]
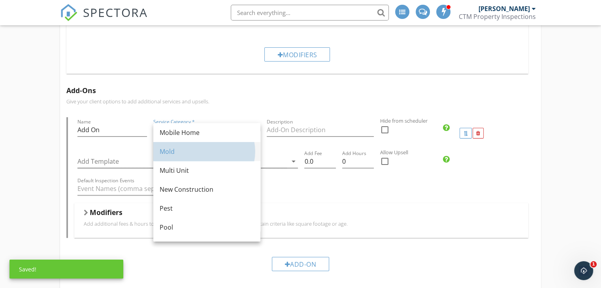
click at [180, 147] on div "Mold" at bounding box center [207, 151] width 94 height 9
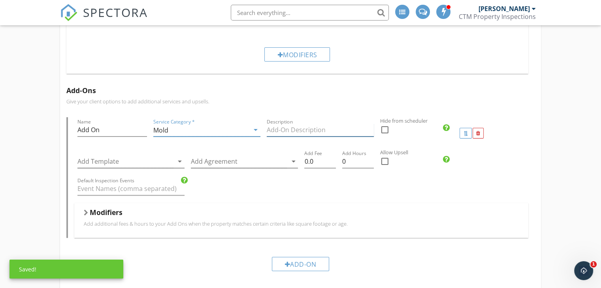
click at [277, 134] on input "Description" at bounding box center [320, 130] width 107 height 13
type input "Additional interior air sample"
drag, startPoint x: 109, startPoint y: 130, endPoint x: 84, endPoint y: 132, distance: 25.3
click at [84, 132] on input "Add On" at bounding box center [111, 130] width 69 height 13
type input "A"
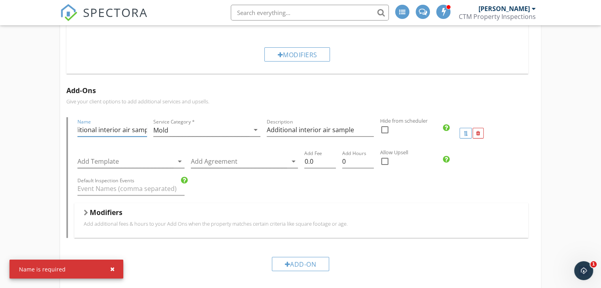
scroll to position [0, 17]
type input "Additional interior air sample"
click at [98, 164] on div at bounding box center [125, 161] width 96 height 13
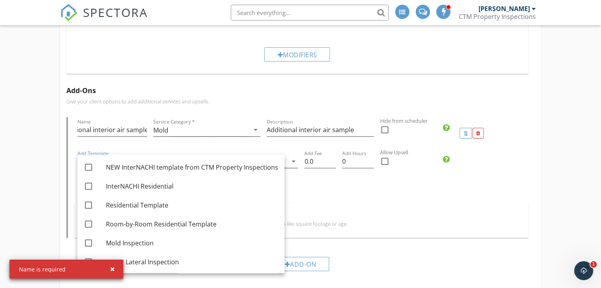
scroll to position [0, 0]
click at [52, 145] on div "Interior air quality test - Mold Name Interior air quality test - Mold Service …" at bounding box center [300, 152] width 601 height 617
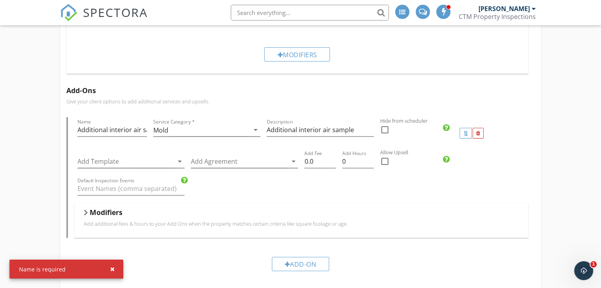
scroll to position [276, 0]
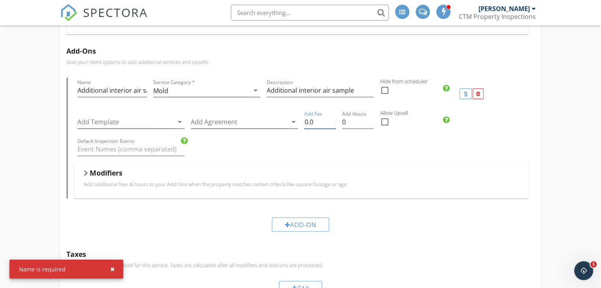
click at [321, 124] on input "0.0" at bounding box center [320, 122] width 32 height 13
type input "0"
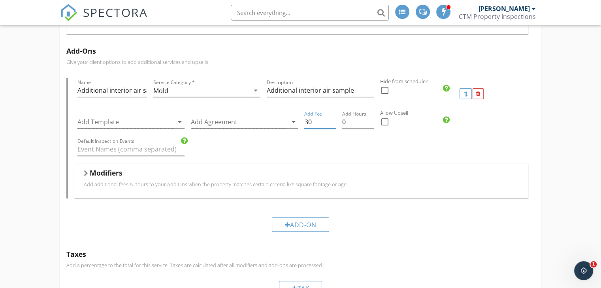
type input "30"
click at [85, 181] on p "Add additional fees & hours to your Add Ons when the property matches certain c…" at bounding box center [301, 184] width 435 height 6
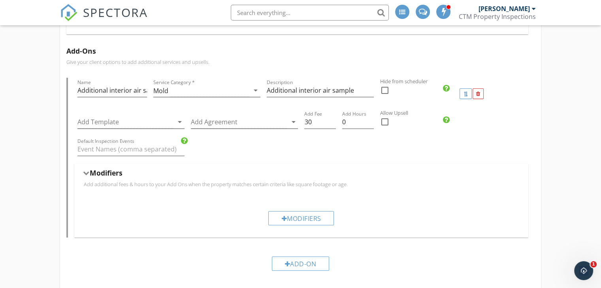
click at [85, 181] on p "Add additional fees & hours to your Add Ons when the property matches certain c…" at bounding box center [301, 184] width 435 height 6
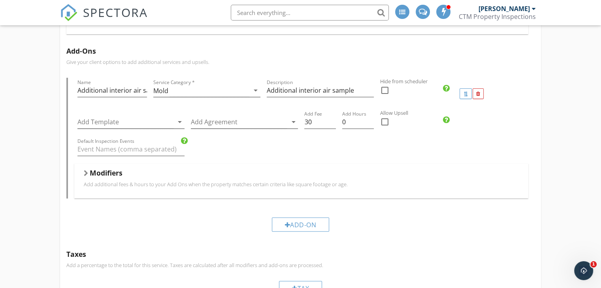
click at [85, 178] on div "Modifiers" at bounding box center [301, 175] width 435 height 12
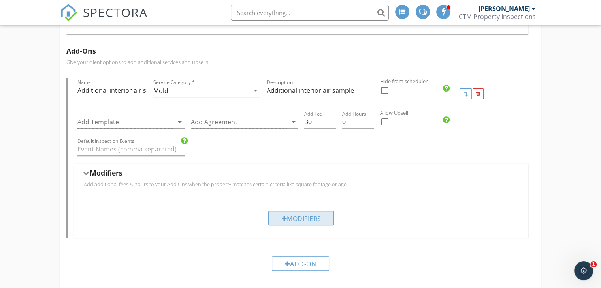
click at [291, 216] on div "Modifiers" at bounding box center [301, 218] width 66 height 14
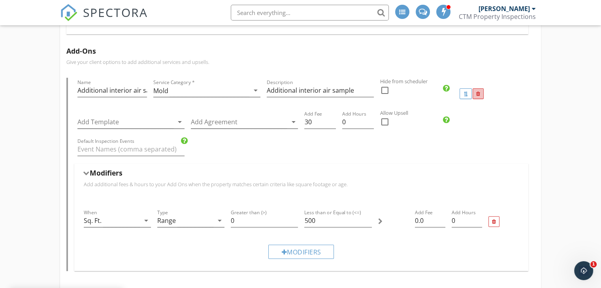
click at [479, 89] on div at bounding box center [477, 93] width 11 height 11
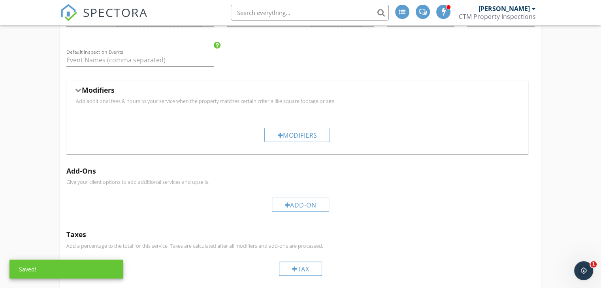
scroll to position [151, 0]
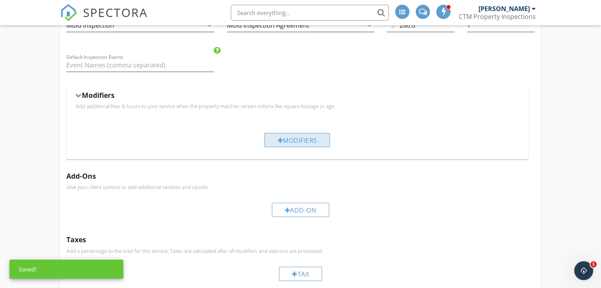
click at [288, 139] on div "Modifiers" at bounding box center [297, 140] width 66 height 14
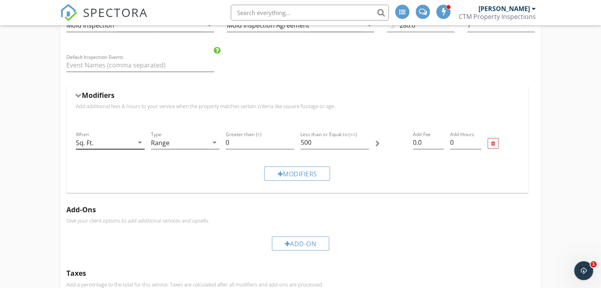
click at [114, 138] on div "Sq. Ft." at bounding box center [104, 142] width 57 height 13
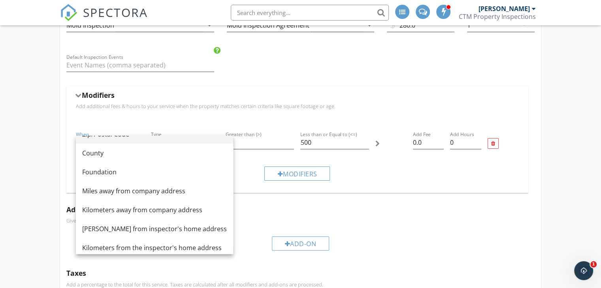
scroll to position [96, 0]
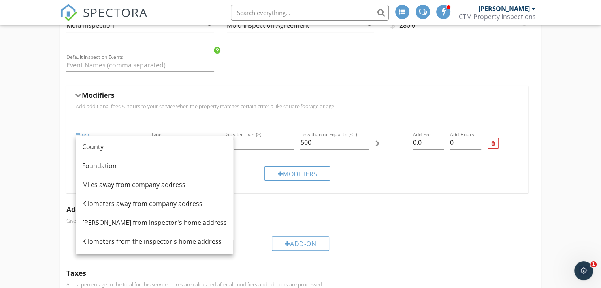
click at [251, 164] on div "Modifiers" at bounding box center [297, 173] width 449 height 26
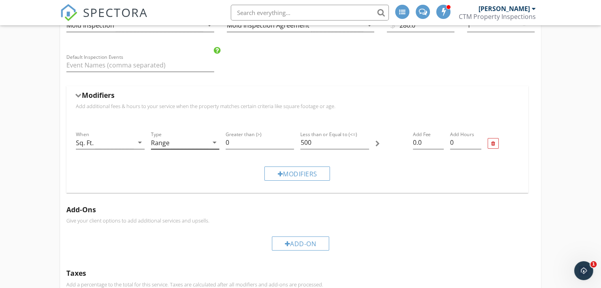
click at [180, 143] on div "Range" at bounding box center [179, 142] width 57 height 13
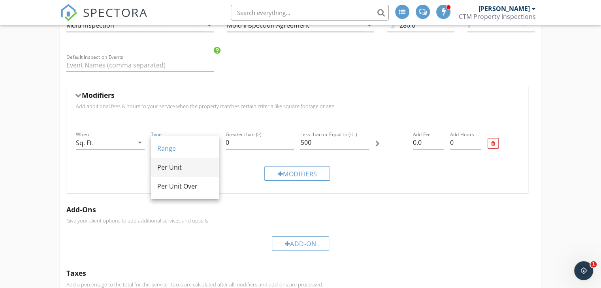
click at [171, 169] on div "Per Unit" at bounding box center [185, 167] width 56 height 9
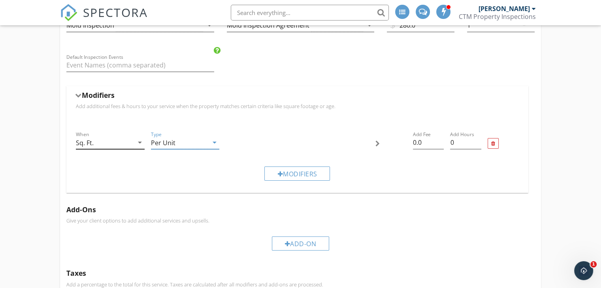
click at [112, 141] on div "Sq. Ft." at bounding box center [104, 142] width 57 height 13
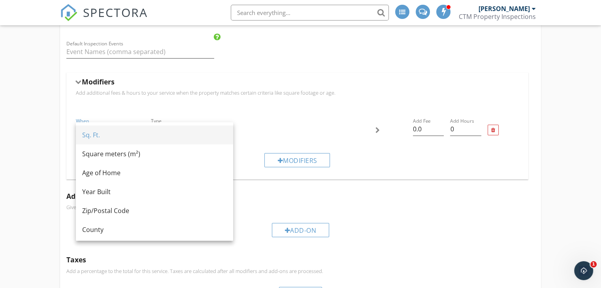
scroll to position [151, 0]
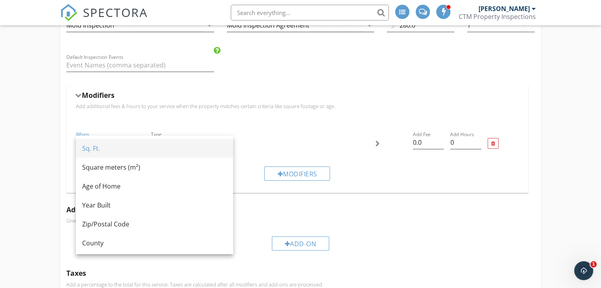
click at [107, 150] on div "Sq. Ft." at bounding box center [154, 148] width 145 height 9
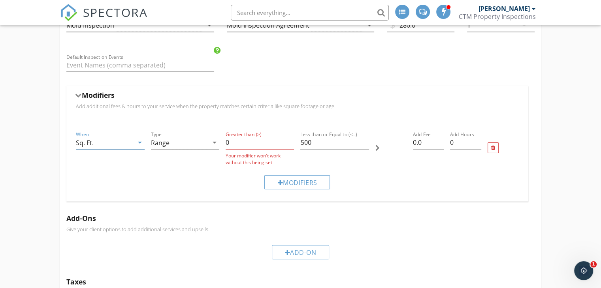
click at [118, 145] on div "Sq. Ft." at bounding box center [104, 142] width 57 height 13
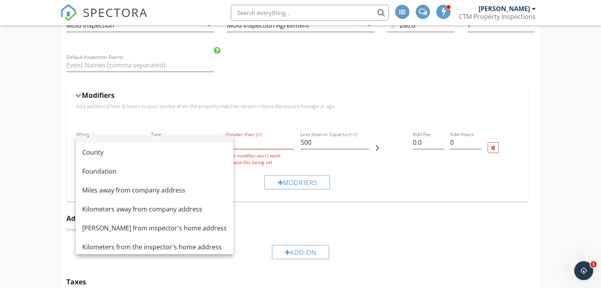
scroll to position [96, 0]
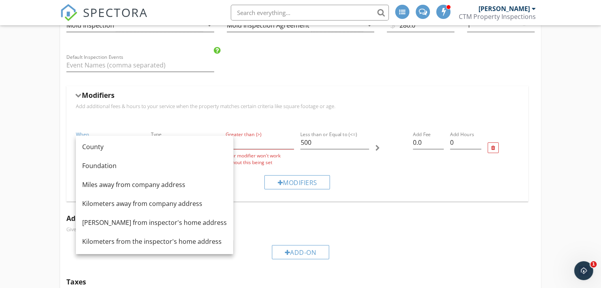
click at [246, 190] on div "Modifiers" at bounding box center [297, 182] width 449 height 26
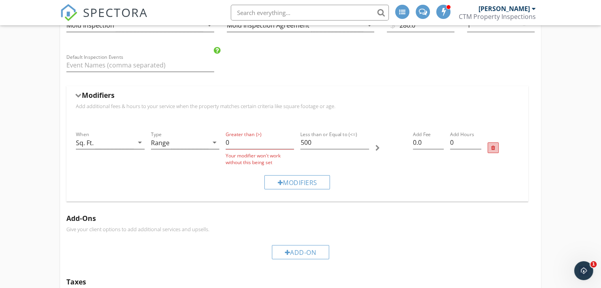
click at [490, 147] on div at bounding box center [492, 148] width 11 height 11
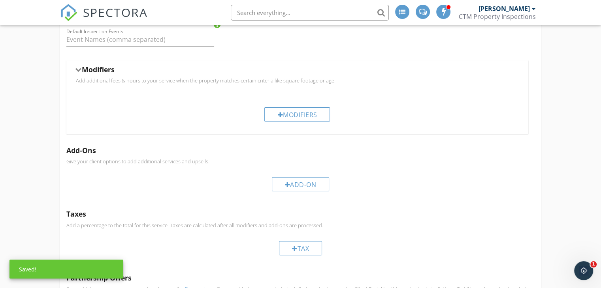
scroll to position [191, 0]
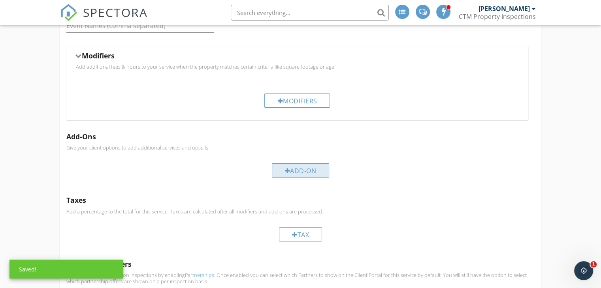
click at [298, 173] on div "Add-On" at bounding box center [301, 171] width 58 height 14
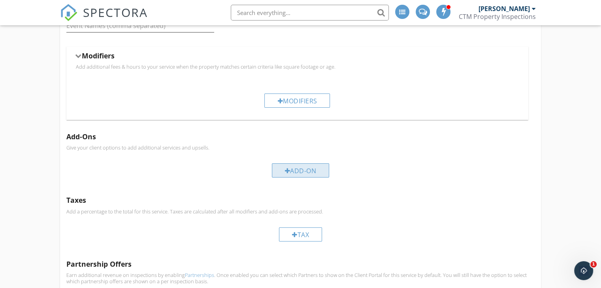
click at [297, 173] on div "Add-On" at bounding box center [301, 171] width 58 height 14
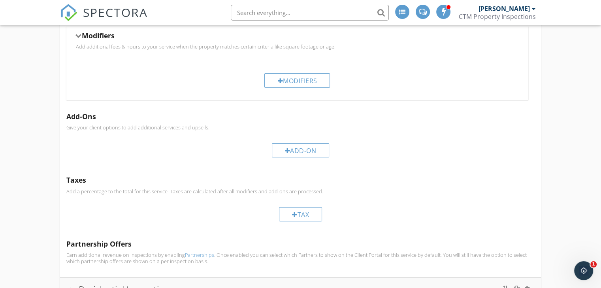
scroll to position [230, 0]
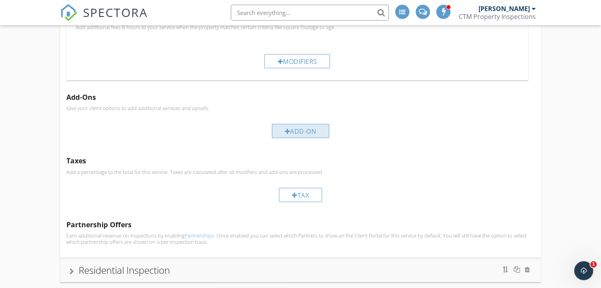
click at [286, 128] on div at bounding box center [288, 131] width 6 height 6
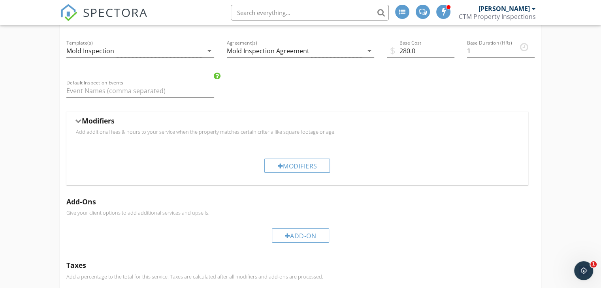
scroll to position [72, 0]
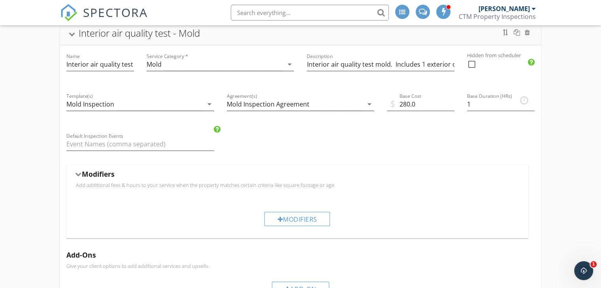
click at [295, 156] on div "Name Interior air quality test - Mold Service Category * Mold arrow_drop_down D…" at bounding box center [300, 230] width 481 height 371
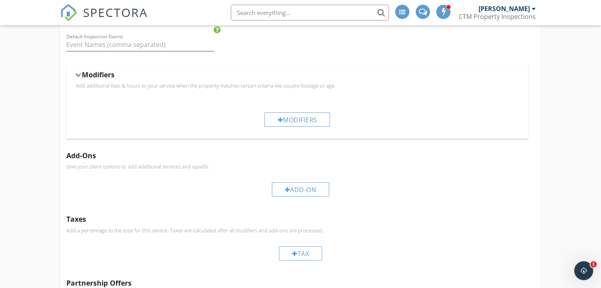
scroll to position [270, 0]
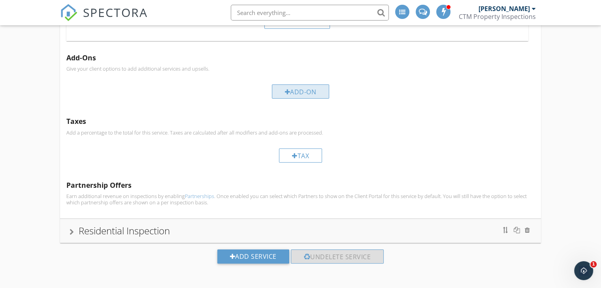
click at [285, 96] on div "Add-On" at bounding box center [301, 92] width 58 height 14
click at [290, 150] on div "Tax" at bounding box center [300, 156] width 43 height 14
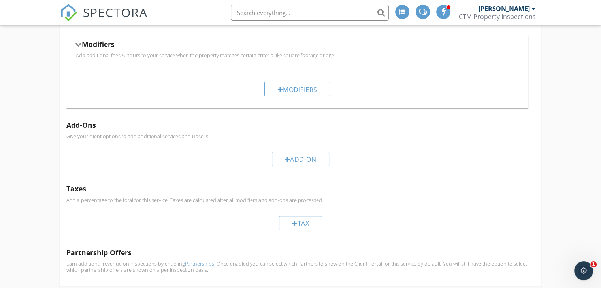
scroll to position [72, 0]
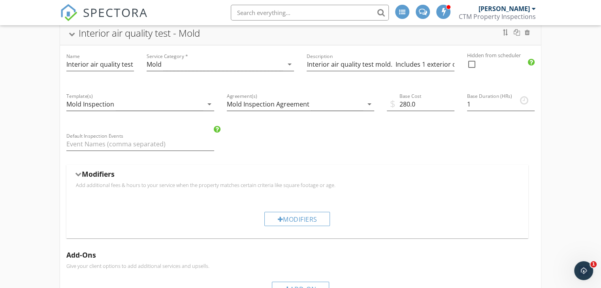
click at [425, 116] on div at bounding box center [421, 116] width 68 height 5
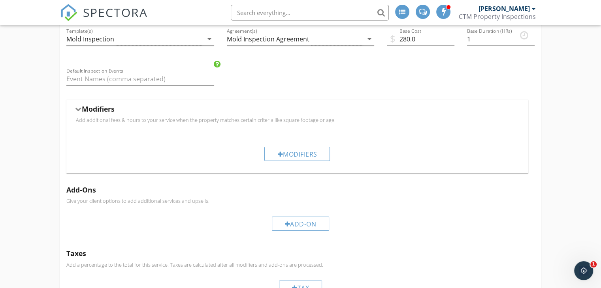
scroll to position [151, 0]
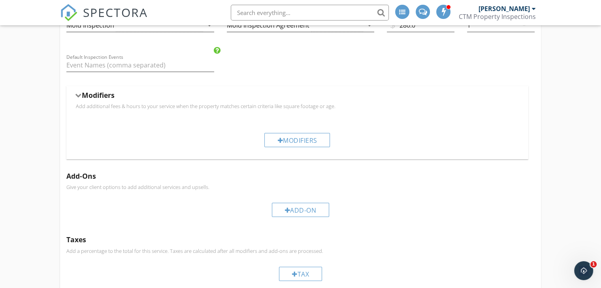
click at [80, 94] on div at bounding box center [78, 95] width 6 height 4
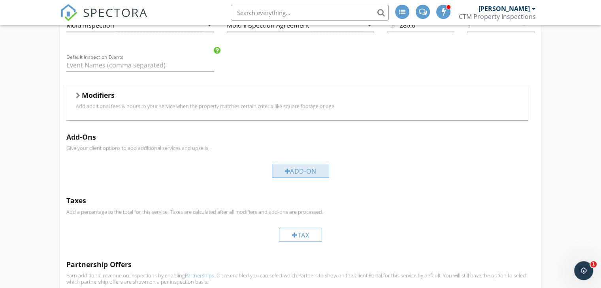
click at [309, 174] on div "Add-On" at bounding box center [301, 171] width 58 height 14
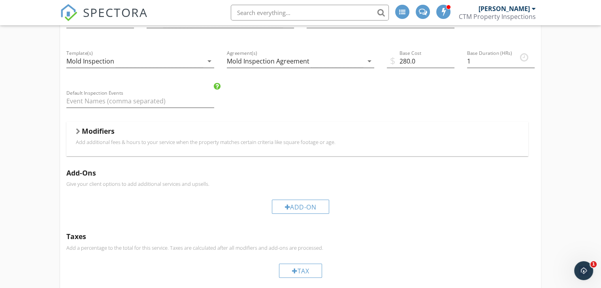
scroll to position [0, 0]
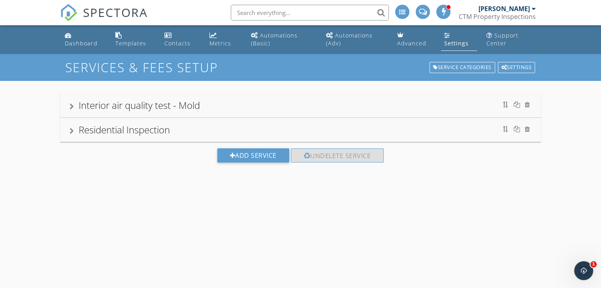
drag, startPoint x: 68, startPoint y: 105, endPoint x: 135, endPoint y: 117, distance: 69.0
click at [68, 105] on div "Interior air quality test - Mold" at bounding box center [300, 106] width 481 height 24
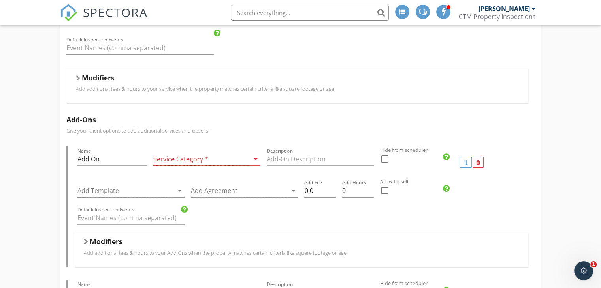
scroll to position [158, 0]
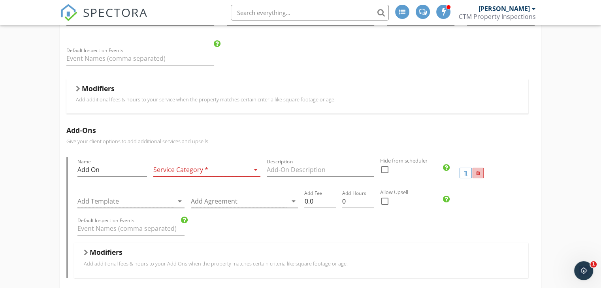
click at [478, 173] on div at bounding box center [478, 173] width 4 height 5
click at [478, 172] on div at bounding box center [478, 173] width 4 height 5
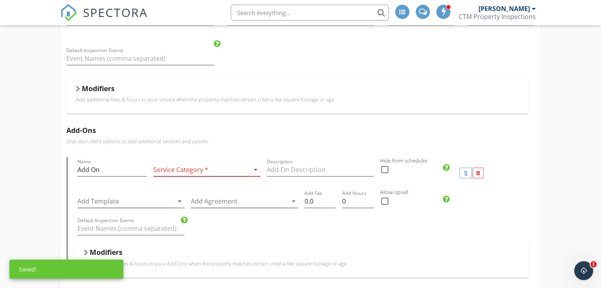
scroll to position [197, 0]
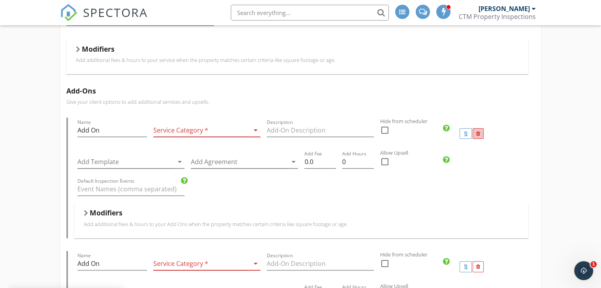
click at [477, 135] on div at bounding box center [478, 134] width 4 height 5
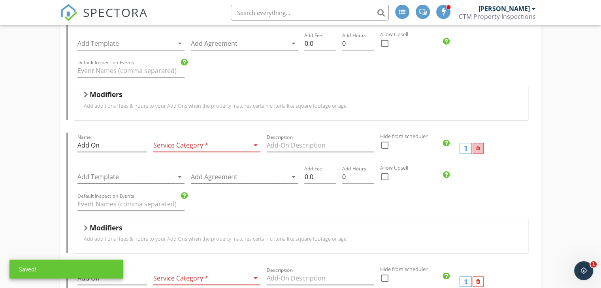
click at [478, 147] on div at bounding box center [478, 148] width 4 height 5
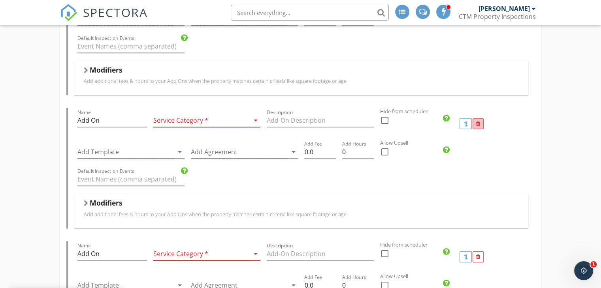
click at [476, 122] on div at bounding box center [478, 124] width 4 height 5
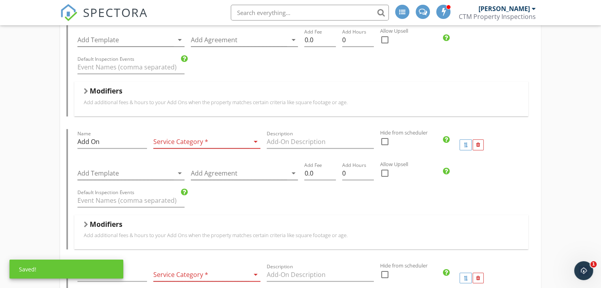
scroll to position [592, 0]
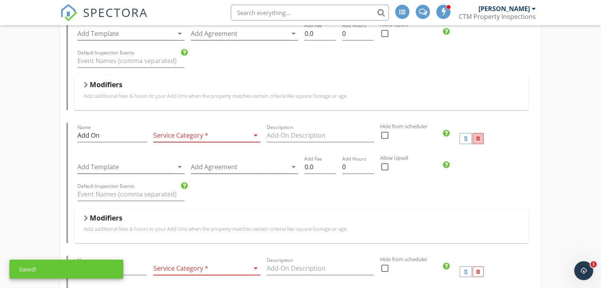
click at [477, 138] on div at bounding box center [478, 138] width 4 height 5
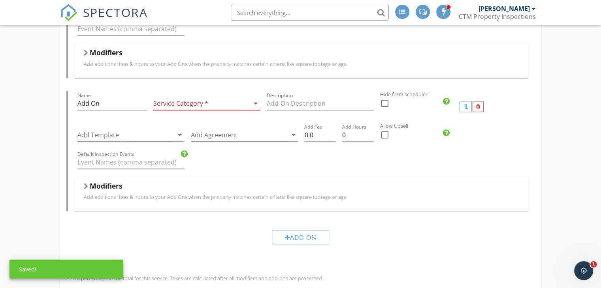
scroll to position [671, 0]
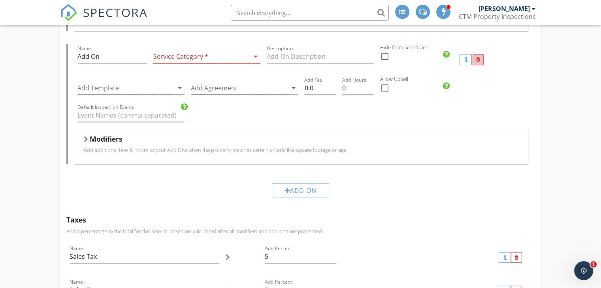
click at [476, 59] on div at bounding box center [478, 59] width 4 height 5
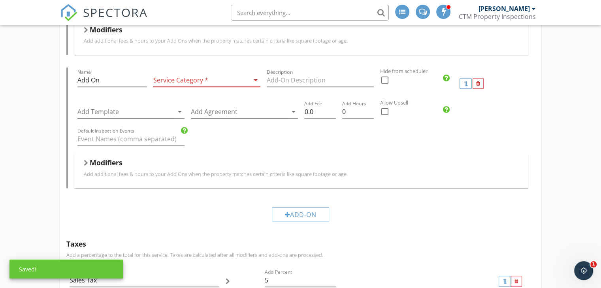
scroll to position [513, 0]
click at [476, 86] on div at bounding box center [478, 84] width 4 height 5
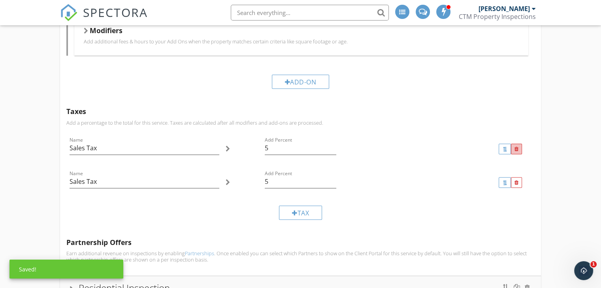
click at [514, 150] on div at bounding box center [516, 149] width 4 height 5
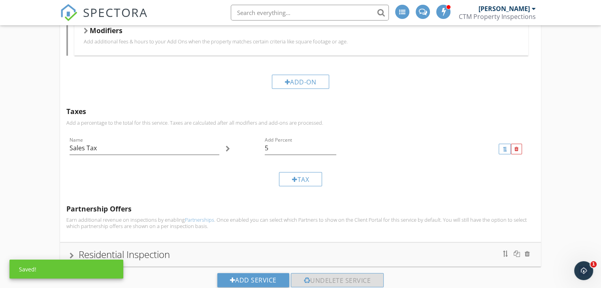
click at [514, 150] on div at bounding box center [516, 149] width 4 height 5
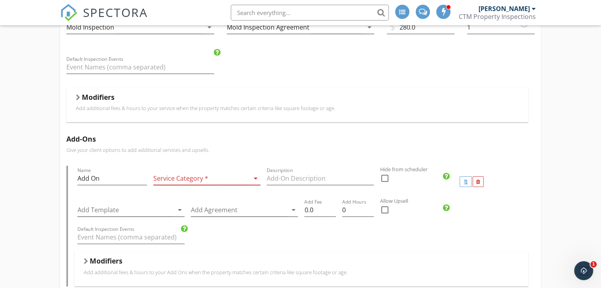
scroll to position [147, 0]
click at [480, 184] on div at bounding box center [477, 184] width 11 height 11
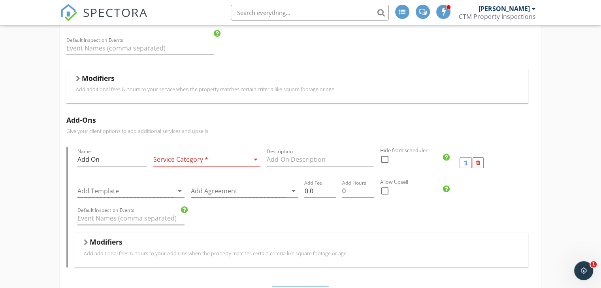
scroll to position [197, 0]
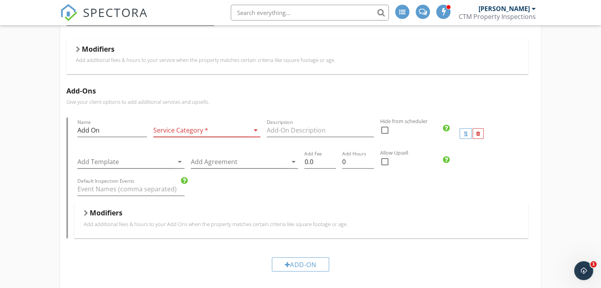
click at [188, 135] on div at bounding box center [201, 130] width 96 height 13
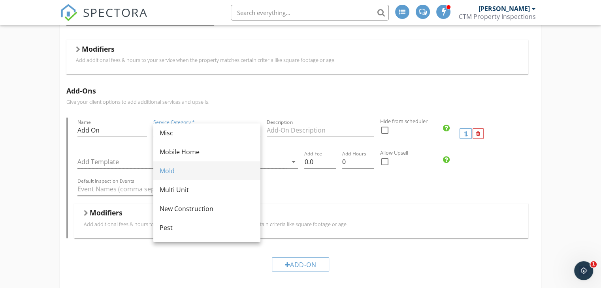
scroll to position [193, 0]
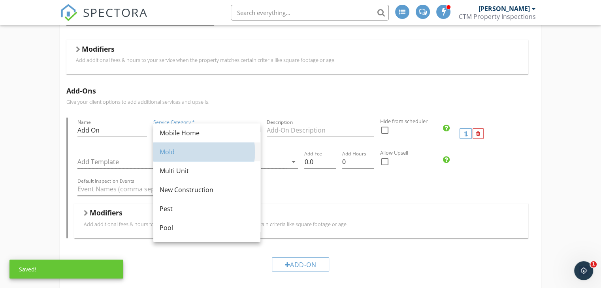
click at [182, 154] on div "Mold" at bounding box center [207, 151] width 94 height 9
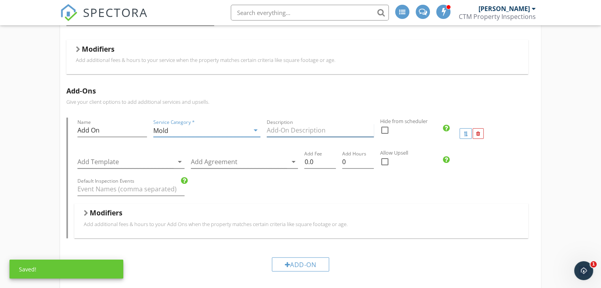
click at [286, 132] on input "Description" at bounding box center [320, 130] width 107 height 13
type input "Additional interior sample"
drag, startPoint x: 82, startPoint y: 130, endPoint x: 38, endPoint y: 135, distance: 44.4
click at [37, 135] on div "Interior air quality test - Mold Name Interior air quality test - Mold Service …" at bounding box center [300, 172] width 601 height 578
type input "a"
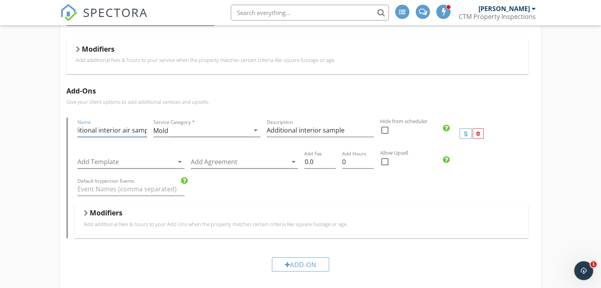
scroll to position [0, 17]
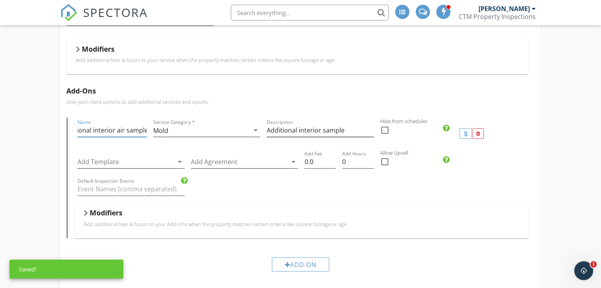
type input "Additional interior air sample"
click at [348, 126] on input "Additional interior sample" at bounding box center [320, 130] width 107 height 13
type input "Additional interior sample per unit"
click at [319, 164] on input "0.0" at bounding box center [320, 162] width 32 height 13
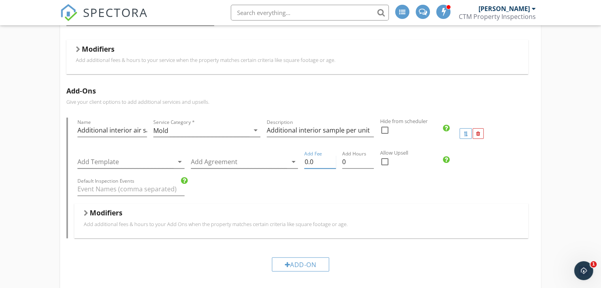
type input "0"
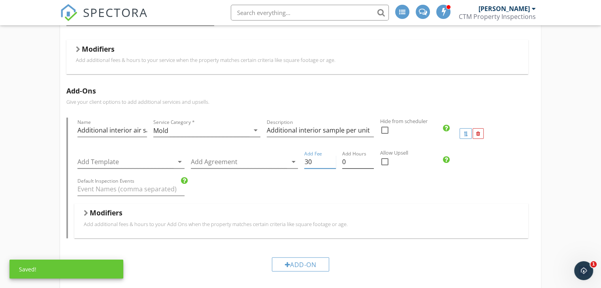
type input "30"
click at [344, 166] on input "0" at bounding box center [358, 162] width 32 height 13
type input ".25"
click at [374, 179] on div "Default Inspection Events" at bounding box center [301, 190] width 454 height 27
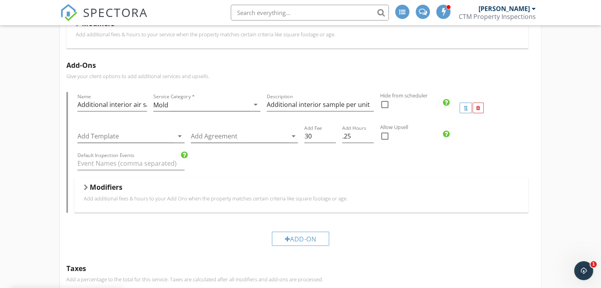
scroll to position [237, 0]
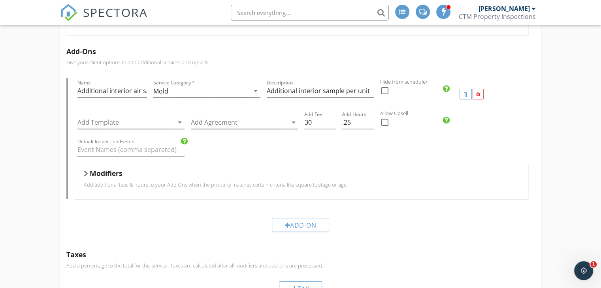
click at [447, 120] on icon at bounding box center [445, 121] width 7 height 8
click at [348, 156] on div "Default Inspection Events" at bounding box center [301, 150] width 454 height 27
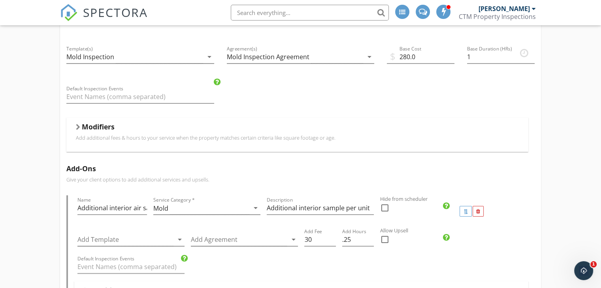
scroll to position [14, 0]
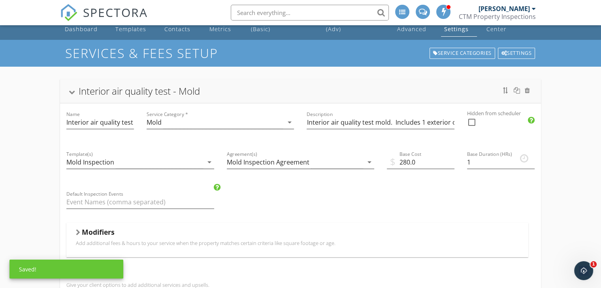
click at [81, 88] on div "Interior air quality test - Mold" at bounding box center [139, 91] width 121 height 13
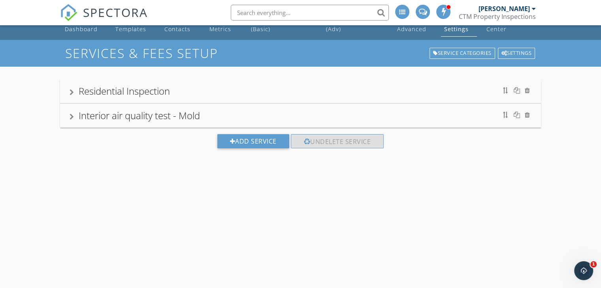
click at [136, 113] on div "Interior air quality test - Mold" at bounding box center [139, 115] width 121 height 13
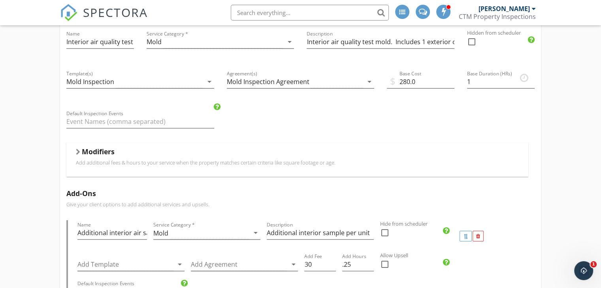
scroll to position [133, 0]
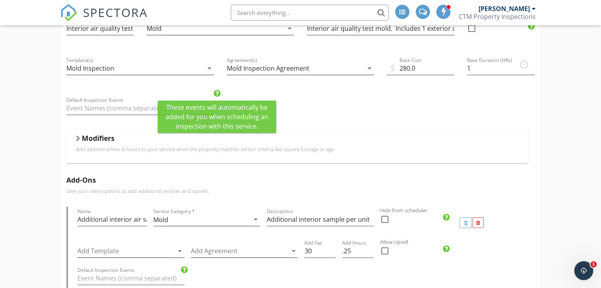
click at [215, 93] on icon at bounding box center [217, 94] width 7 height 8
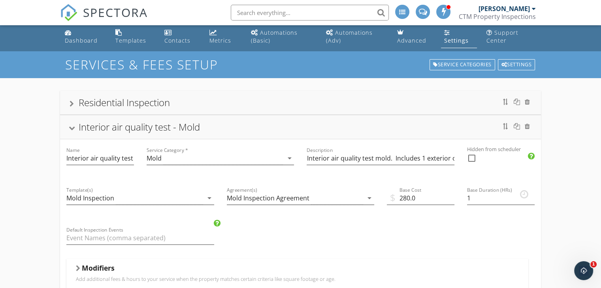
scroll to position [0, 0]
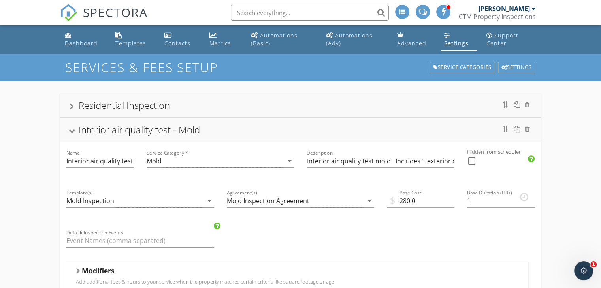
click at [67, 134] on div "Interior air quality test - Mold" at bounding box center [300, 130] width 481 height 24
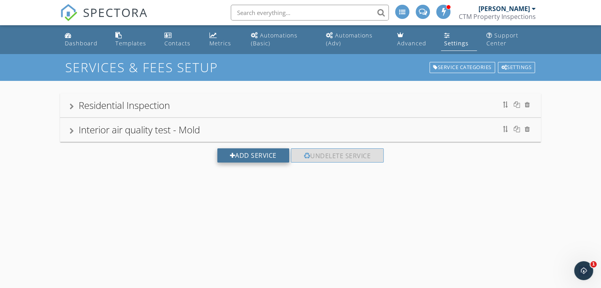
click at [232, 156] on div at bounding box center [233, 155] width 6 height 6
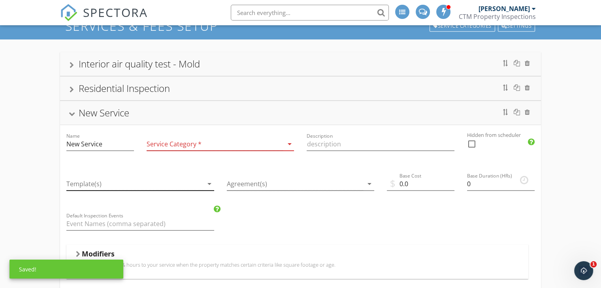
scroll to position [79, 0]
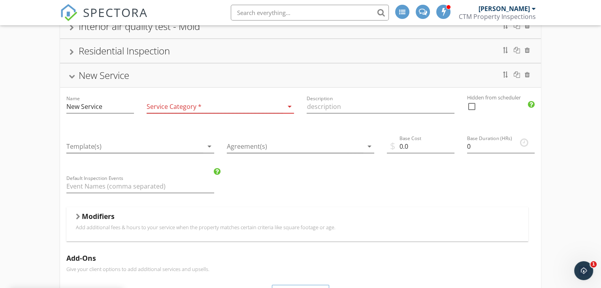
click at [202, 107] on div at bounding box center [215, 106] width 137 height 13
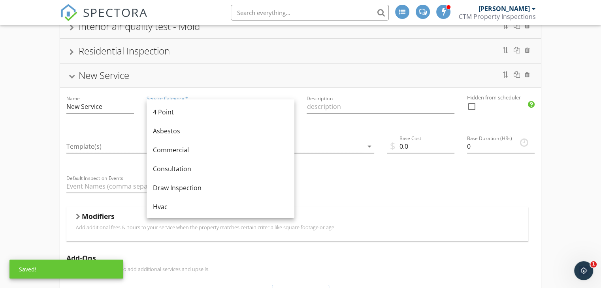
click at [178, 97] on div "Service Category * Sewer Septic arrow_drop_down" at bounding box center [221, 109] width 148 height 26
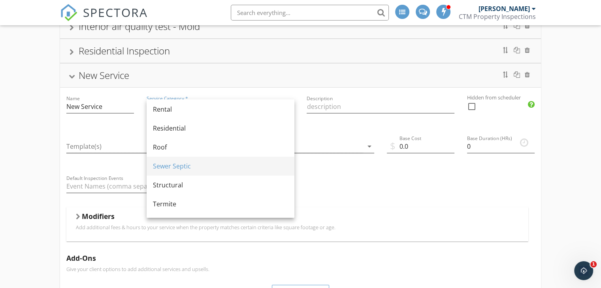
scroll to position [395, 0]
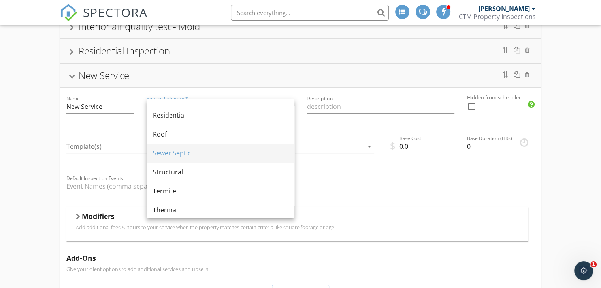
click at [175, 152] on div "Sewer Septic" at bounding box center [220, 153] width 135 height 9
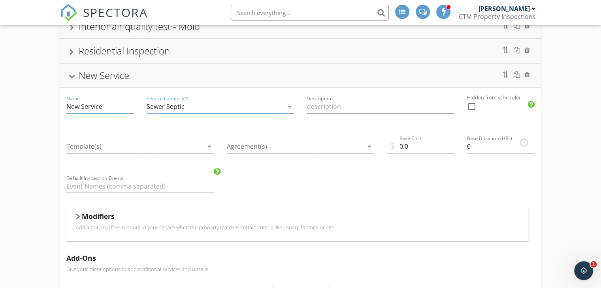
drag, startPoint x: 86, startPoint y: 109, endPoint x: 25, endPoint y: 111, distance: 60.8
click at [26, 111] on div "Interior air quality test - Mold Name Interior air quality test - Mold Service …" at bounding box center [300, 233] width 601 height 463
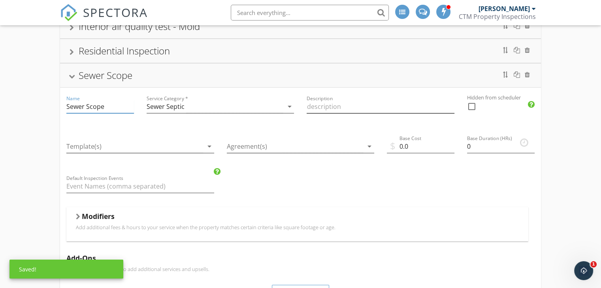
type input "Sewer Scope"
click at [324, 110] on input "Description" at bounding box center [380, 106] width 148 height 13
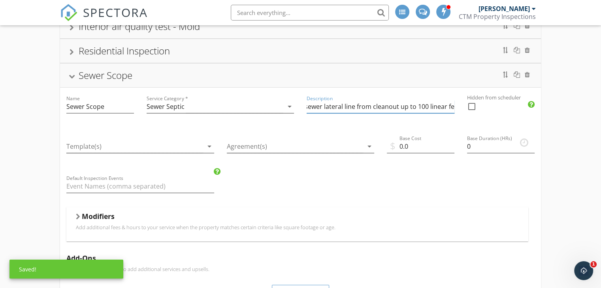
scroll to position [0, 137]
type input "Visual examination via inspection camera of sewer lateral line from cleanout up…"
click at [144, 144] on div at bounding box center [134, 146] width 137 height 13
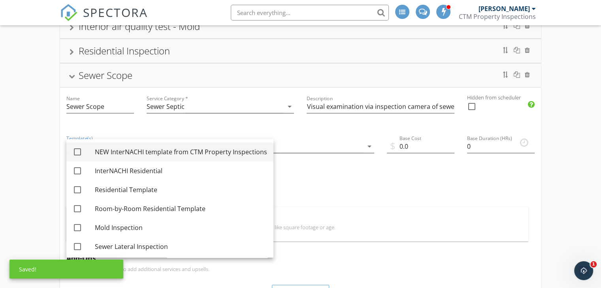
scroll to position [2, 0]
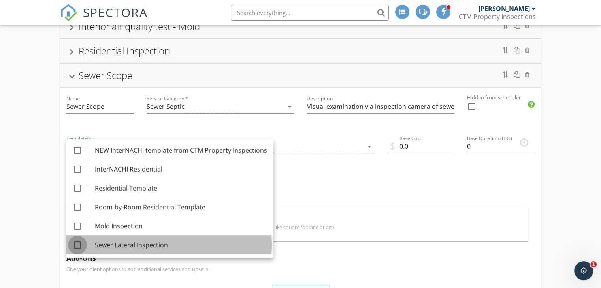
click at [78, 244] on div at bounding box center [77, 245] width 13 height 13
checkbox input "true"
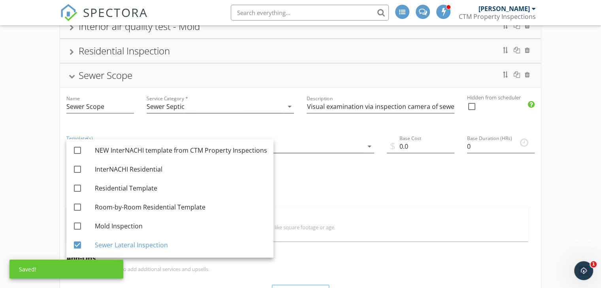
click at [333, 185] on div "Name Sewer Scope Service Category * Sewer Septic arrow_drop_down Description Vi…" at bounding box center [300, 254] width 481 height 332
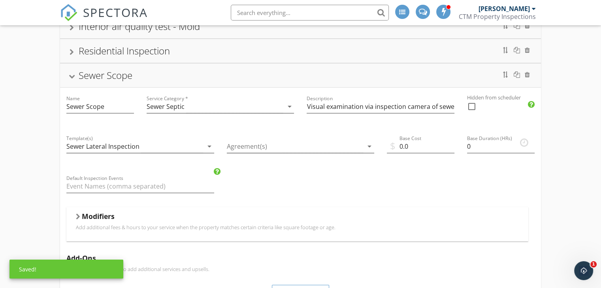
click at [299, 153] on div "Agreement(s) arrow_drop_down" at bounding box center [301, 150] width 148 height 21
click at [293, 148] on div at bounding box center [295, 146] width 137 height 13
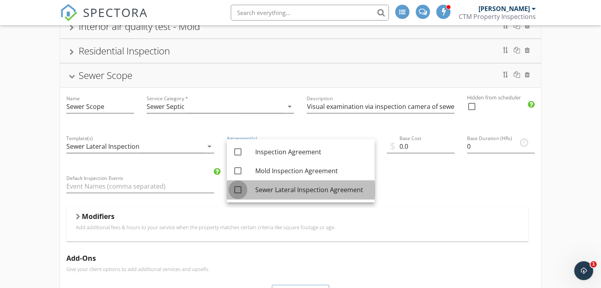
click at [242, 191] on div at bounding box center [237, 189] width 13 height 13
checkbox input "true"
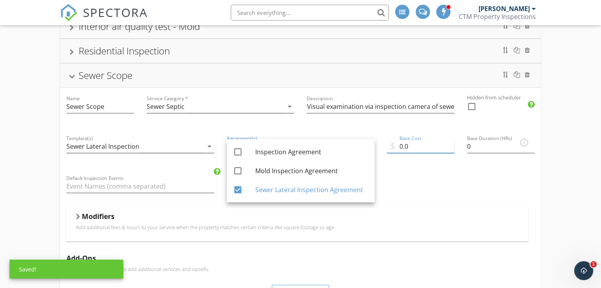
click at [429, 146] on input "0.0" at bounding box center [421, 146] width 68 height 13
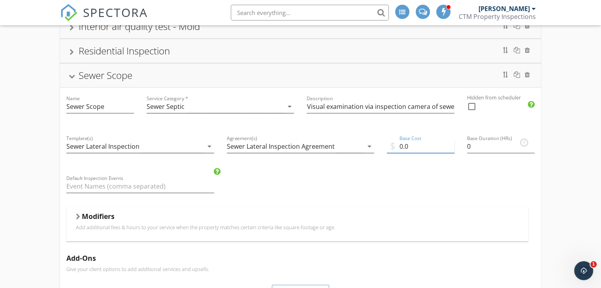
type input "0"
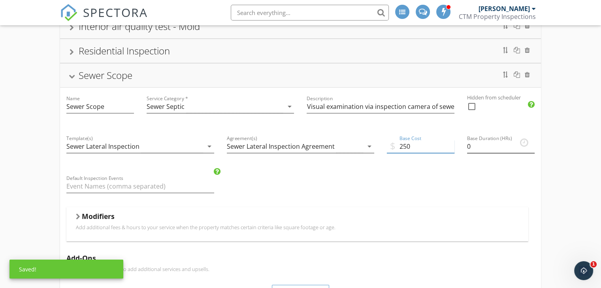
type input "250"
click at [470, 150] on input "0" at bounding box center [501, 146] width 68 height 13
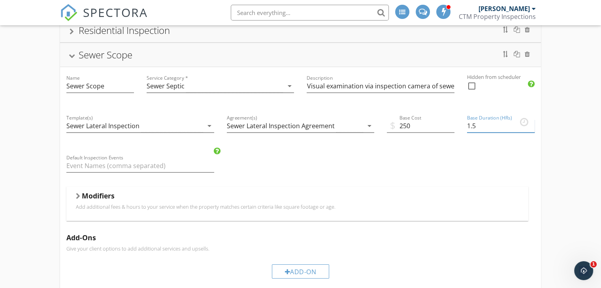
scroll to position [97, 0]
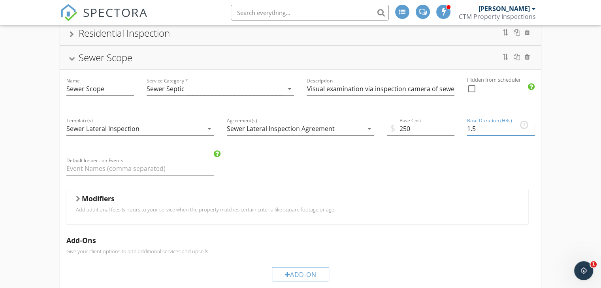
type input "1.5"
click at [73, 58] on div at bounding box center [72, 58] width 6 height 4
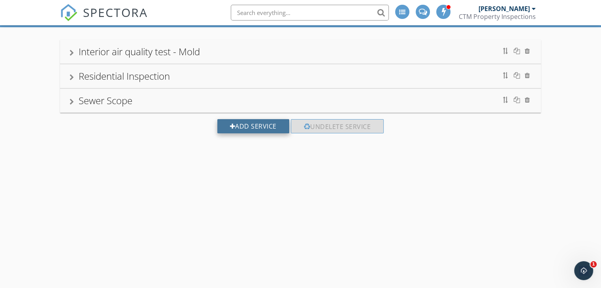
click at [235, 128] on div "Add Service" at bounding box center [253, 126] width 72 height 14
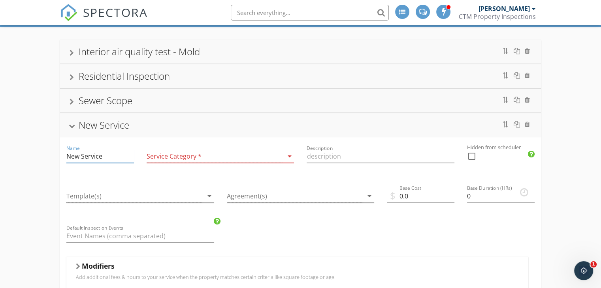
drag, startPoint x: 105, startPoint y: 158, endPoint x: 36, endPoint y: 158, distance: 68.7
click at [37, 158] on div "Interior air quality test - Mold Name Interior air quality test - Mold Service …" at bounding box center [300, 271] width 601 height 488
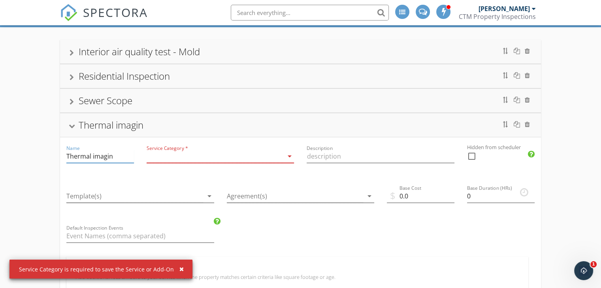
drag, startPoint x: 106, startPoint y: 157, endPoint x: 94, endPoint y: 157, distance: 11.8
click at [94, 157] on input "Thermal imagin" at bounding box center [100, 156] width 68 height 13
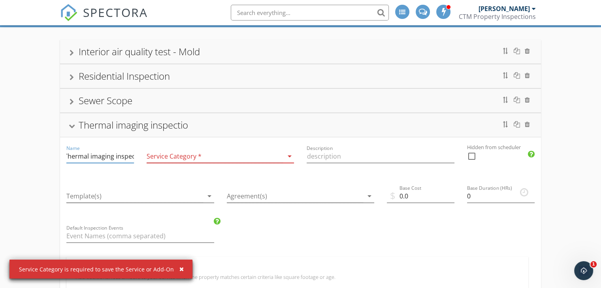
scroll to position [0, 14]
type input "Thermal imaging inspection"
click at [161, 158] on div at bounding box center [215, 156] width 137 height 13
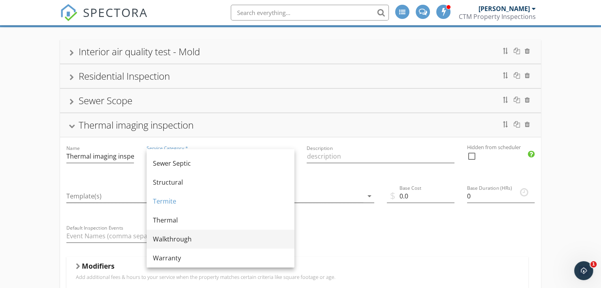
scroll to position [474, 0]
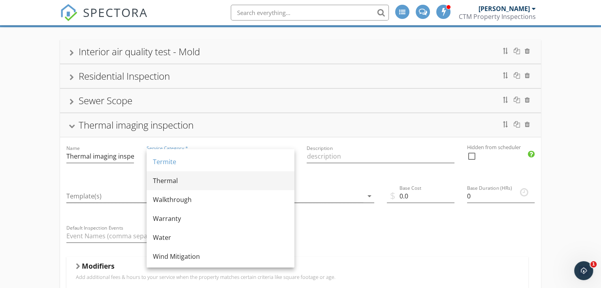
click at [175, 182] on div "Thermal" at bounding box center [220, 180] width 135 height 9
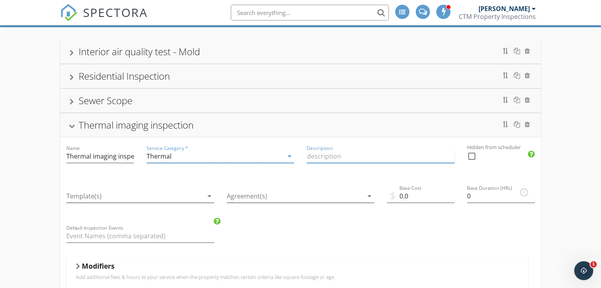
click at [356, 152] on input "Description" at bounding box center [380, 156] width 148 height 13
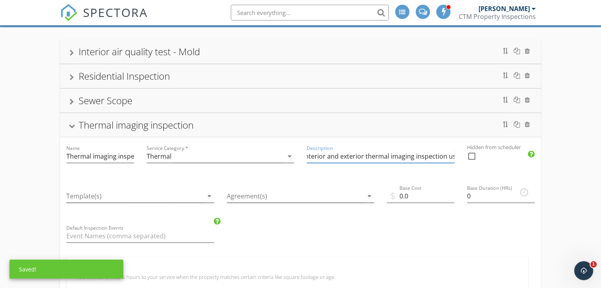
scroll to position [0, 0]
type input "Interior and exterior thermal imaging inspection."
click at [89, 195] on div at bounding box center [134, 196] width 137 height 13
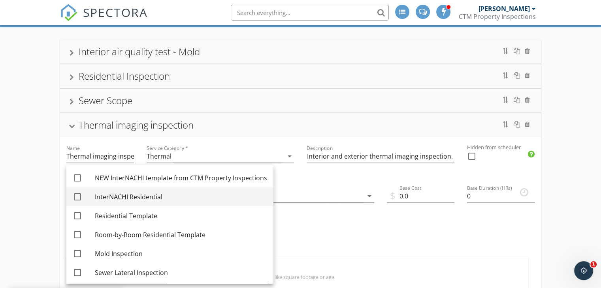
scroll to position [2, 0]
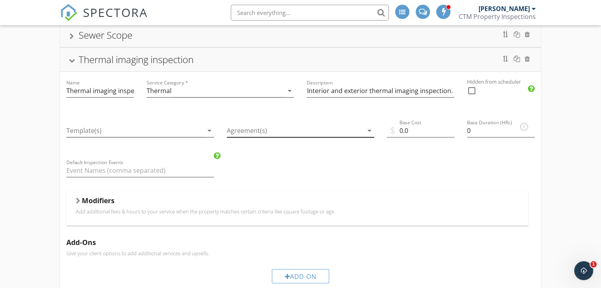
scroll to position [133, 0]
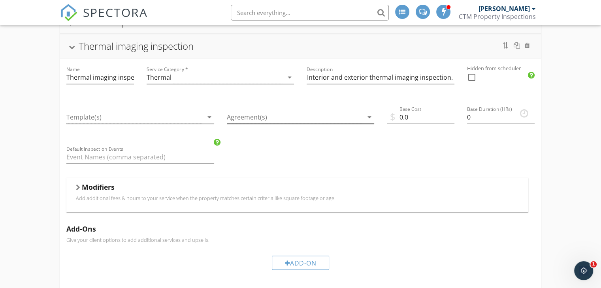
click at [326, 115] on div at bounding box center [295, 117] width 137 height 13
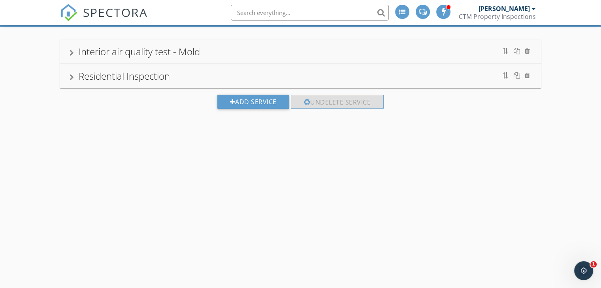
click at [512, 12] on div "[PERSON_NAME]" at bounding box center [503, 9] width 51 height 8
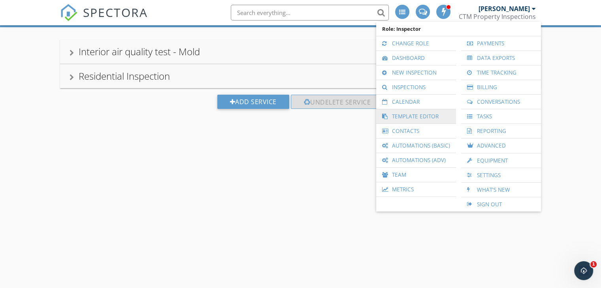
click at [421, 116] on link "Template Editor" at bounding box center [416, 116] width 72 height 14
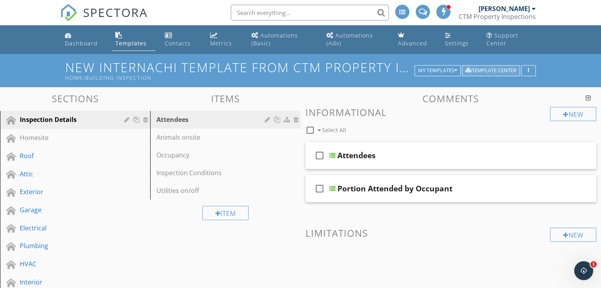
click at [489, 71] on div "Template Center" at bounding box center [490, 71] width 51 height 6
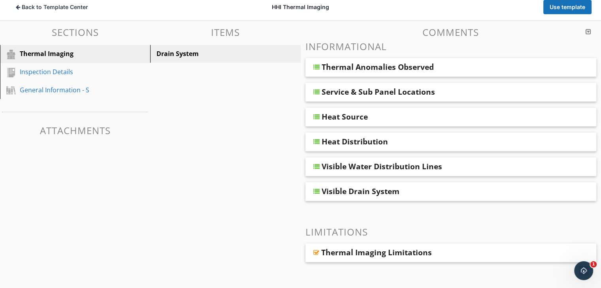
scroll to position [52, 0]
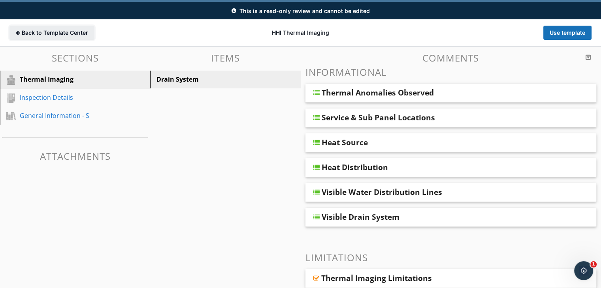
click at [30, 30] on span "Back to Template Center" at bounding box center [55, 33] width 66 height 8
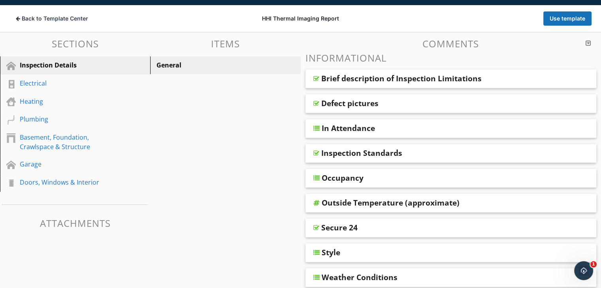
scroll to position [54, 0]
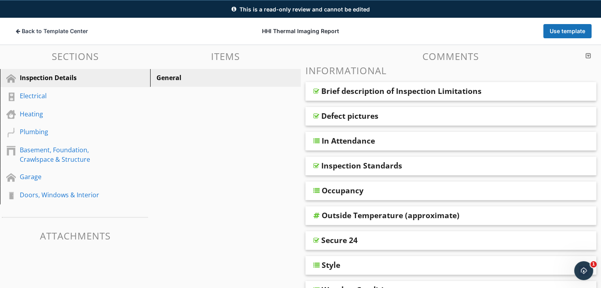
click at [331, 94] on div "Brief description of Inspection Limitations" at bounding box center [401, 90] width 160 height 9
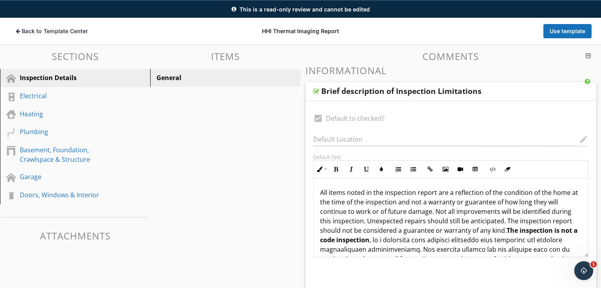
click at [359, 93] on div "Brief description of Inspection Limitations" at bounding box center [401, 90] width 160 height 9
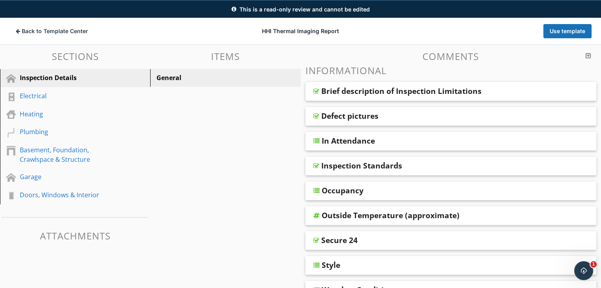
click at [359, 92] on div "Brief description of Inspection Limitations" at bounding box center [401, 90] width 160 height 9
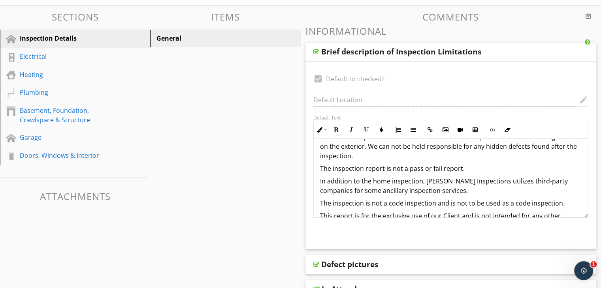
scroll to position [237, 0]
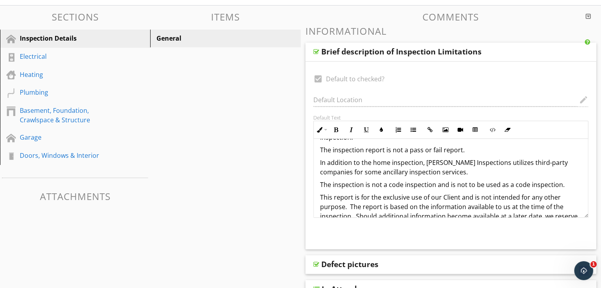
click at [425, 161] on p "In addition to the home inspection, Hawley Inspections utilizes third-party com…" at bounding box center [451, 167] width 262 height 19
click at [447, 163] on p "In addition to the home inspection, Hawley Inspections utilizes third-party com…" at bounding box center [451, 167] width 262 height 19
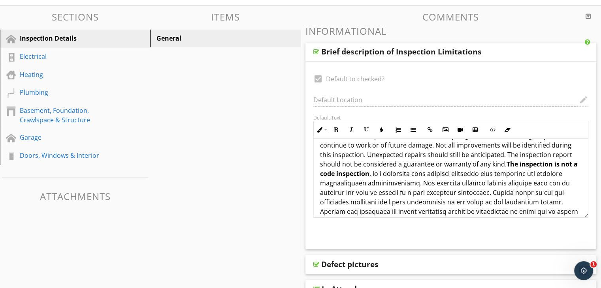
scroll to position [0, 0]
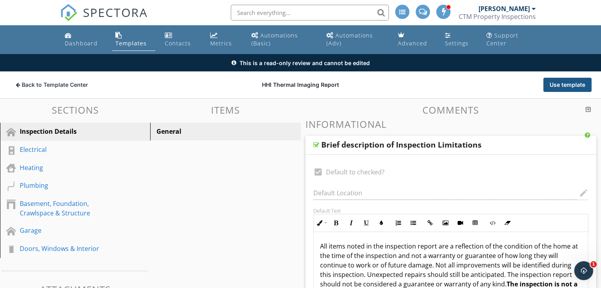
click at [566, 81] on button "Use template" at bounding box center [567, 85] width 48 height 14
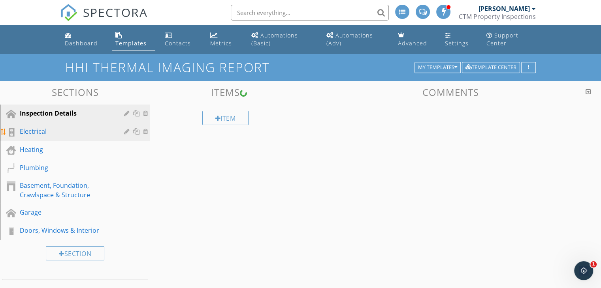
click at [47, 132] on div "Electrical" at bounding box center [66, 131] width 93 height 9
click at [76, 118] on link "Inspection Details" at bounding box center [76, 114] width 148 height 18
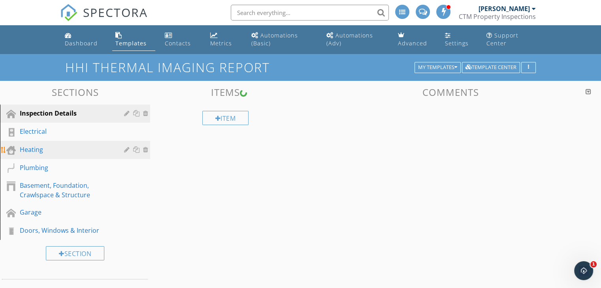
click at [75, 147] on div "Heating" at bounding box center [66, 149] width 93 height 9
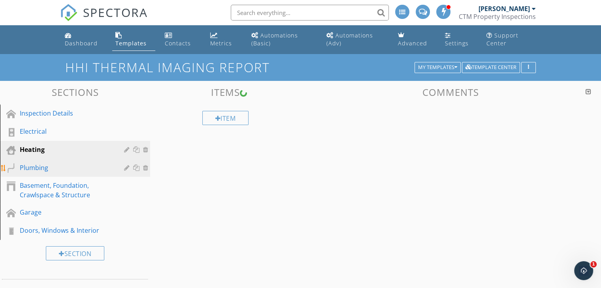
click at [71, 170] on div "Plumbing" at bounding box center [66, 167] width 93 height 9
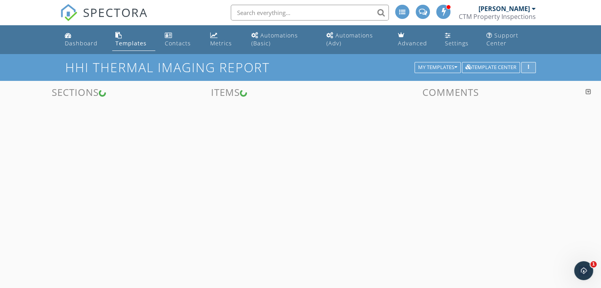
click at [525, 67] on div "button" at bounding box center [529, 68] width 8 height 6
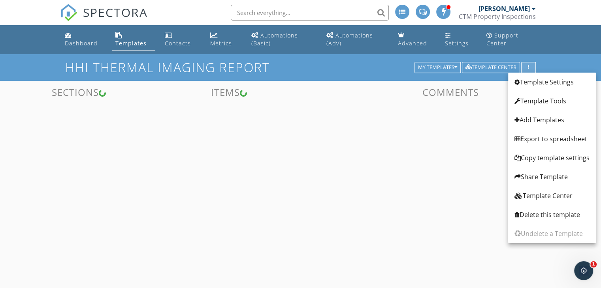
click at [526, 67] on div "button" at bounding box center [529, 68] width 8 height 6
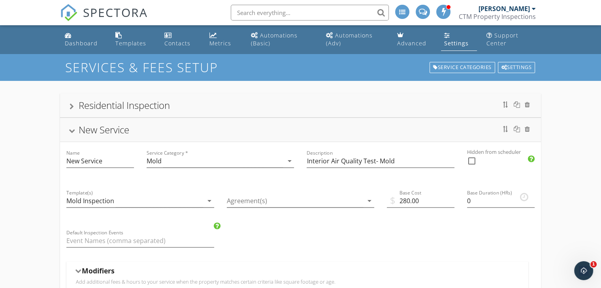
click at [450, 40] on div "Settings" at bounding box center [456, 43] width 24 height 8
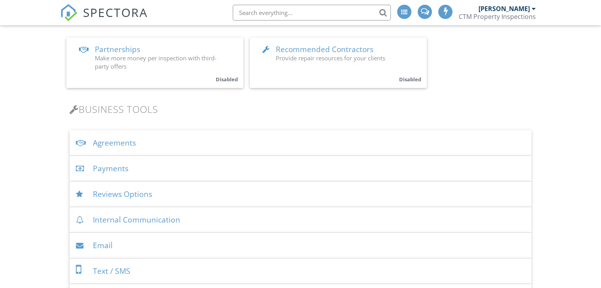
scroll to position [197, 0]
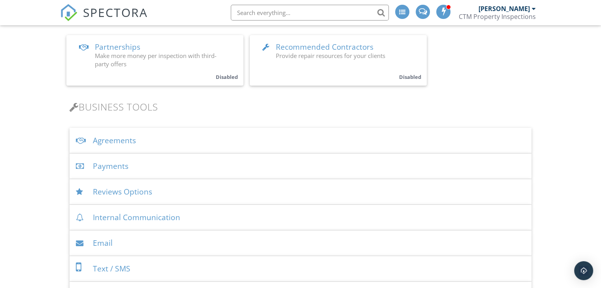
click at [138, 138] on div "Agreements" at bounding box center [301, 141] width 462 height 26
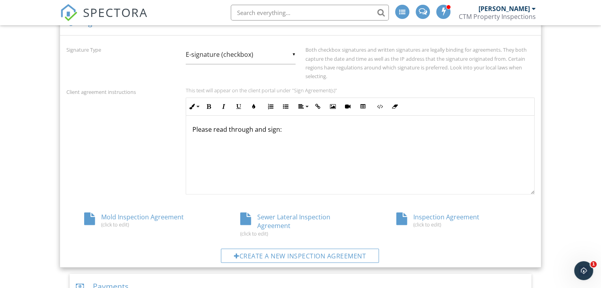
scroll to position [316, 0]
click at [284, 255] on div "Create a new inspection agreement" at bounding box center [300, 255] width 158 height 14
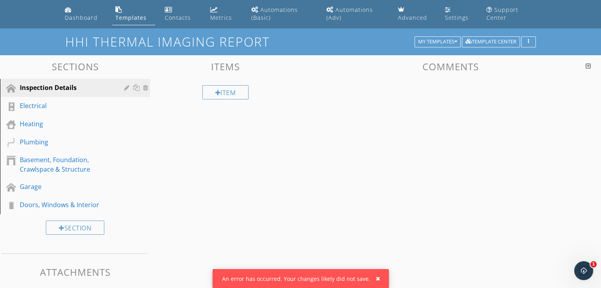
scroll to position [55, 0]
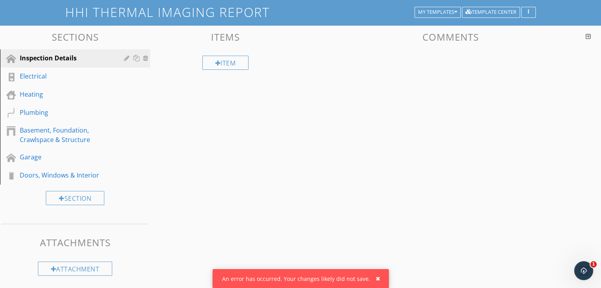
click at [322, 280] on div "An error has occurred. Your changes likely did not save." at bounding box center [300, 278] width 176 height 19
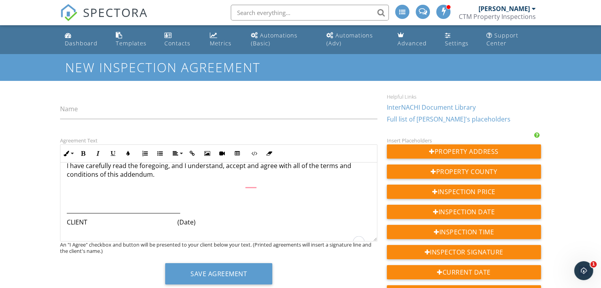
scroll to position [638, 0]
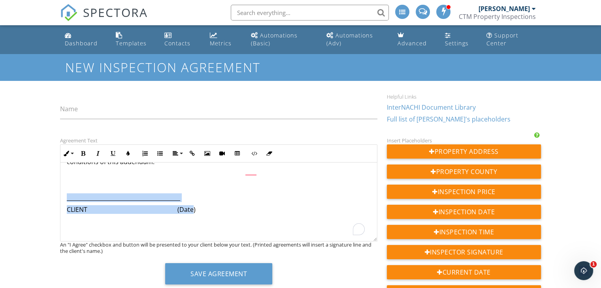
drag, startPoint x: 196, startPoint y: 231, endPoint x: 57, endPoint y: 210, distance: 140.6
click at [57, 210] on div "Agreement Text Inline Style XLarge Large Normal Small Light Small/Light Bold It…" at bounding box center [218, 213] width 327 height 155
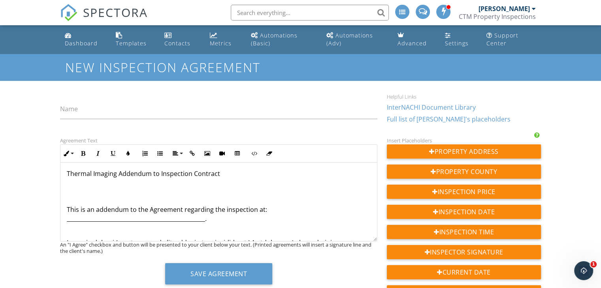
scroll to position [0, 0]
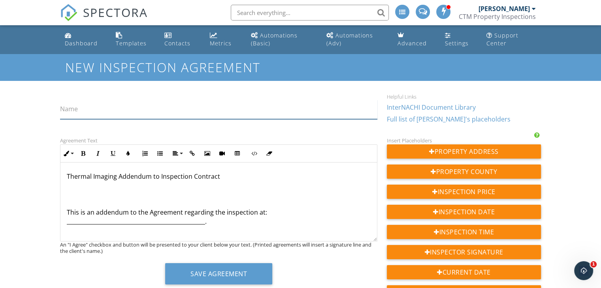
click at [85, 102] on input "Name" at bounding box center [218, 109] width 317 height 19
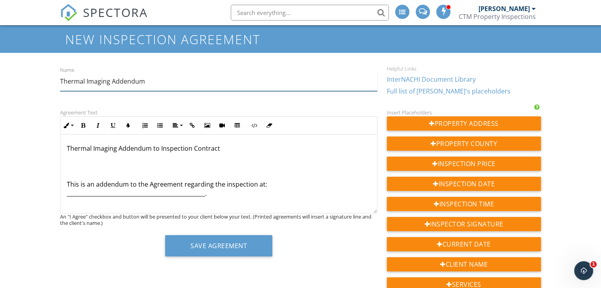
scroll to position [39, 0]
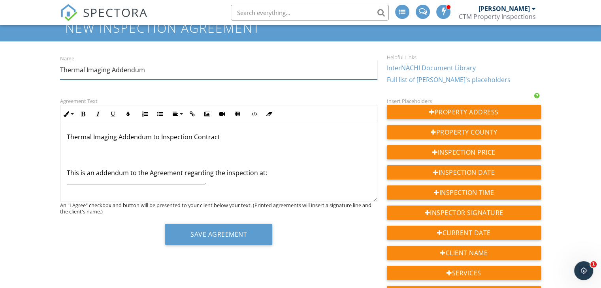
type input "Thermal Imaging Addendum"
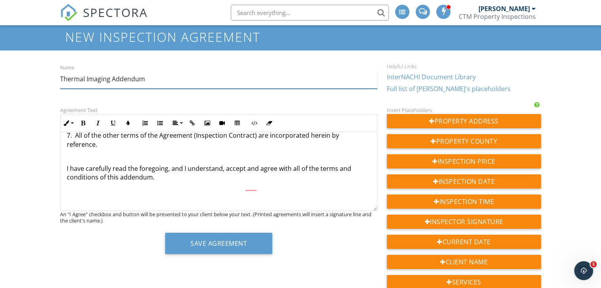
scroll to position [79, 0]
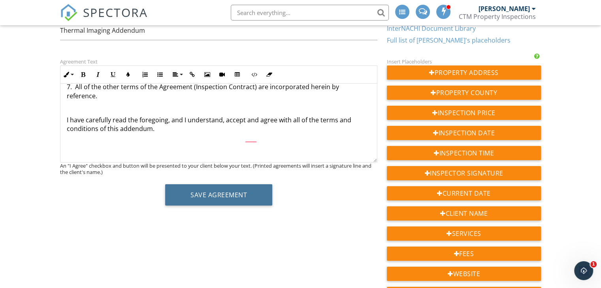
click at [222, 194] on button "Save Agreement" at bounding box center [218, 194] width 107 height 21
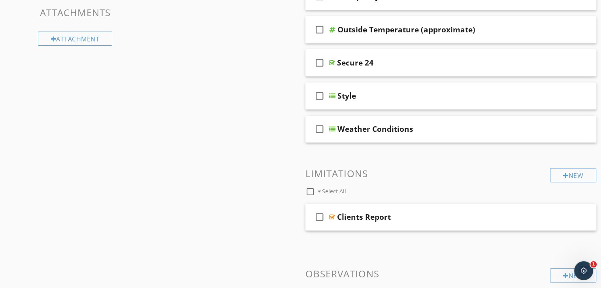
scroll to position [14, 0]
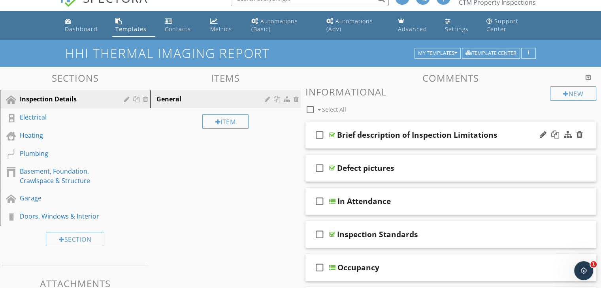
click at [406, 133] on div "Brief description of Inspection Limitations" at bounding box center [417, 134] width 160 height 9
click at [432, 124] on div "check_box_outline_blank Brief description of Inspection Limitations" at bounding box center [450, 135] width 291 height 27
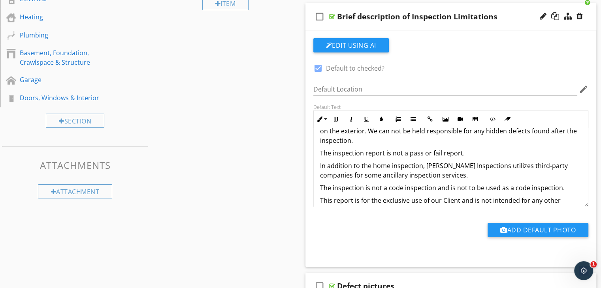
scroll to position [237, 0]
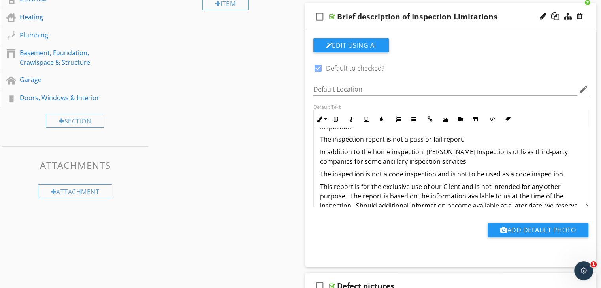
click at [462, 154] on p "In addition to the home inspection, Hawley Inspections utilizes third-party com…" at bounding box center [451, 156] width 262 height 19
click at [447, 151] on p "In addition to the home inspection, Hawley Inspections utilizes third-party com…" at bounding box center [451, 156] width 262 height 19
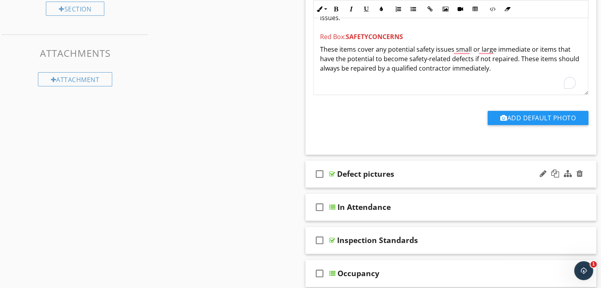
scroll to position [251, 0]
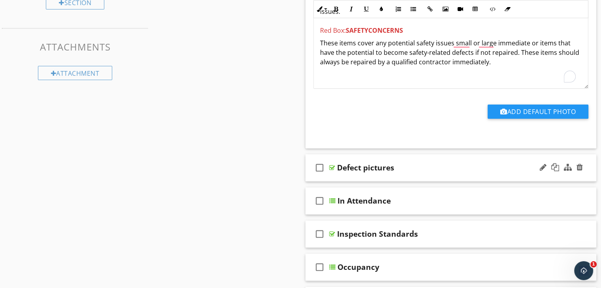
click at [411, 163] on div "Defect pictures" at bounding box center [440, 167] width 206 height 9
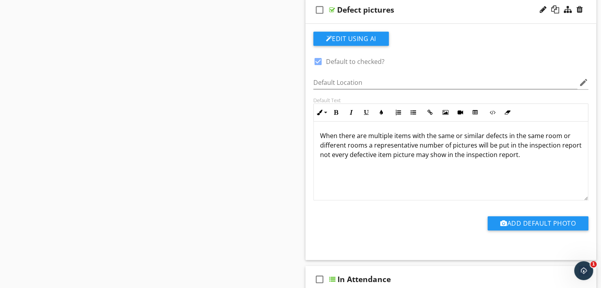
scroll to position [0, 0]
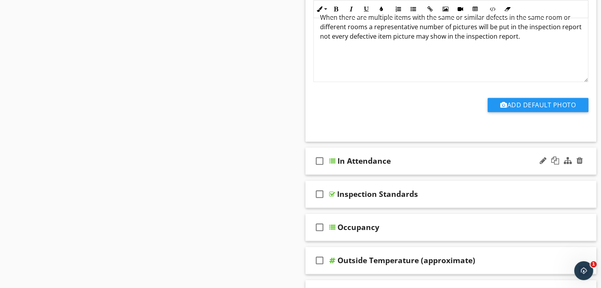
click at [430, 162] on div "In Attendance" at bounding box center [440, 160] width 206 height 9
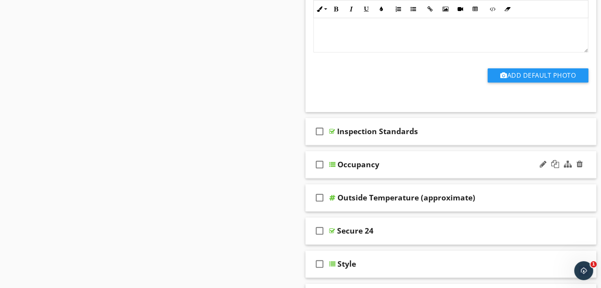
scroll to position [923, 0]
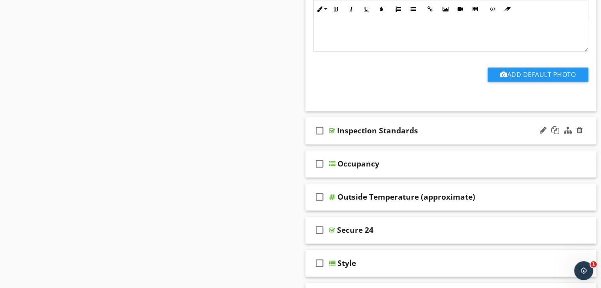
click at [438, 130] on div "Inspection Standards" at bounding box center [440, 130] width 206 height 9
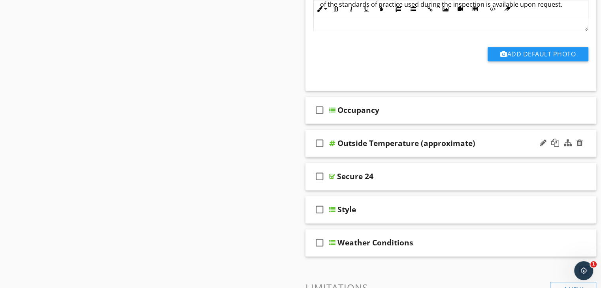
scroll to position [1239, 0]
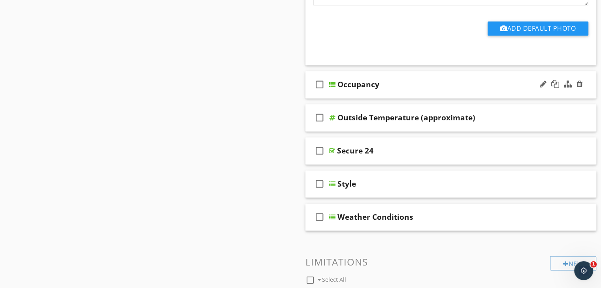
click at [420, 81] on div "Occupancy" at bounding box center [440, 84] width 206 height 9
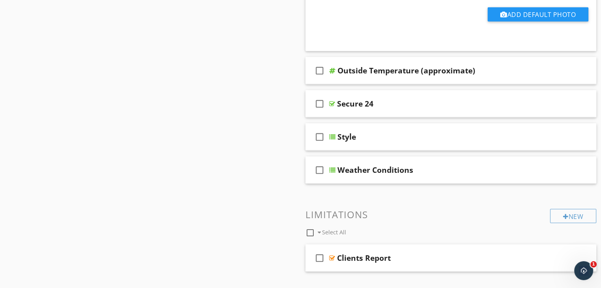
scroll to position [1594, 0]
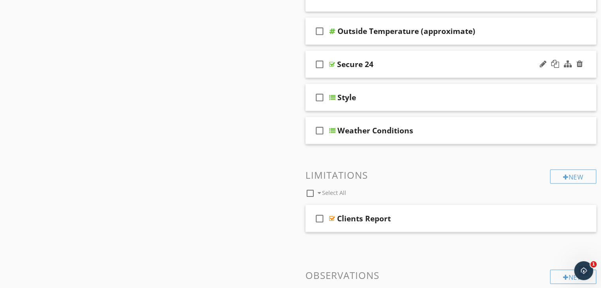
click at [405, 63] on div "Secure 24" at bounding box center [440, 64] width 206 height 9
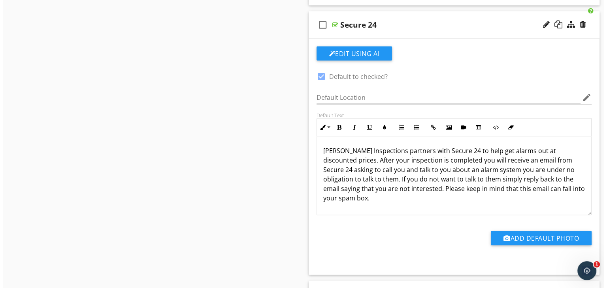
scroll to position [1634, 0]
click at [578, 24] on div at bounding box center [579, 25] width 6 height 8
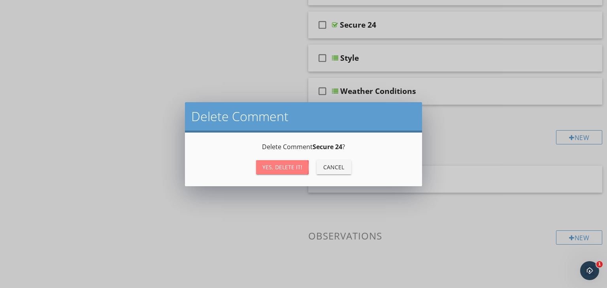
click at [291, 168] on div "Yes, Delete it!" at bounding box center [282, 167] width 40 height 8
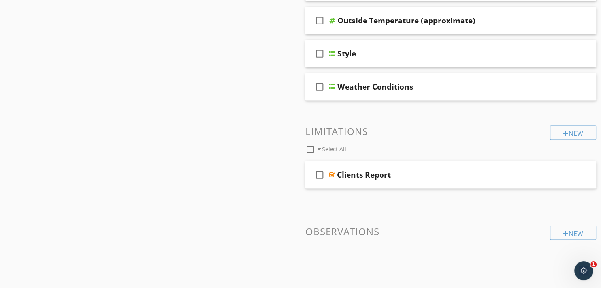
scroll to position [1591, 0]
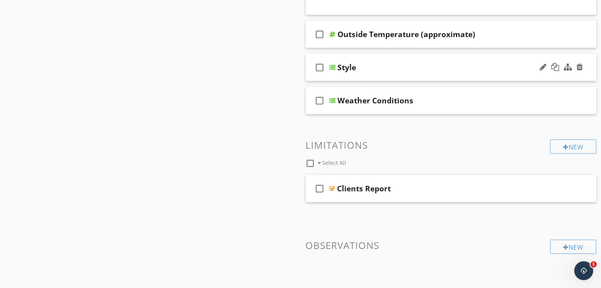
click at [402, 63] on div "Style" at bounding box center [440, 67] width 206 height 9
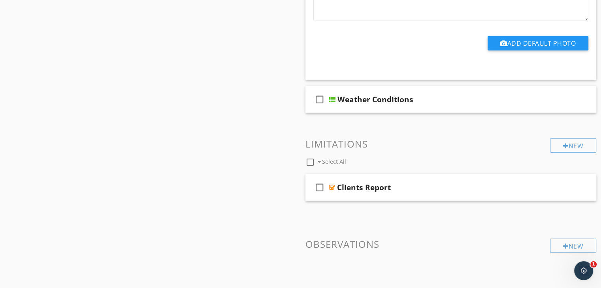
scroll to position [1984, 0]
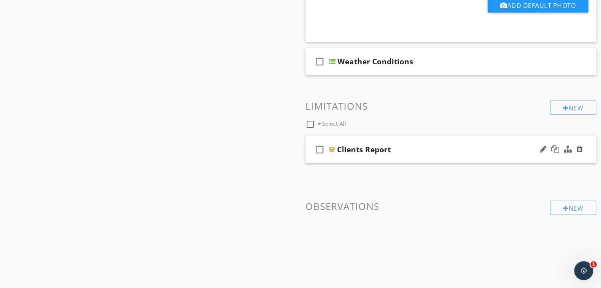
click at [418, 145] on div "Clients Report" at bounding box center [440, 149] width 206 height 9
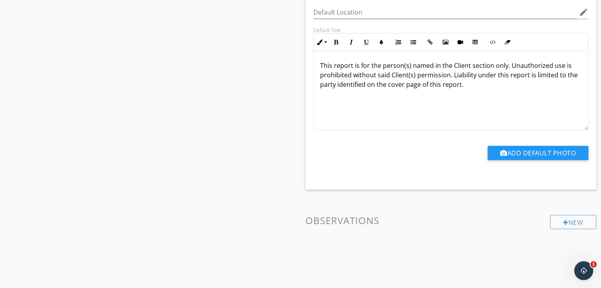
scroll to position [2209, 0]
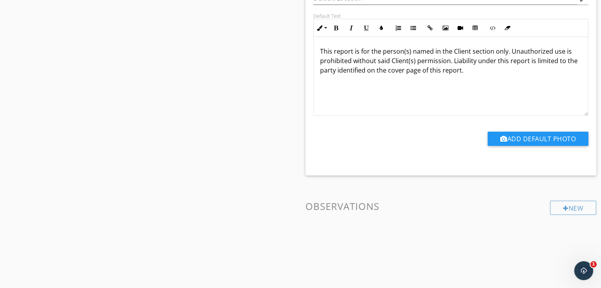
click at [361, 204] on h3 "Observations" at bounding box center [450, 206] width 291 height 11
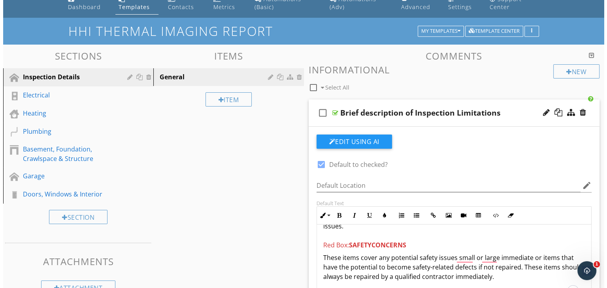
scroll to position [0, 0]
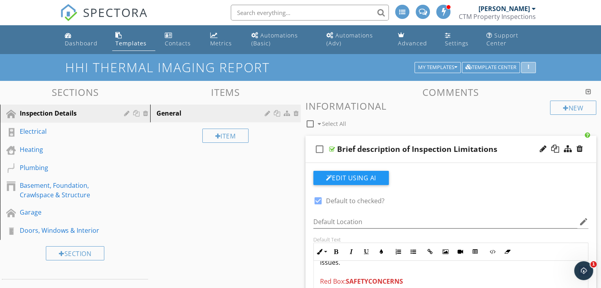
click at [528, 65] on icon "button" at bounding box center [528, 68] width 1 height 6
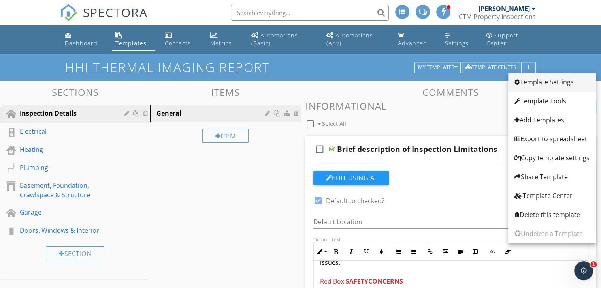
click at [534, 79] on div "Template Settings" at bounding box center [551, 81] width 75 height 9
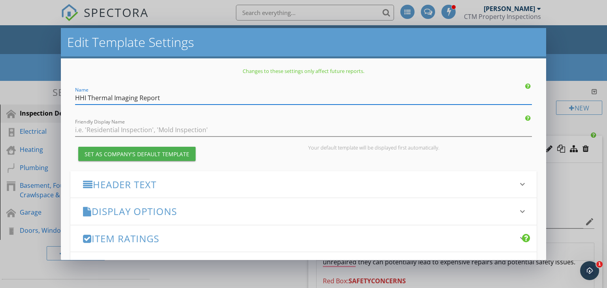
scroll to position [506, 0]
drag, startPoint x: 88, startPoint y: 98, endPoint x: 64, endPoint y: 100, distance: 24.6
click at [64, 100] on div "Changes to these settings only affect future reports. Name HHI Thermal Imaging …" at bounding box center [303, 159] width 485 height 202
type input "Thermal Imaging Report"
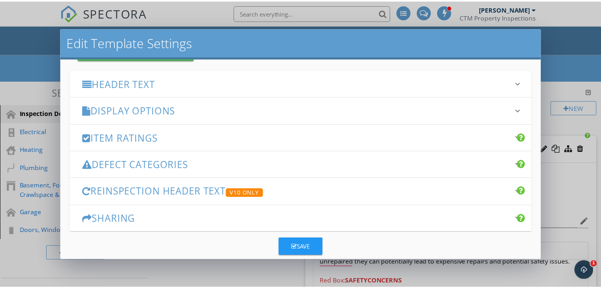
scroll to position [113, 0]
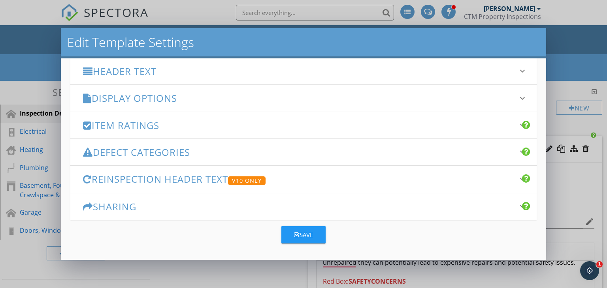
click at [306, 235] on div "Save" at bounding box center [303, 235] width 19 height 9
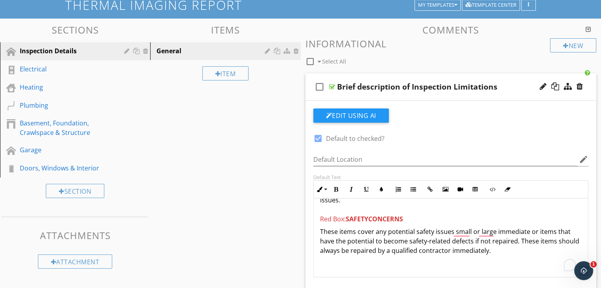
scroll to position [0, 0]
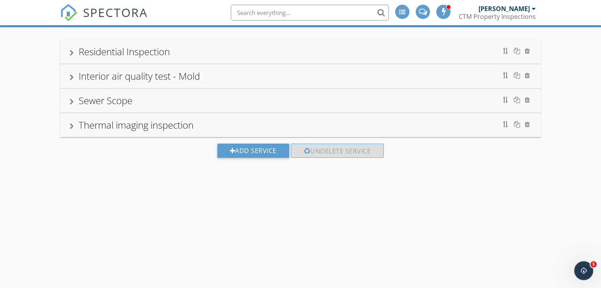
click at [143, 128] on div "Thermal imaging inspection" at bounding box center [136, 124] width 115 height 13
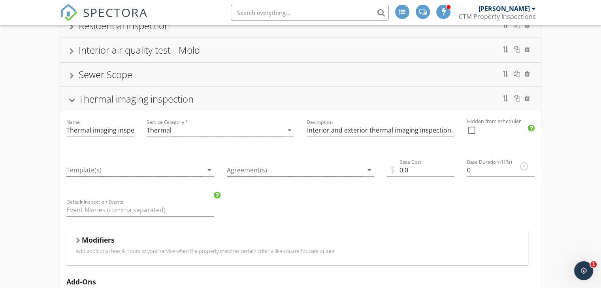
scroll to position [93, 0]
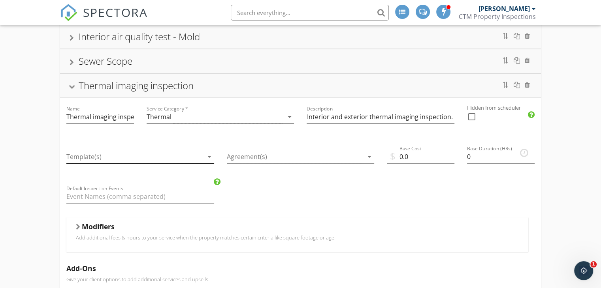
click at [198, 159] on div at bounding box center [134, 156] width 137 height 13
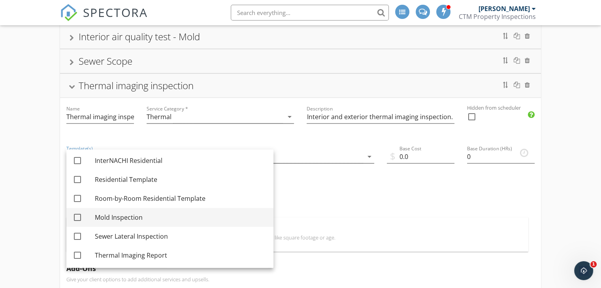
scroll to position [133, 0]
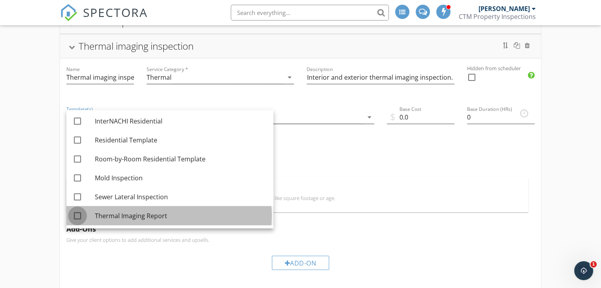
click at [76, 216] on div at bounding box center [77, 215] width 13 height 13
checkbox input "true"
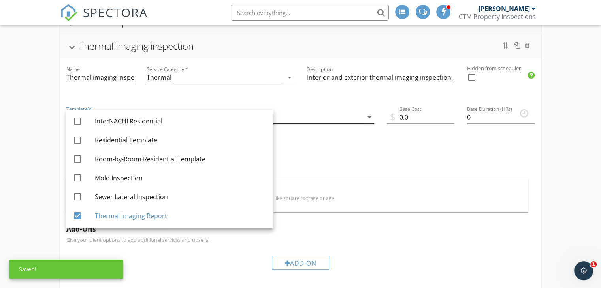
click at [327, 118] on div at bounding box center [295, 117] width 137 height 13
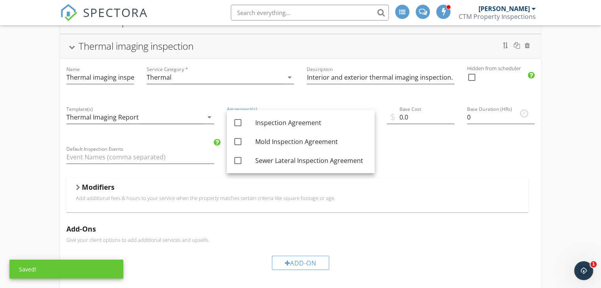
drag, startPoint x: 408, startPoint y: 165, endPoint x: 389, endPoint y: 137, distance: 34.5
click at [407, 165] on div "Name Thermal imaging inspection Service Category * Thermal arrow_drop_down Desc…" at bounding box center [300, 224] width 481 height 332
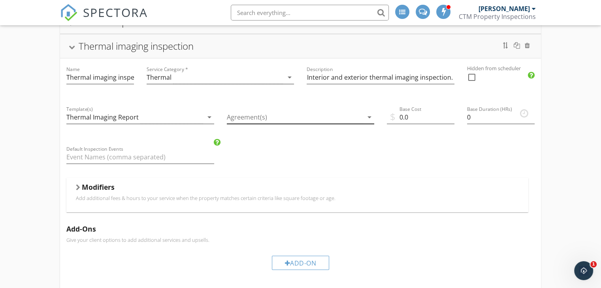
click at [276, 118] on div at bounding box center [295, 117] width 137 height 13
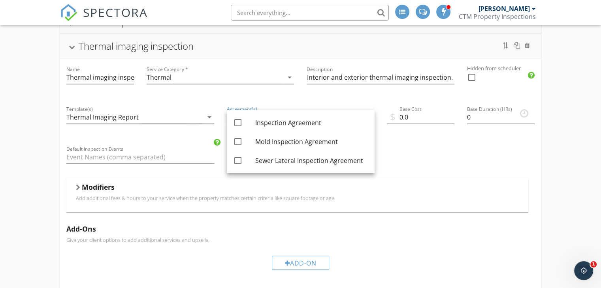
click at [389, 179] on div "Modifiers Add additional fees & hours to your service when the property matches…" at bounding box center [297, 195] width 462 height 34
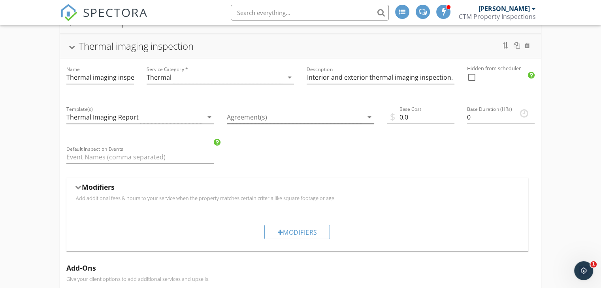
click at [270, 115] on div at bounding box center [295, 117] width 137 height 13
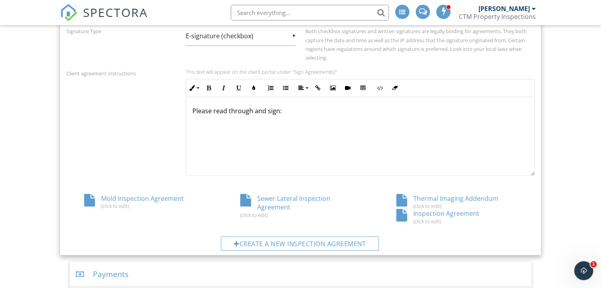
scroll to position [420, 0]
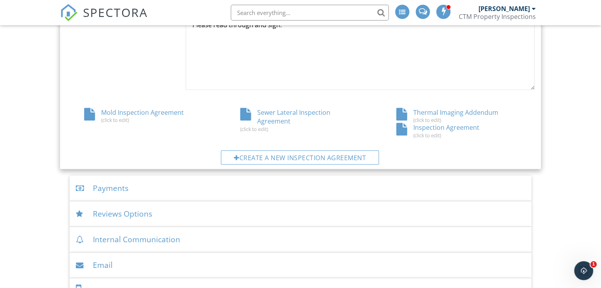
click at [406, 129] on div at bounding box center [401, 129] width 11 height 13
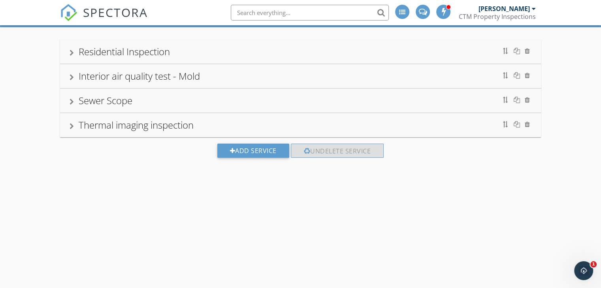
click at [220, 118] on div "Thermal imaging inspection" at bounding box center [301, 125] width 462 height 14
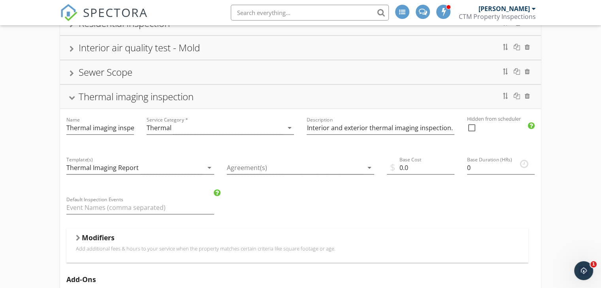
scroll to position [133, 0]
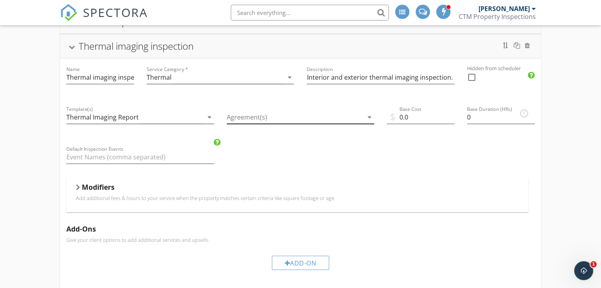
click at [319, 120] on div at bounding box center [295, 117] width 137 height 13
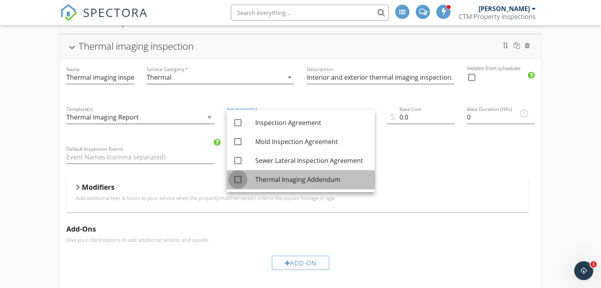
click at [240, 180] on div at bounding box center [237, 179] width 13 height 13
checkbox input "true"
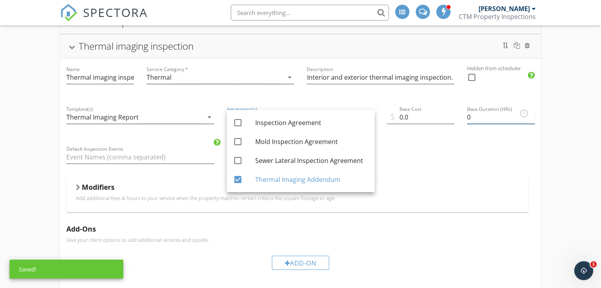
click at [495, 115] on input "0" at bounding box center [501, 117] width 68 height 13
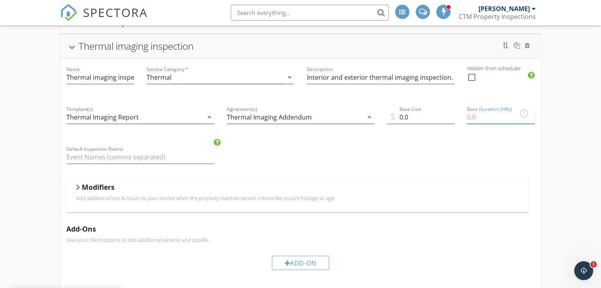
type input "1"
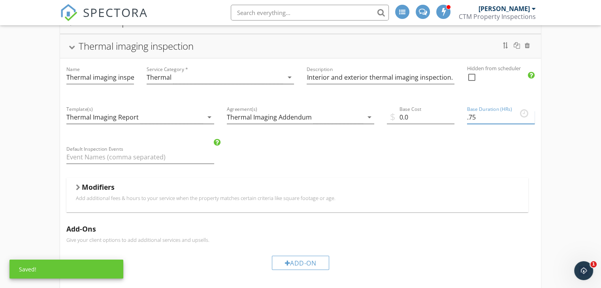
type input ".75"
click at [355, 143] on div "Name Thermal imaging inspection Service Category * Thermal arrow_drop_down Desc…" at bounding box center [300, 224] width 481 height 332
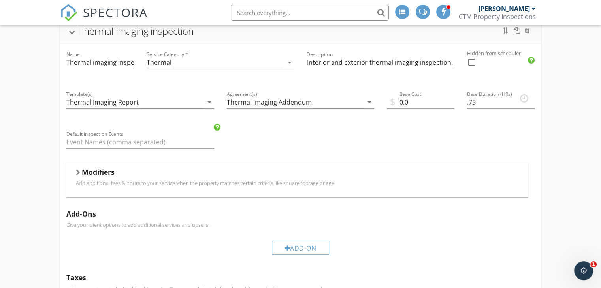
scroll to position [161, 0]
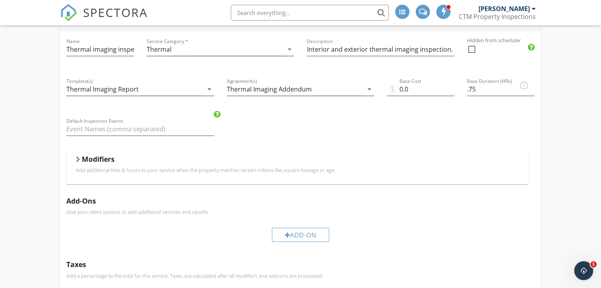
click at [85, 157] on h5 "Modifiers" at bounding box center [98, 159] width 33 height 8
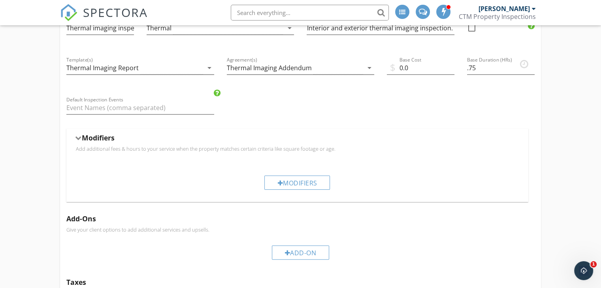
scroll to position [200, 0]
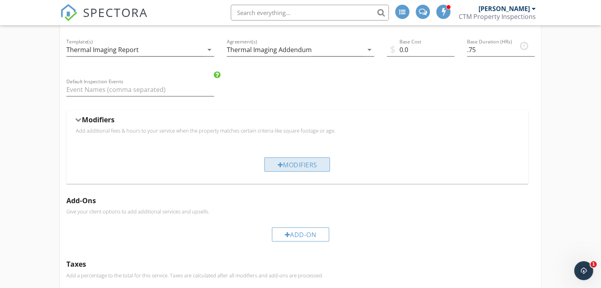
click at [278, 164] on div at bounding box center [280, 165] width 6 height 6
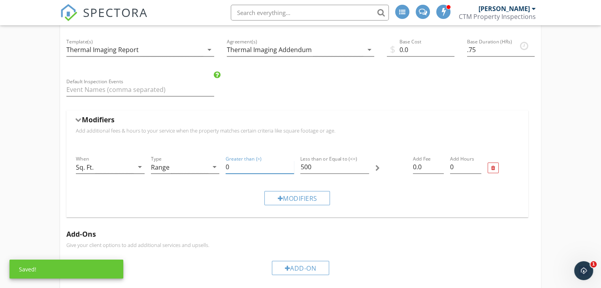
click at [261, 166] on input "0" at bounding box center [260, 167] width 68 height 13
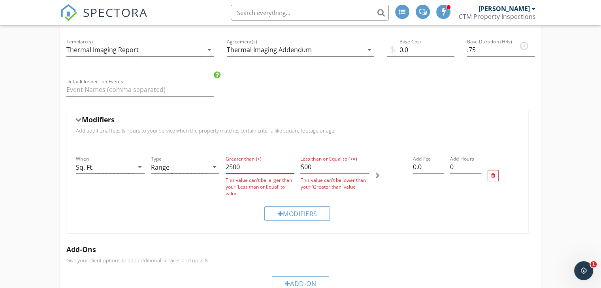
type input "2500"
click at [332, 171] on input "500" at bounding box center [334, 167] width 68 height 13
type input "5"
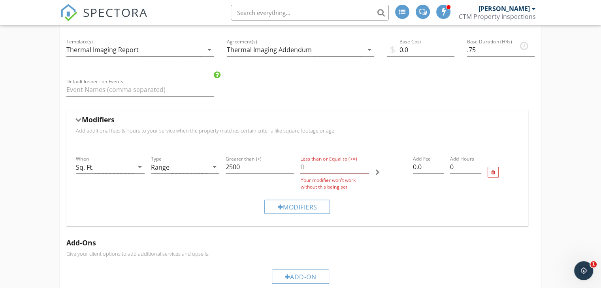
click at [402, 194] on div "Modifiers" at bounding box center [297, 207] width 449 height 26
click at [330, 167] on input "Less than or Equal to (<=)" at bounding box center [334, 167] width 68 height 13
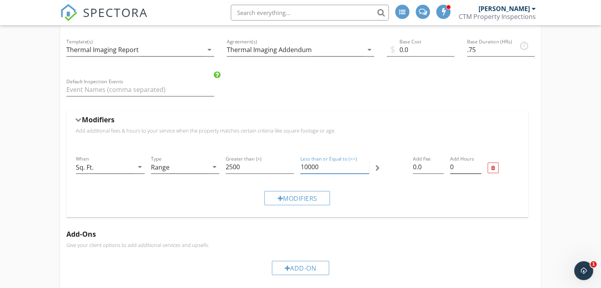
type input "10000"
click at [464, 173] on div "Add Hours 0" at bounding box center [465, 167] width 31 height 13
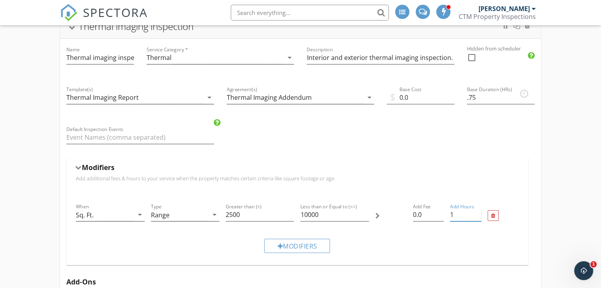
scroll to position [154, 0]
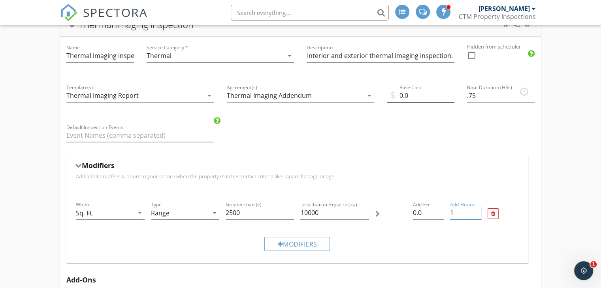
type input "1"
click at [416, 95] on input "0.0" at bounding box center [421, 95] width 68 height 13
click at [417, 95] on input "0.0" at bounding box center [421, 95] width 68 height 13
type input "0"
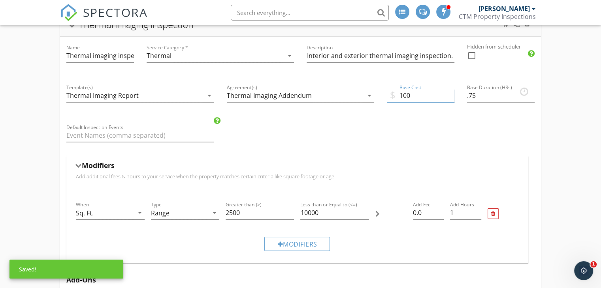
type input "100"
click at [270, 124] on div "Name Thermal imaging inspection Service Category * Thermal arrow_drop_down Desc…" at bounding box center [300, 239] width 481 height 404
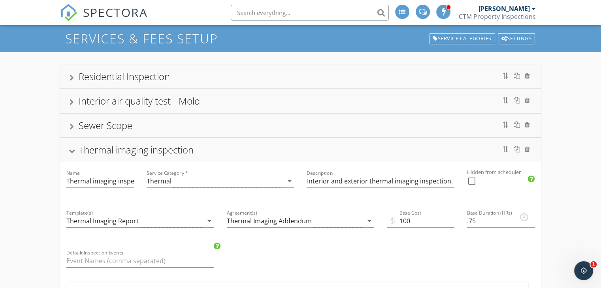
scroll to position [0, 0]
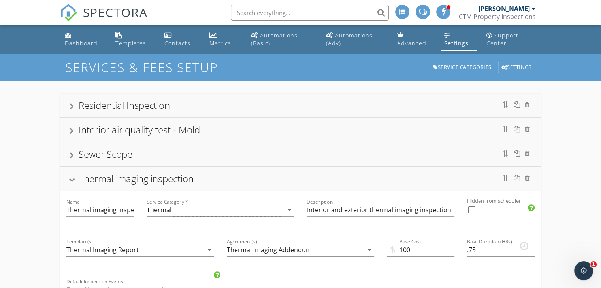
click at [71, 179] on div at bounding box center [72, 180] width 6 height 4
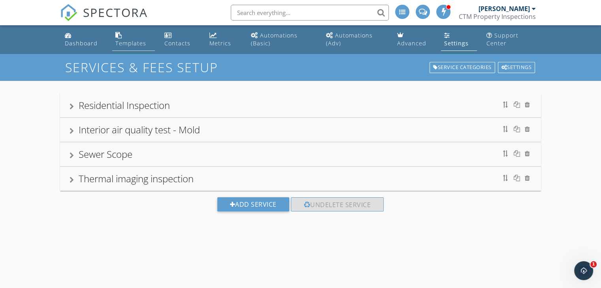
click at [121, 44] on div "Templates" at bounding box center [130, 43] width 31 height 8
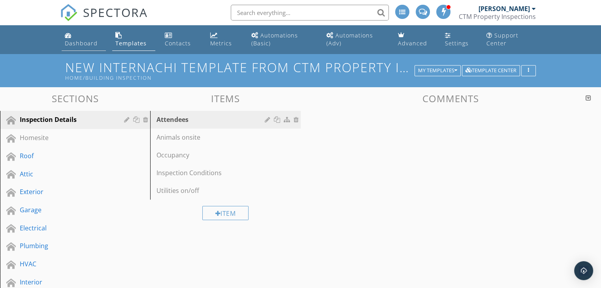
click at [79, 45] on div "Dashboard" at bounding box center [81, 43] width 33 height 8
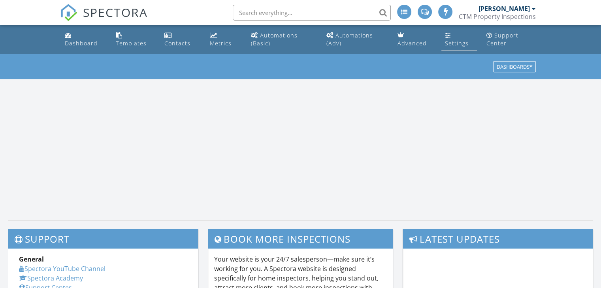
click at [446, 42] on div "Settings" at bounding box center [456, 43] width 24 height 8
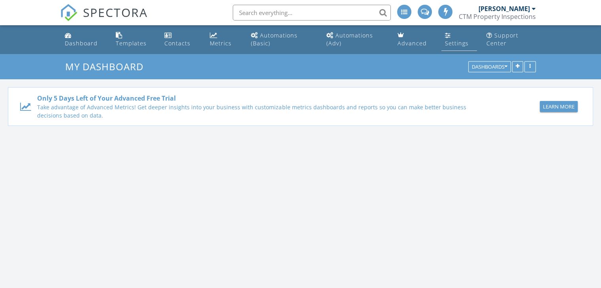
scroll to position [731, 613]
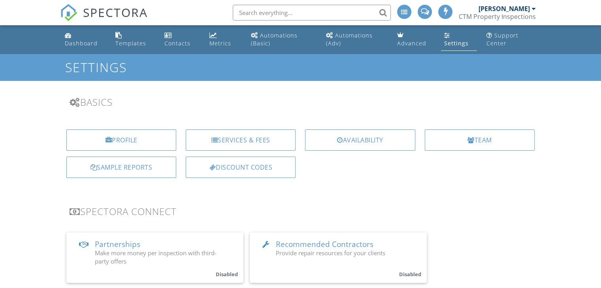
scroll to position [39, 0]
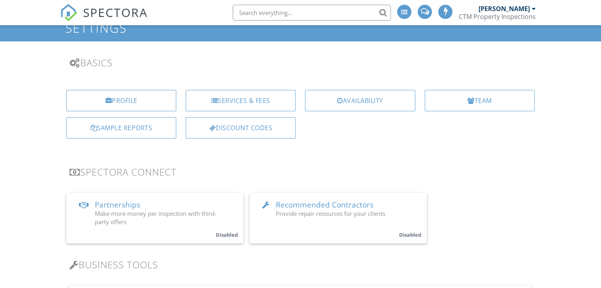
click at [223, 134] on div "Discount Codes" at bounding box center [241, 127] width 110 height 21
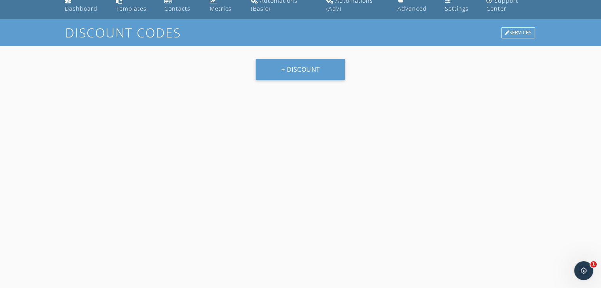
scroll to position [39, 0]
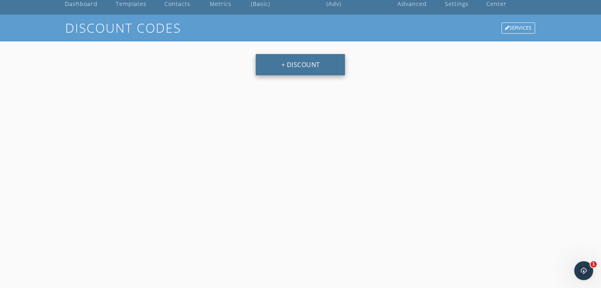
click at [289, 64] on button "+ Discount" at bounding box center [300, 64] width 89 height 21
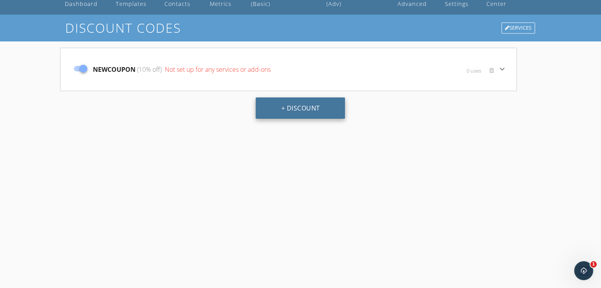
click at [301, 105] on button "+ Discount" at bounding box center [300, 108] width 89 height 21
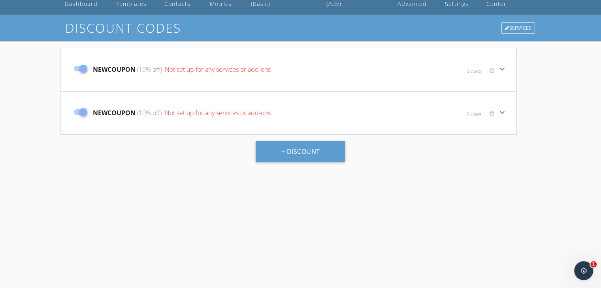
click at [131, 75] on div "NEWCOUPON (10% off) Not set up for any services or add-ons" at bounding box center [212, 69] width 285 height 33
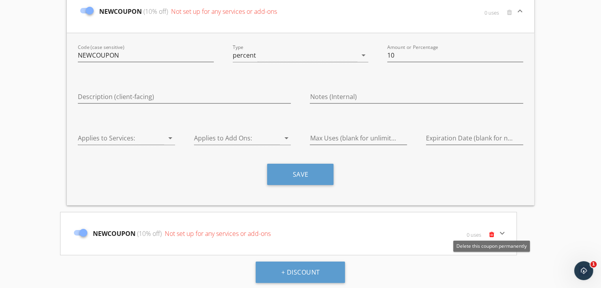
click at [493, 235] on span at bounding box center [491, 234] width 5 height 6
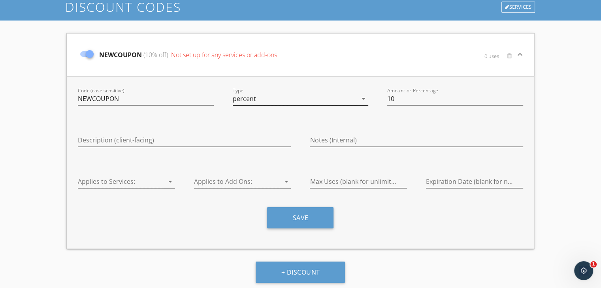
click at [281, 94] on div "percent" at bounding box center [295, 98] width 125 height 13
click at [253, 105] on div "amount" at bounding box center [300, 104] width 123 height 9
type input "N"
type input "c"
type input "comfort"
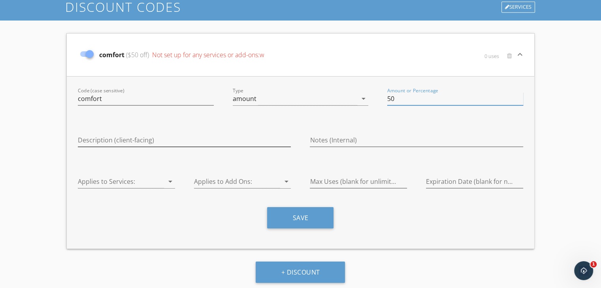
type input "50"
click at [186, 142] on input "Description (client-facing)" at bounding box center [184, 140] width 213 height 13
type input "Comfort Package Di"
type input "c"
type input "COMFORT"
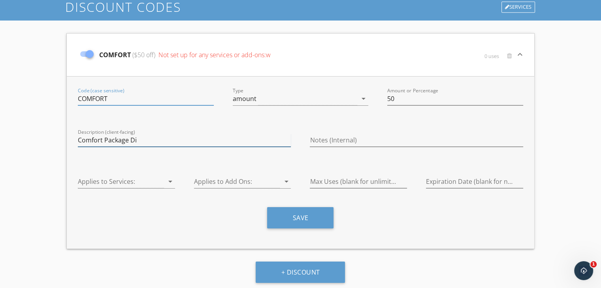
click at [144, 143] on input "Comfort Package Di" at bounding box center [184, 140] width 213 height 13
type input "Comfort Package Discount"
click at [155, 180] on div at bounding box center [121, 181] width 86 height 13
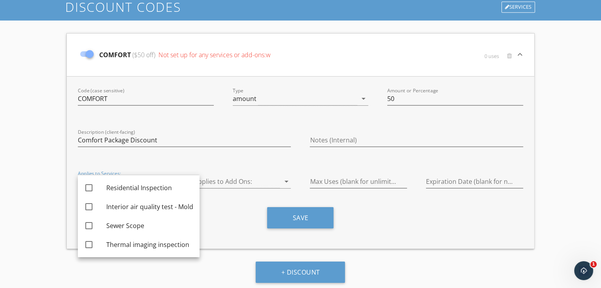
click at [60, 149] on div "COMFORT ($50 off) Not set up for any services or add-ons:w 0 uses keyboard_arro…" at bounding box center [300, 141] width 481 height 229
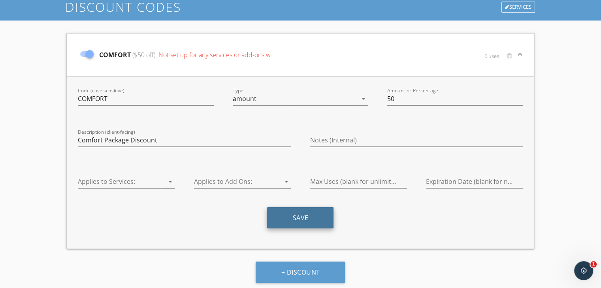
click at [292, 215] on button "Save" at bounding box center [300, 217] width 66 height 21
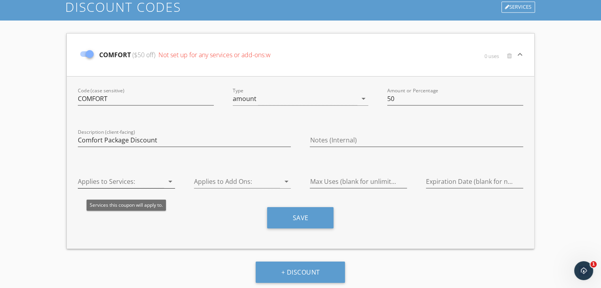
click at [154, 187] on div at bounding box center [121, 181] width 86 height 13
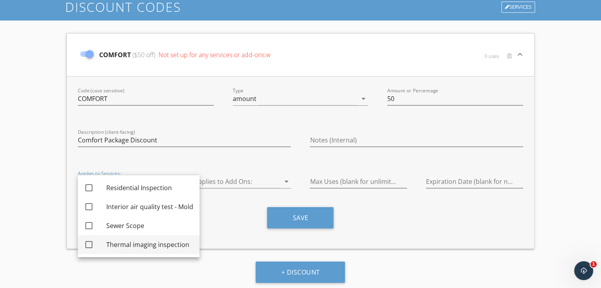
click at [90, 245] on div at bounding box center [88, 244] width 13 height 13
checkbox input "true"
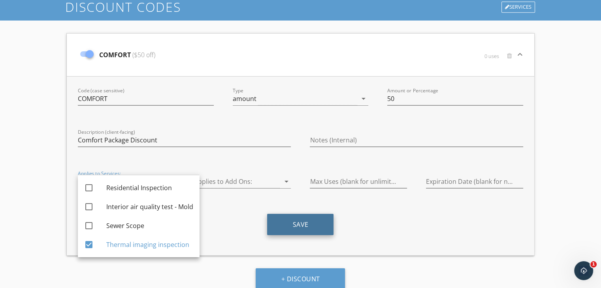
click at [295, 223] on button "Save" at bounding box center [300, 224] width 66 height 21
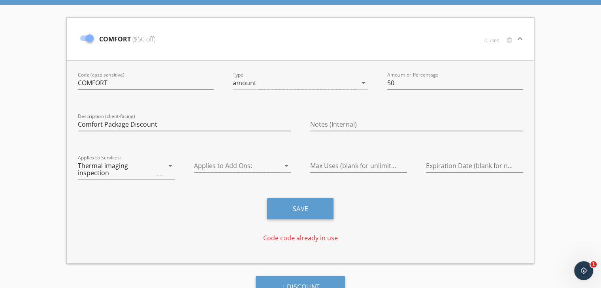
scroll to position [91, 0]
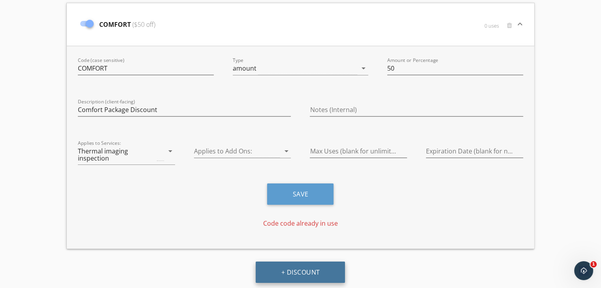
click at [289, 267] on button "+ Discount" at bounding box center [300, 272] width 89 height 21
type input "NEWCOUPON"
type input "10"
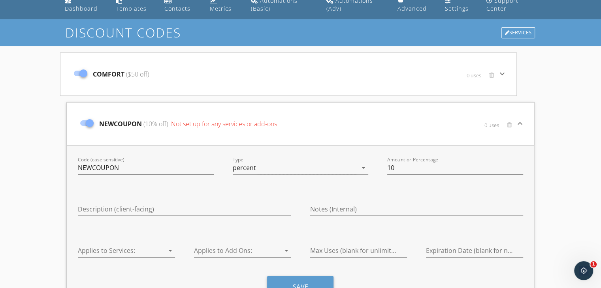
scroll to position [49, 0]
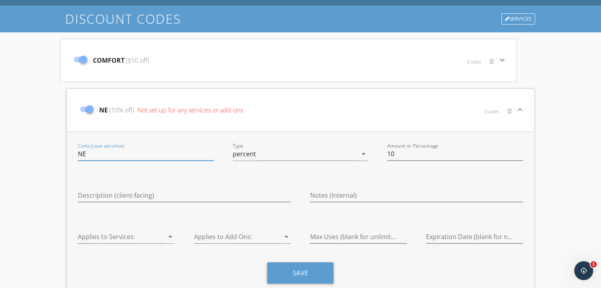
type input "N"
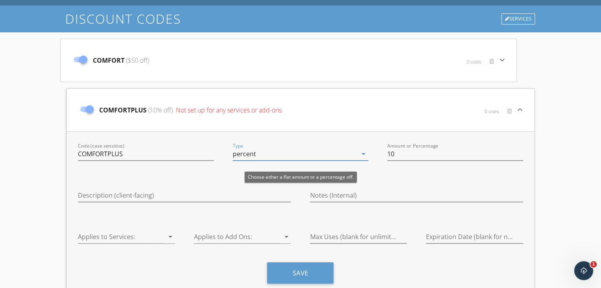
click at [262, 154] on div "percent" at bounding box center [295, 154] width 125 height 13
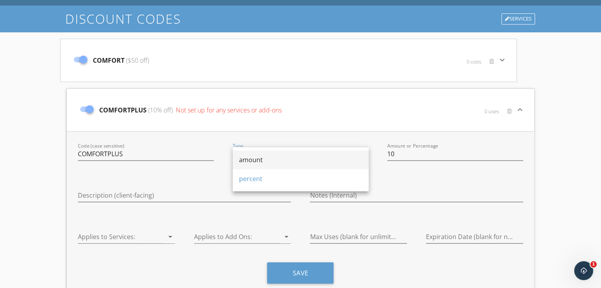
click at [250, 162] on div "amount" at bounding box center [300, 159] width 123 height 9
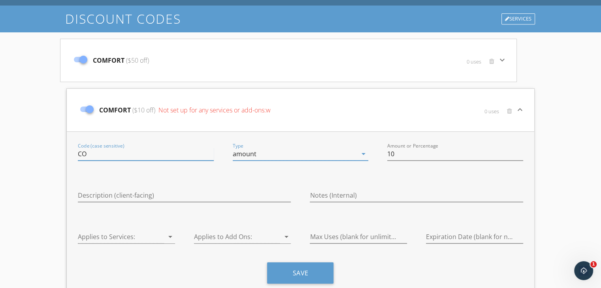
type input "C"
type input "PEACE"
click at [413, 156] on input "10" at bounding box center [455, 154] width 136 height 13
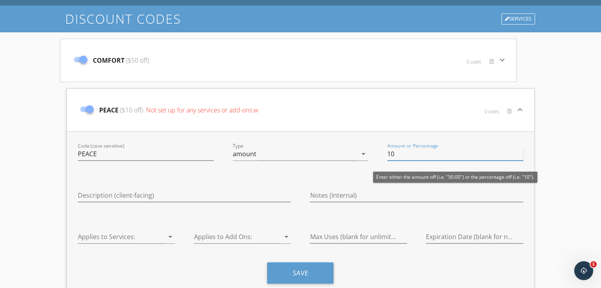
type input "1"
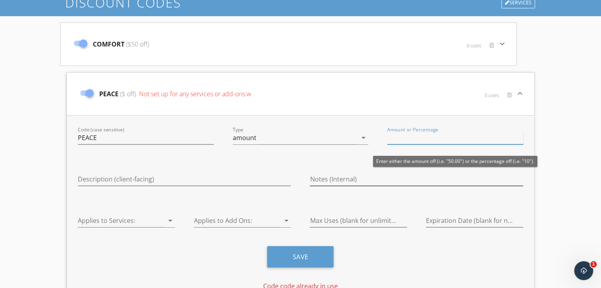
scroll to position [79, 0]
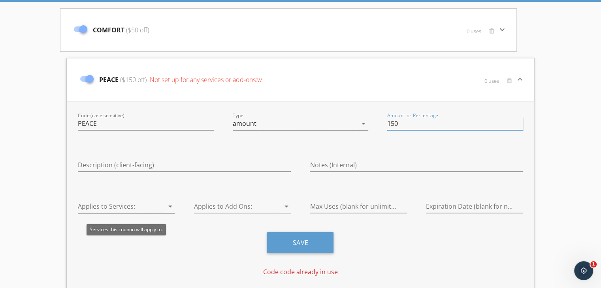
type input "150"
click at [147, 209] on div at bounding box center [121, 206] width 86 height 13
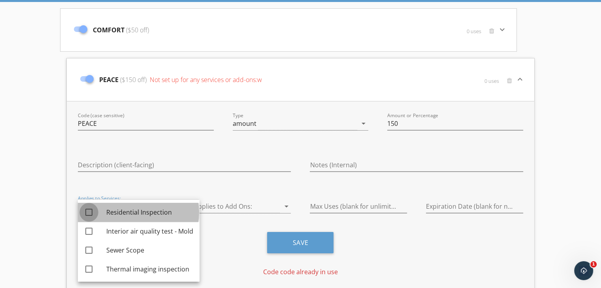
click at [85, 213] on div at bounding box center [88, 212] width 13 height 13
checkbox input "true"
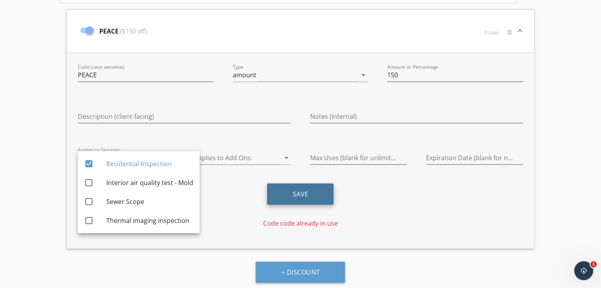
click at [306, 187] on button "Save" at bounding box center [300, 194] width 66 height 21
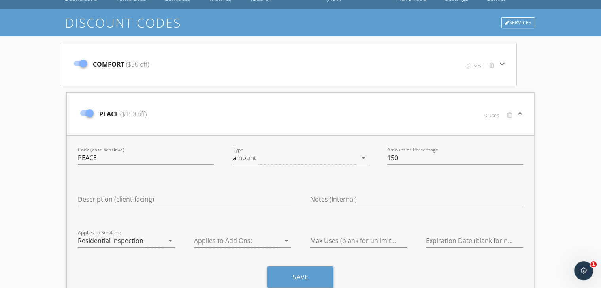
scroll to position [0, 0]
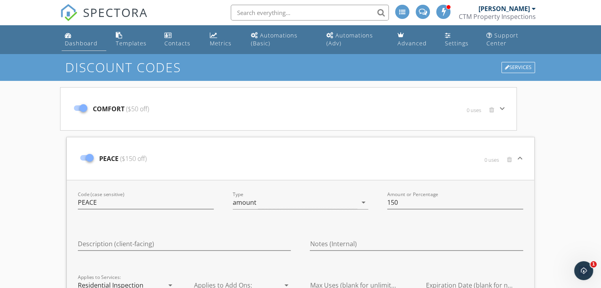
click at [81, 34] on link "Dashboard" at bounding box center [84, 39] width 44 height 23
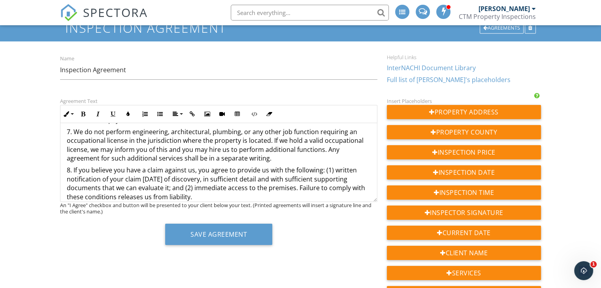
scroll to position [474, 0]
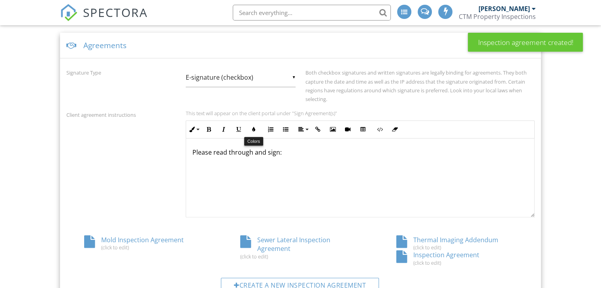
scroll to position [341, 0]
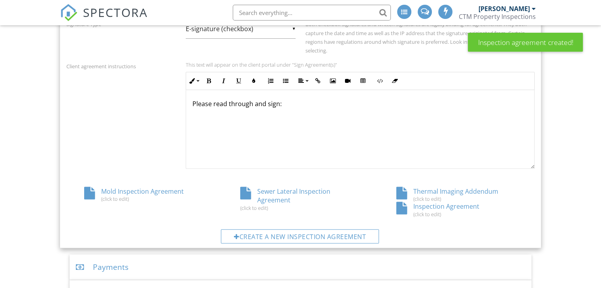
click at [251, 205] on div "(click to edit)" at bounding box center [300, 208] width 120 height 6
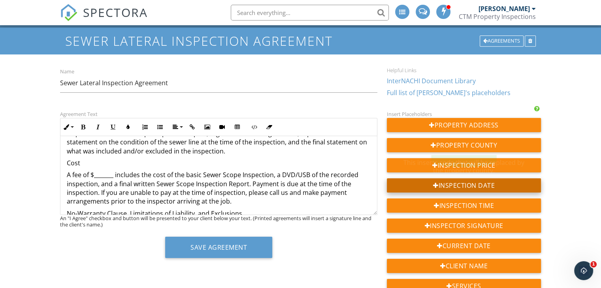
scroll to position [39, 0]
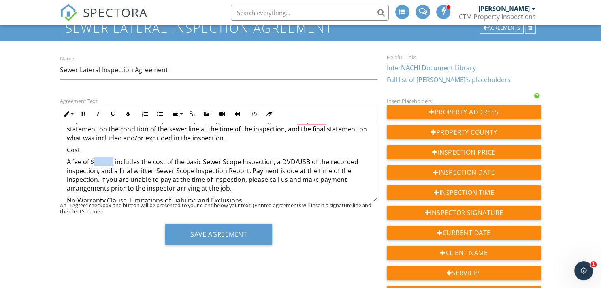
drag, startPoint x: 113, startPoint y: 164, endPoint x: 95, endPoint y: 164, distance: 18.2
click at [95, 164] on p "A fee of $_______ includes the cost of the basic Sewer Scope Inspection, a DVD/…" at bounding box center [219, 176] width 304 height 36
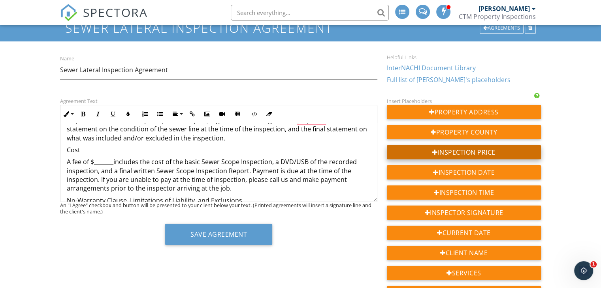
click at [437, 150] on div "Inspection Price" at bounding box center [464, 152] width 154 height 14
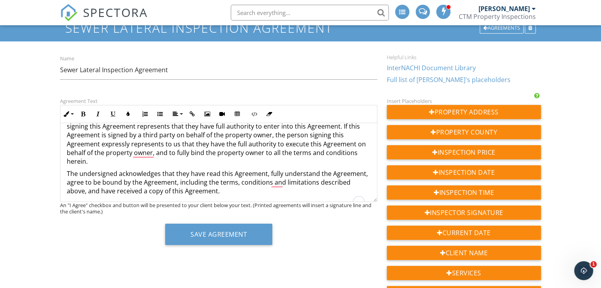
scroll to position [620, 0]
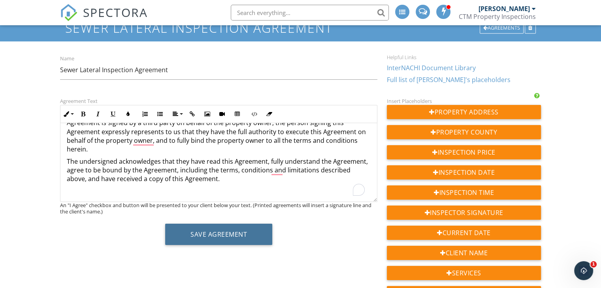
click at [223, 232] on button "Save Agreement" at bounding box center [218, 234] width 107 height 21
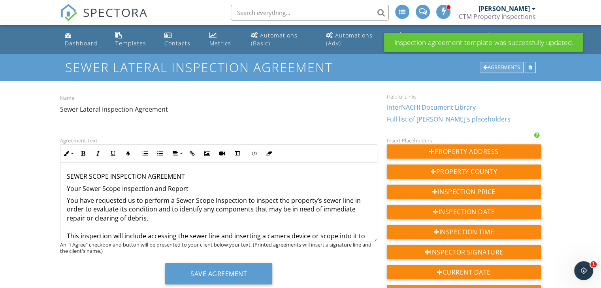
click at [509, 67] on div "Agreements" at bounding box center [501, 67] width 44 height 11
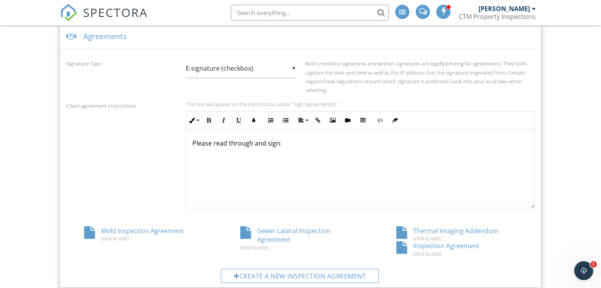
click at [153, 232] on div "Mold Inspection Agreement (click to edit)" at bounding box center [144, 234] width 156 height 15
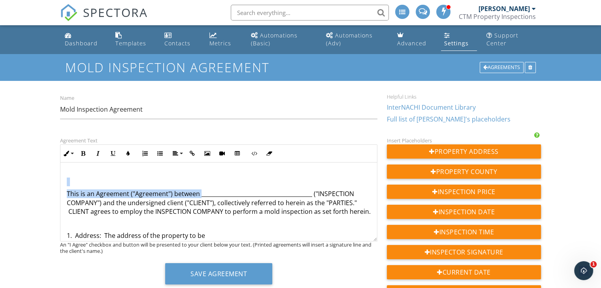
scroll to position [13, 0]
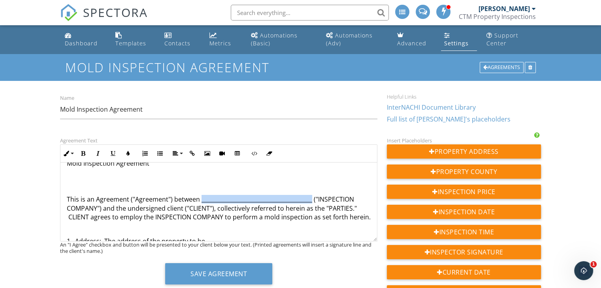
drag, startPoint x: 201, startPoint y: 174, endPoint x: 310, endPoint y: 199, distance: 111.7
click at [310, 199] on p "This is an Agreement ("Agreement") between ____________________________________…" at bounding box center [219, 208] width 304 height 26
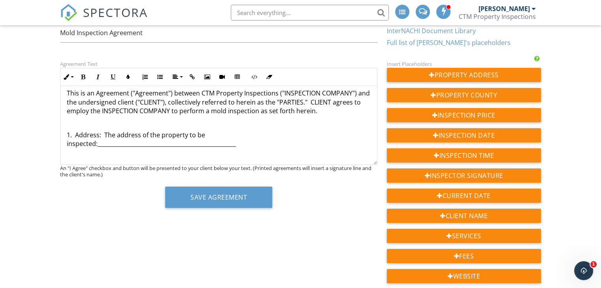
scroll to position [53, 0]
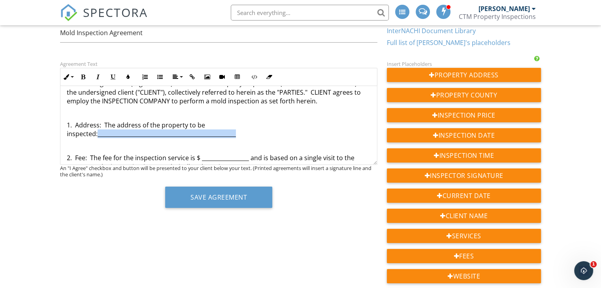
drag, startPoint x: 235, startPoint y: 135, endPoint x: 97, endPoint y: 135, distance: 137.8
click at [97, 135] on p "1. Address: The address of the property to be inspected:_______________________…" at bounding box center [219, 130] width 304 height 18
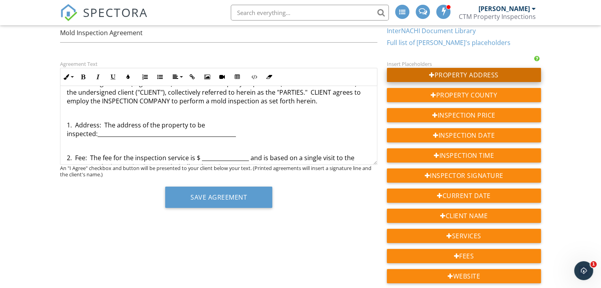
click at [457, 75] on div "Property Address" at bounding box center [464, 75] width 154 height 14
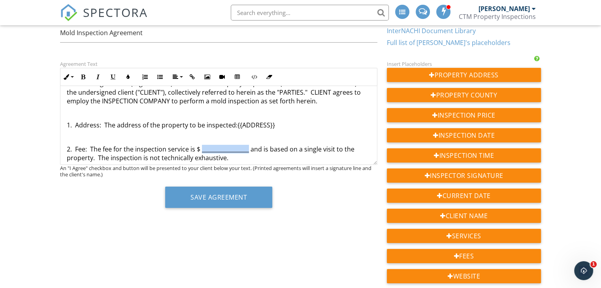
drag, startPoint x: 248, startPoint y: 150, endPoint x: 200, endPoint y: 150, distance: 47.8
click at [200, 150] on p "2. Fee: The fee for the inspection service is $ _________________ and is based …" at bounding box center [219, 154] width 304 height 18
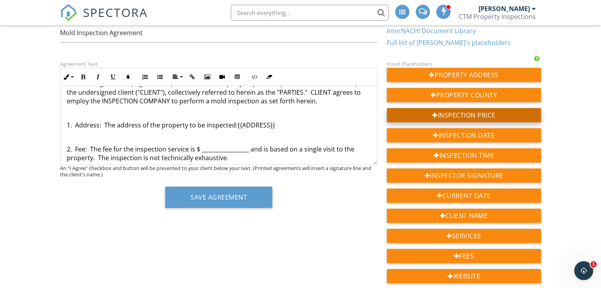
click at [458, 114] on div "Inspection Price" at bounding box center [464, 115] width 154 height 14
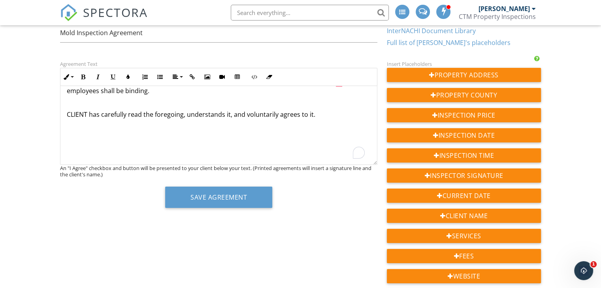
scroll to position [116, 0]
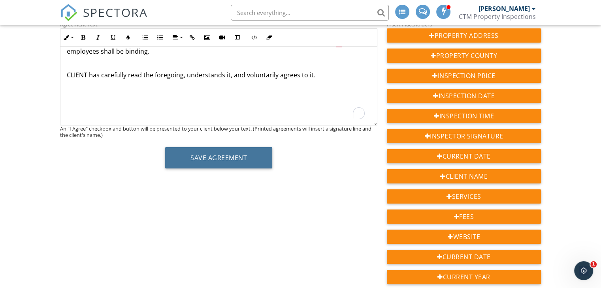
click at [237, 151] on button "Save Agreement" at bounding box center [218, 157] width 107 height 21
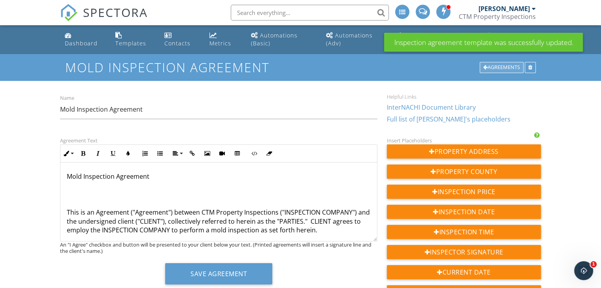
click at [499, 67] on div "Agreements" at bounding box center [501, 67] width 44 height 11
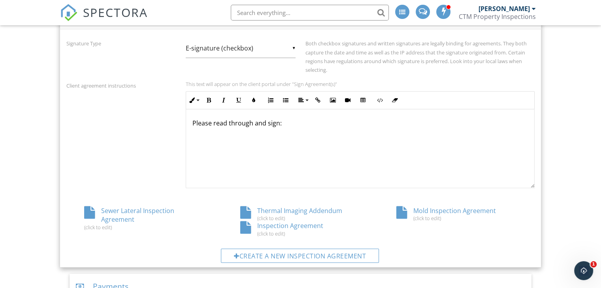
scroll to position [381, 0]
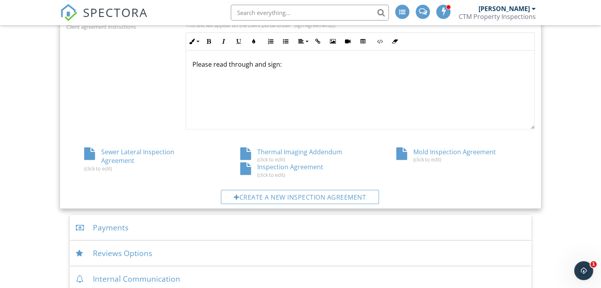
click at [133, 152] on div "Sewer Lateral Inspection Agreement (click to edit)" at bounding box center [144, 160] width 156 height 24
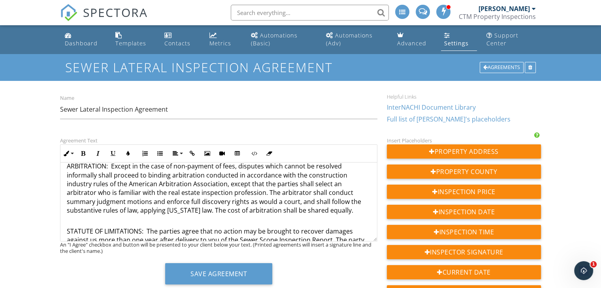
scroll to position [513, 0]
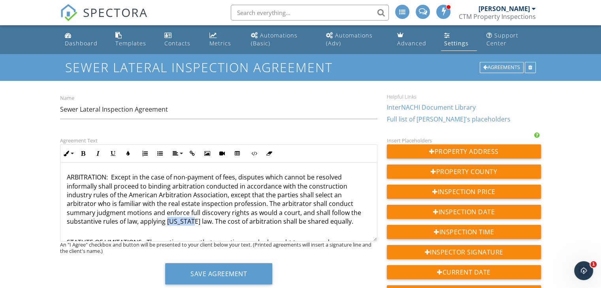
drag, startPoint x: 182, startPoint y: 223, endPoint x: 166, endPoint y: 222, distance: 15.8
click at [166, 222] on p "ARBITRATION: Except in the case of non-payment of fees, disputes which cannot b…" at bounding box center [219, 204] width 304 height 62
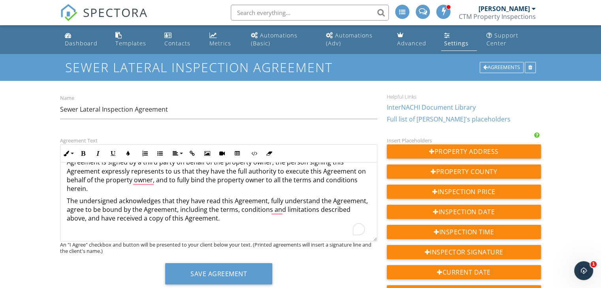
scroll to position [39, 0]
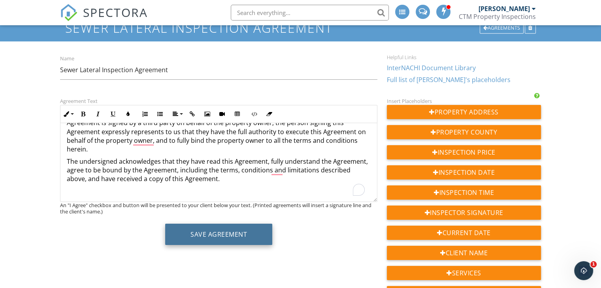
click at [210, 231] on button "Save Agreement" at bounding box center [218, 234] width 107 height 21
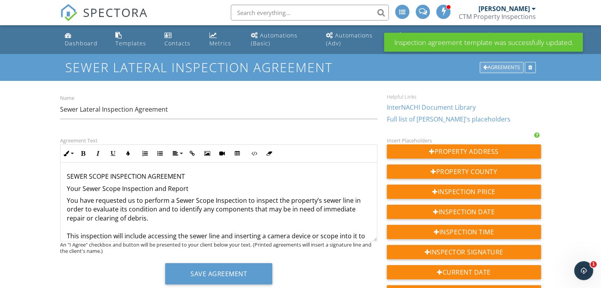
click at [487, 66] on div "Agreements" at bounding box center [501, 67] width 44 height 11
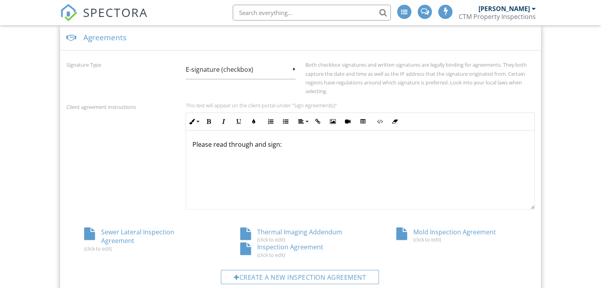
scroll to position [236, 0]
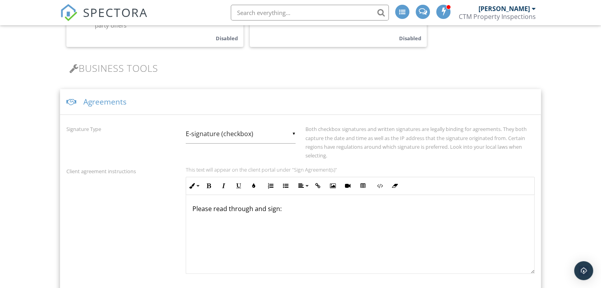
click at [190, 103] on div "Agreements" at bounding box center [300, 102] width 481 height 26
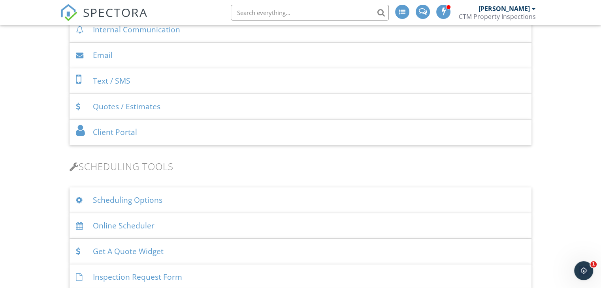
scroll to position [434, 0]
